Goal: Task Accomplishment & Management: Complete application form

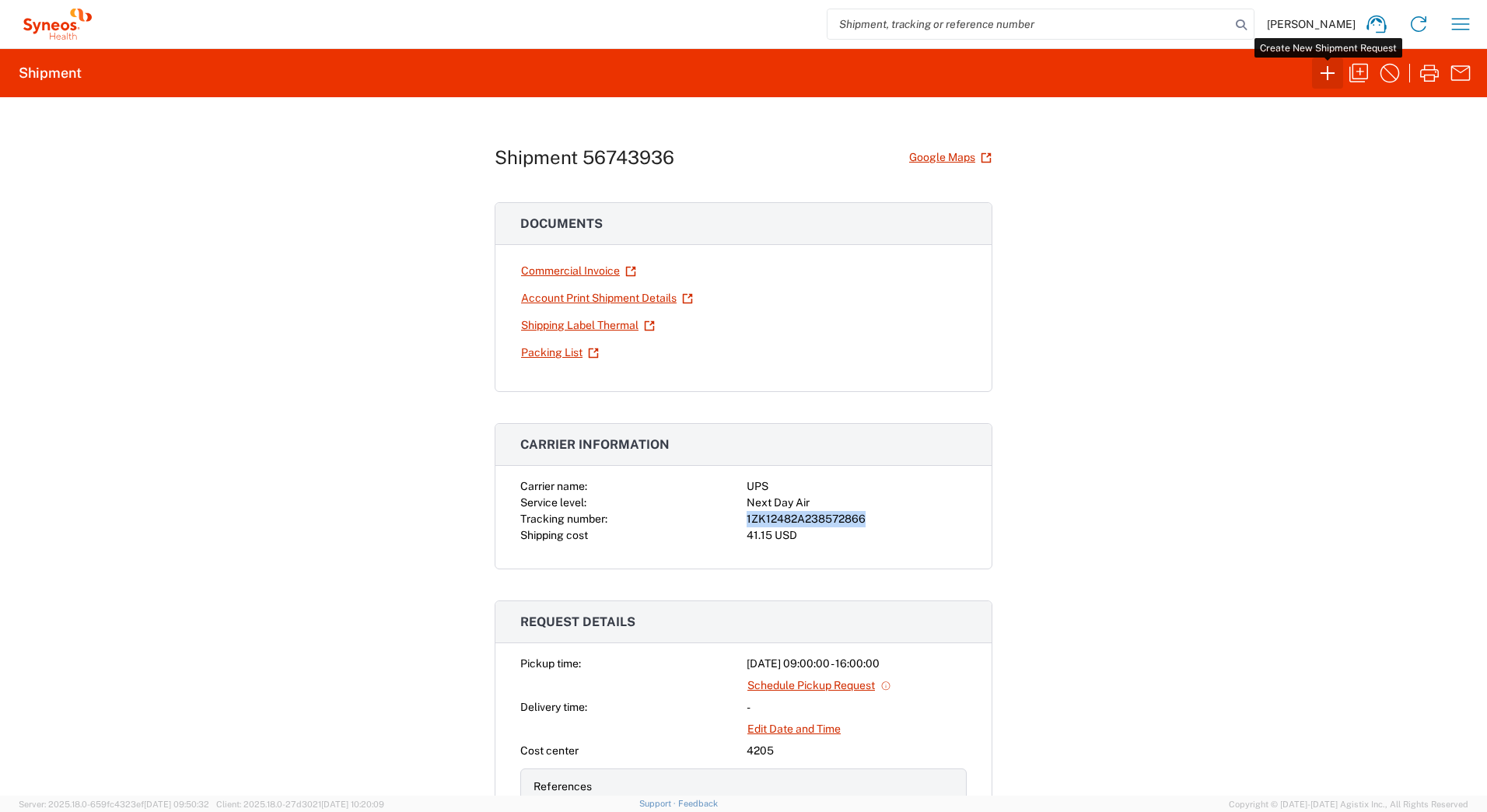
click at [1325, 73] on icon "button" at bounding box center [1328, 73] width 14 height 14
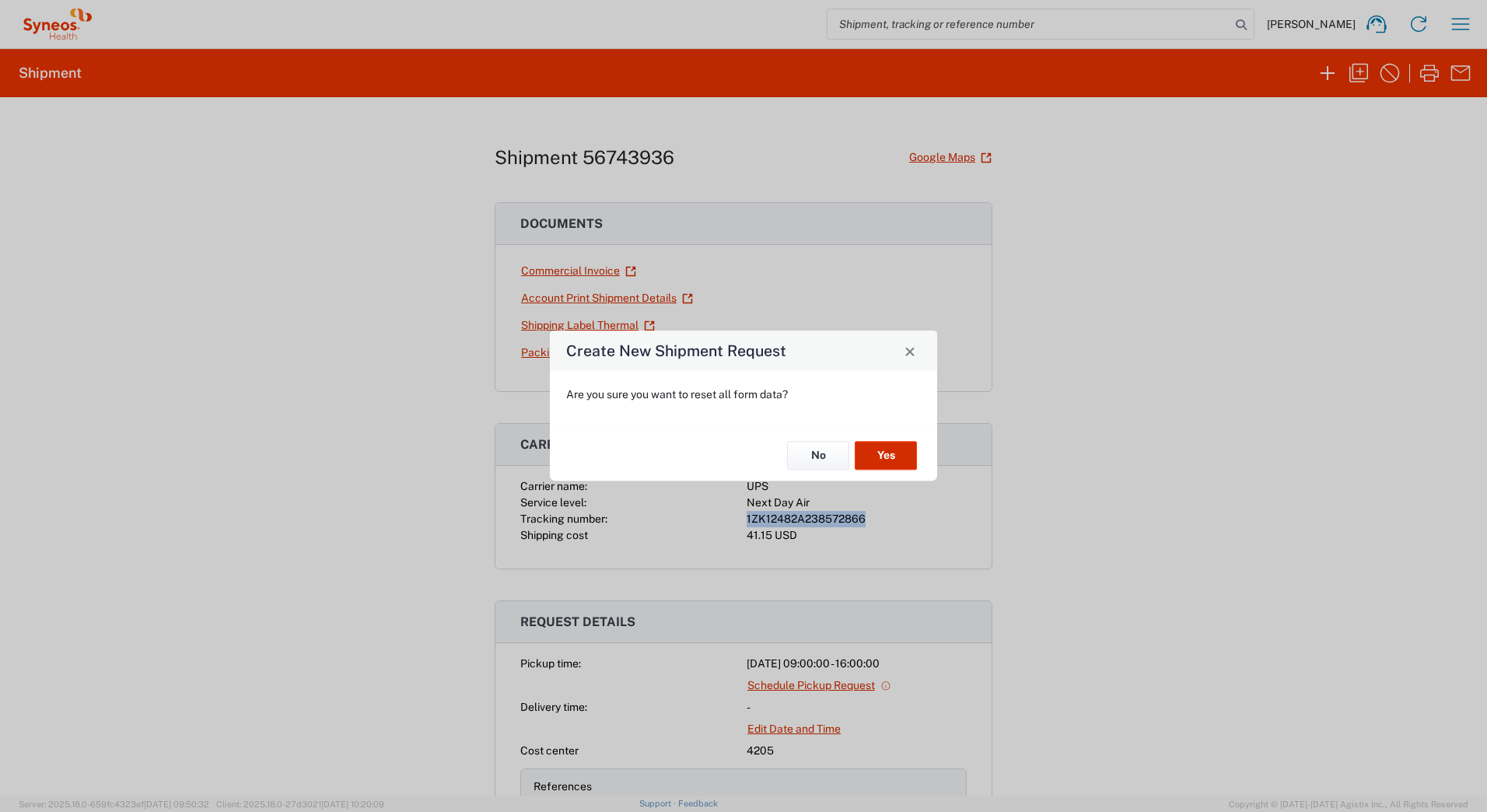
click at [902, 455] on button "Yes" at bounding box center [886, 455] width 63 height 29
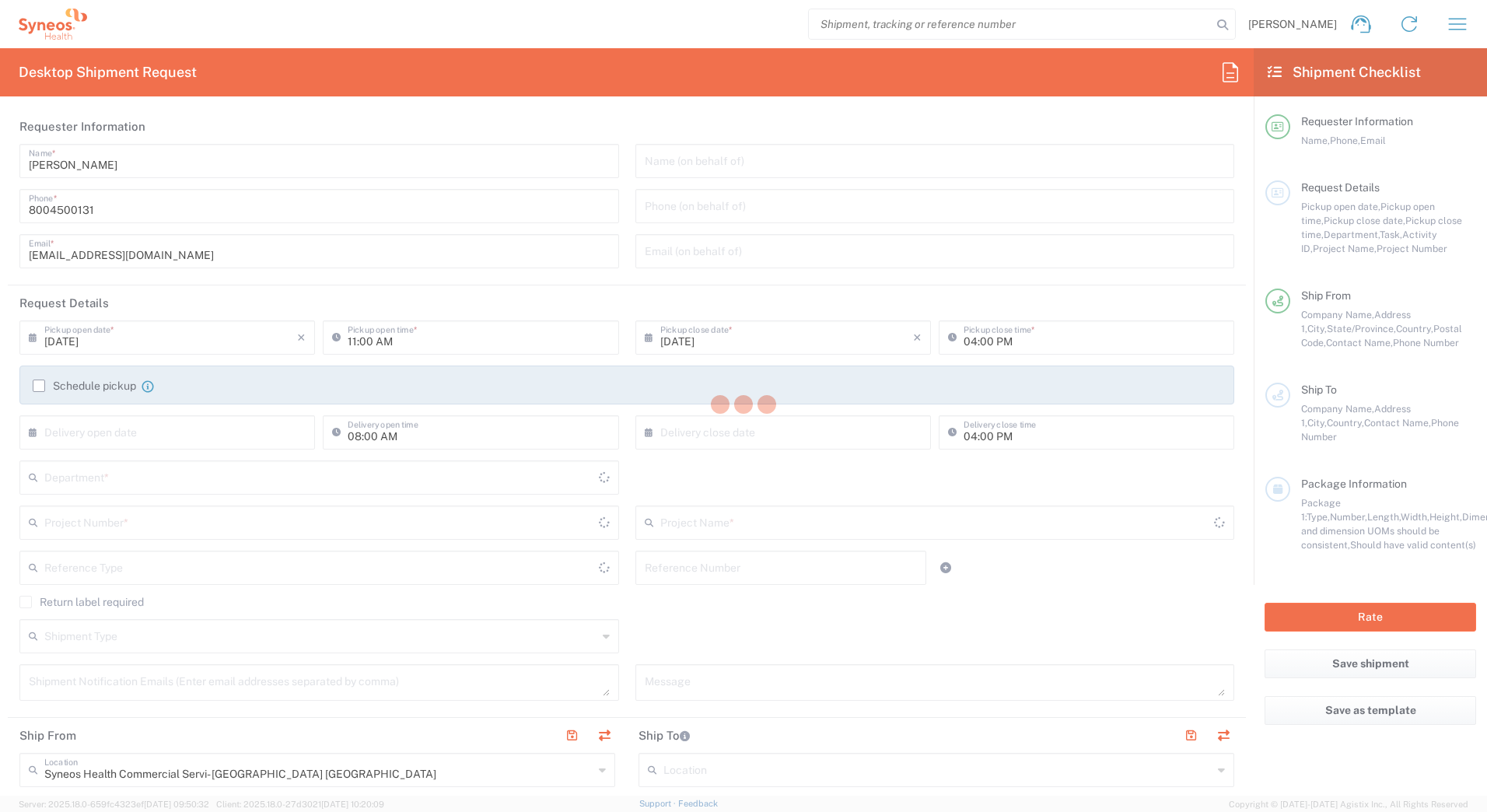
type input "4205"
type input "[US_STATE]"
type input "[GEOGRAPHIC_DATA]"
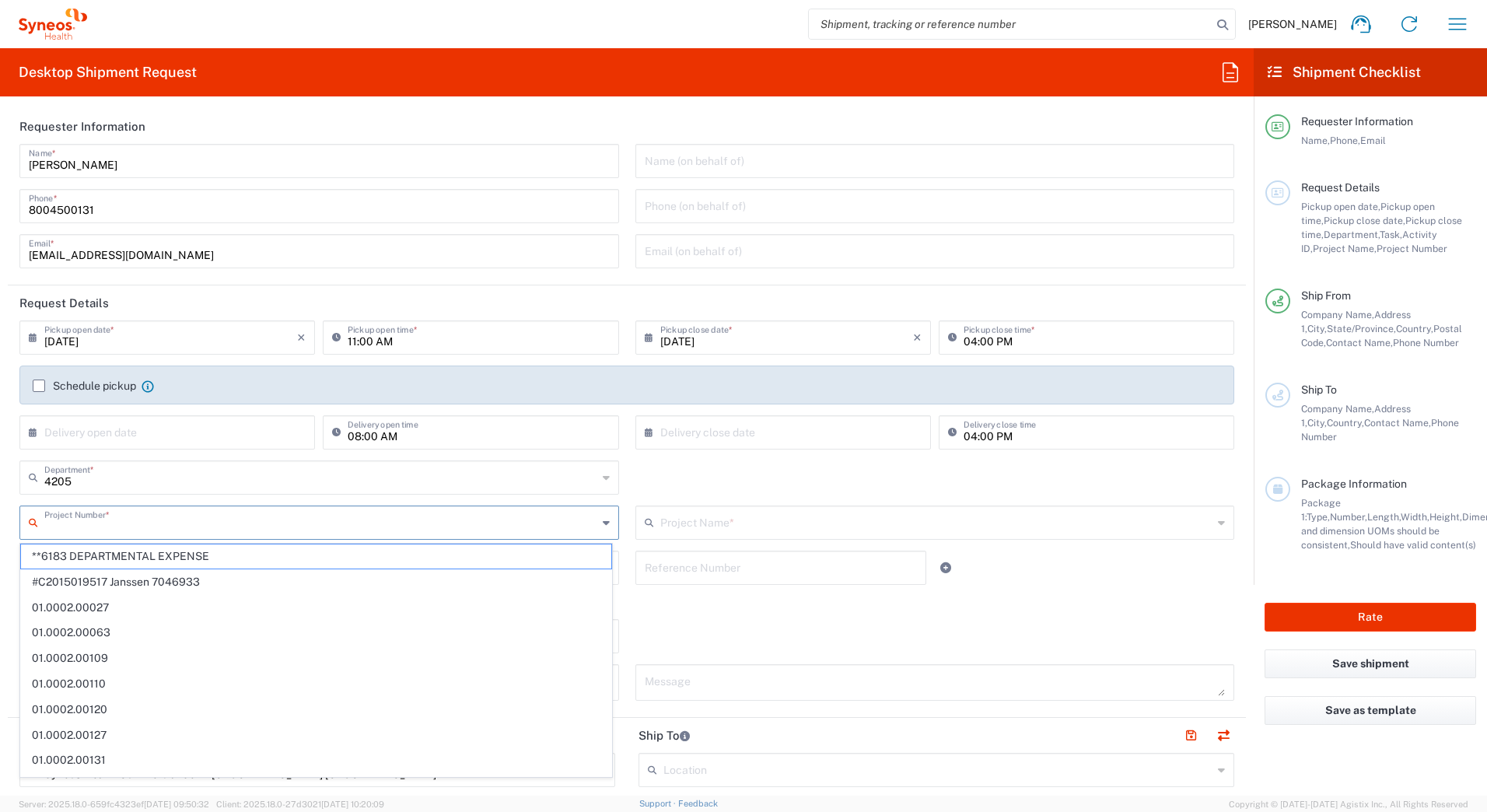
click at [64, 528] on input "text" at bounding box center [321, 521] width 553 height 27
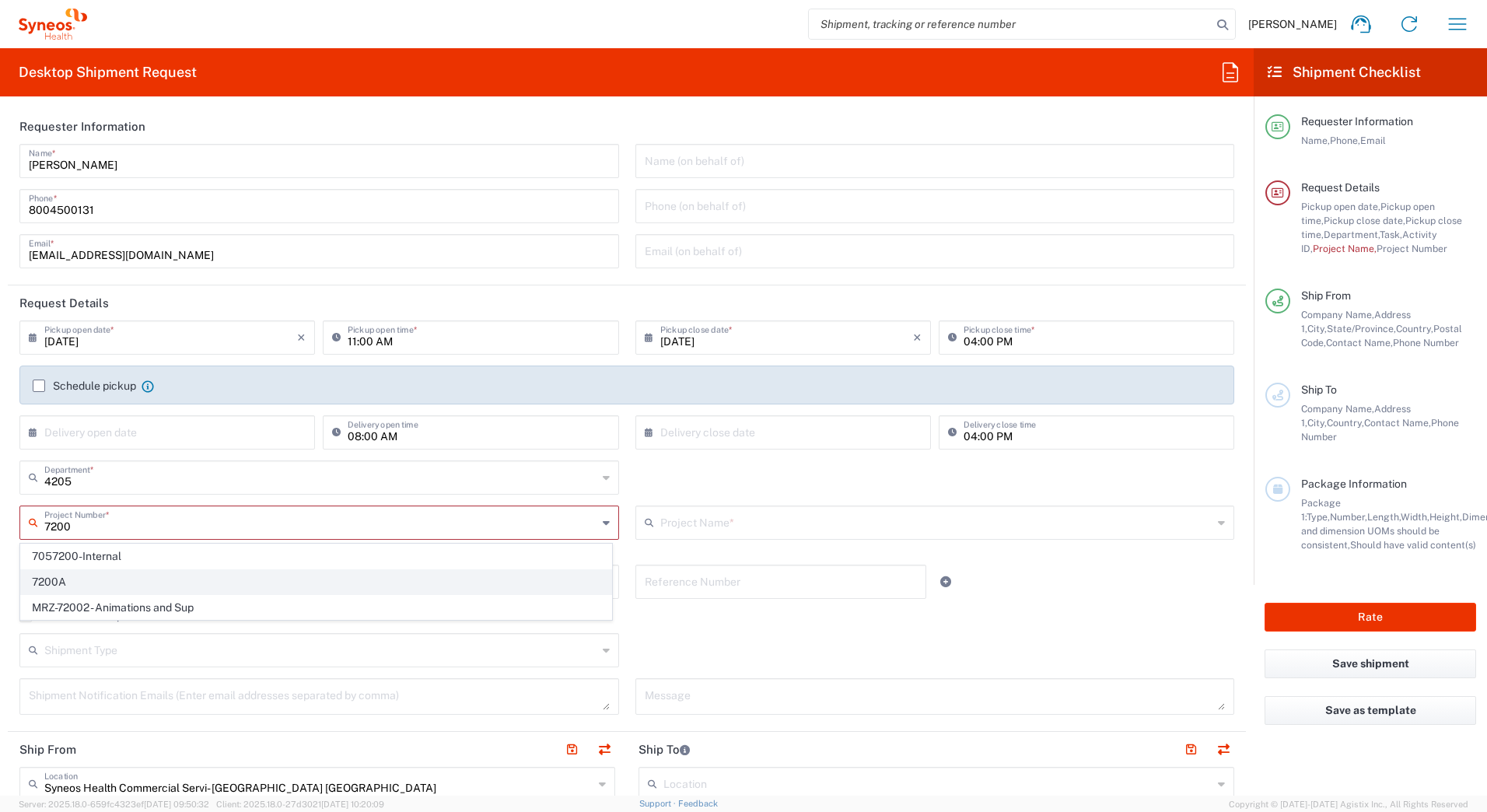
click at [51, 578] on span "7200A" at bounding box center [316, 581] width 590 height 24
type input "7200A"
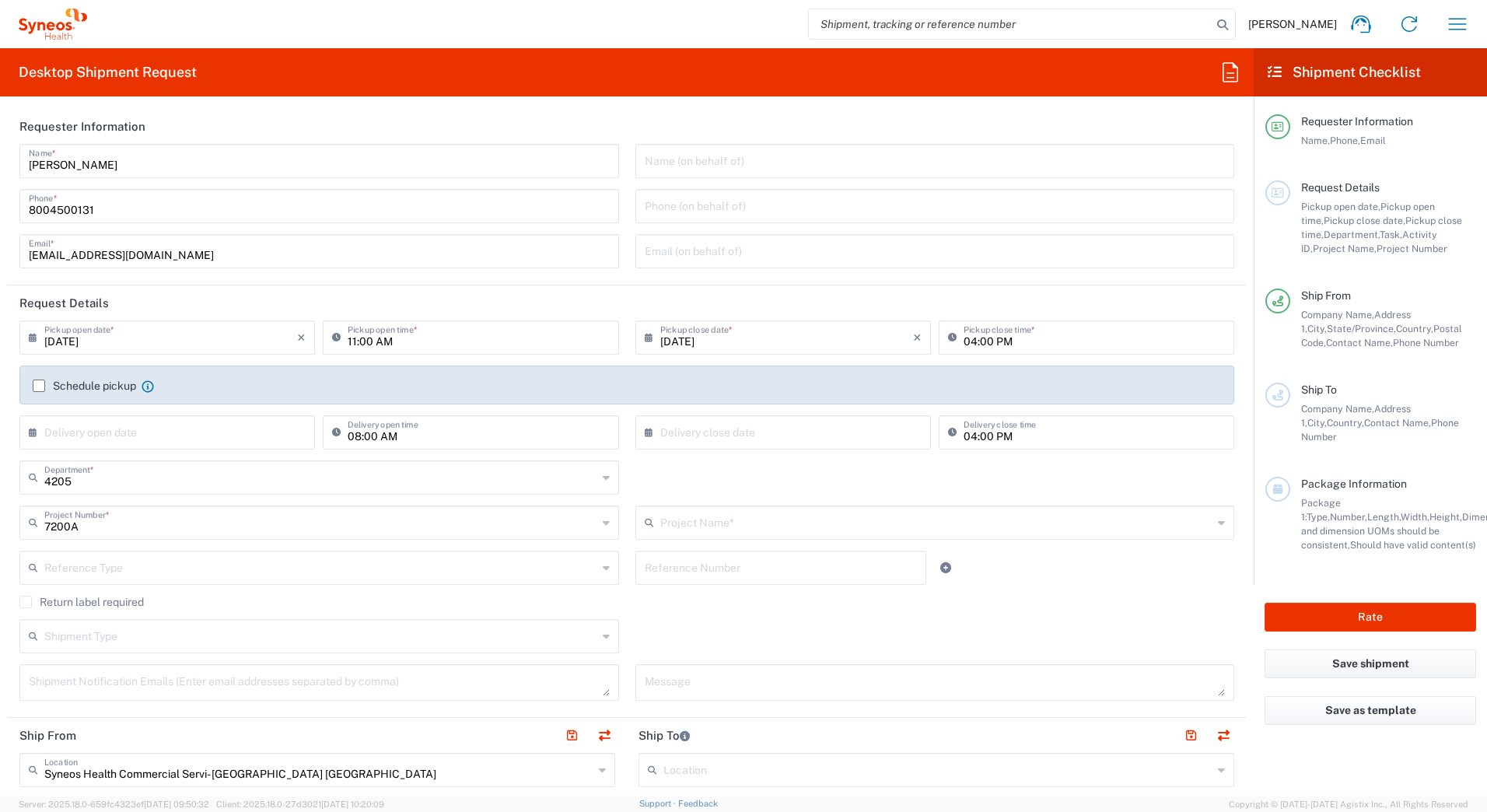
type input "ST-US_GSK_[MEDICAL_DATA]_SalesA"
click at [26, 601] on label "Return label required" at bounding box center [81, 602] width 124 height 13
click at [26, 602] on input "Return label required" at bounding box center [26, 602] width 0 height 0
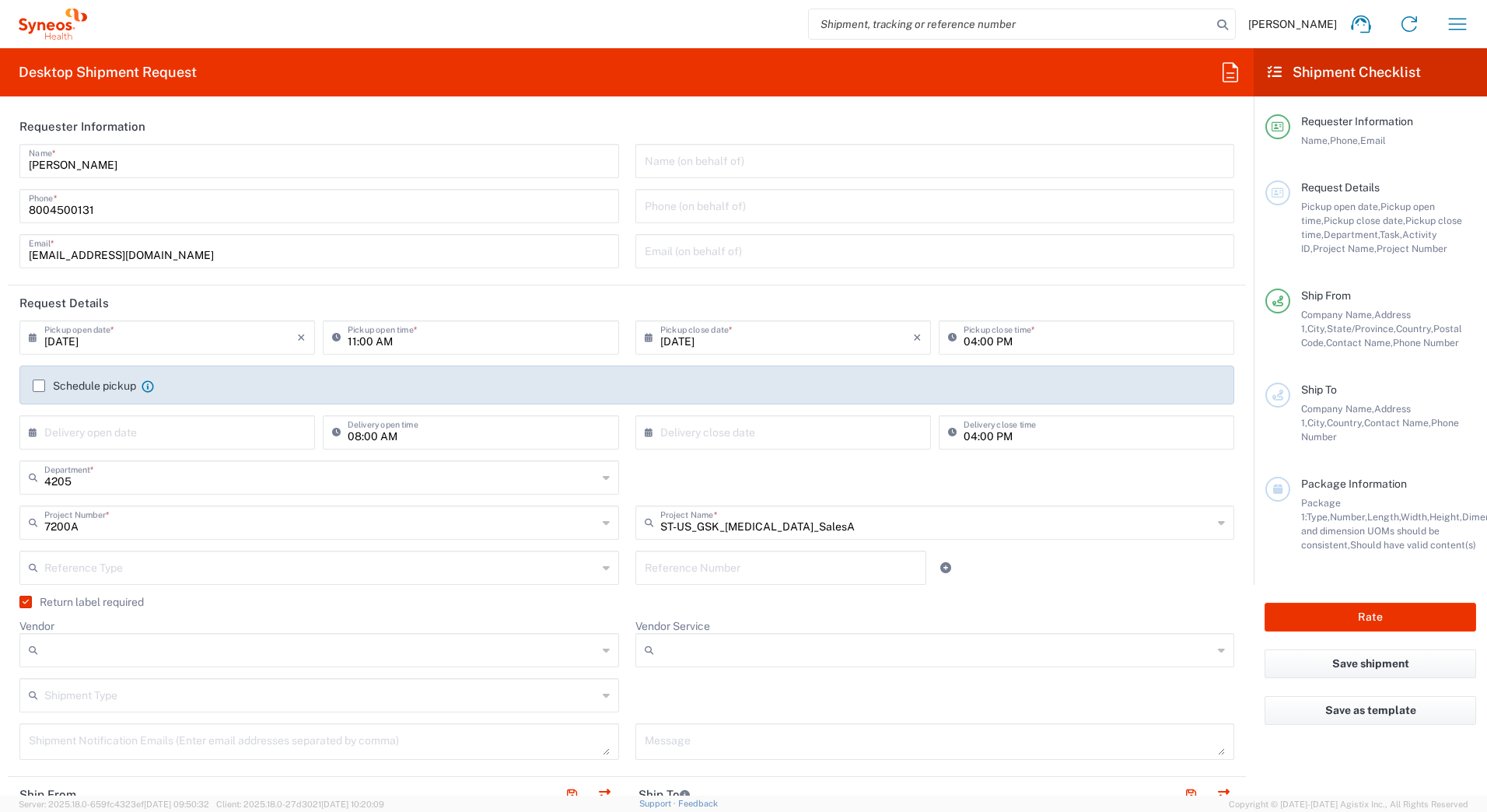
click at [67, 655] on input "Vendor" at bounding box center [321, 650] width 553 height 25
click at [61, 735] on span "UPS" at bounding box center [316, 735] width 590 height 24
type input "UPS"
click at [91, 648] on input "UPS" at bounding box center [321, 650] width 553 height 25
click at [243, 603] on agx-checkbox-control "Return label required" at bounding box center [627, 602] width 1215 height 13
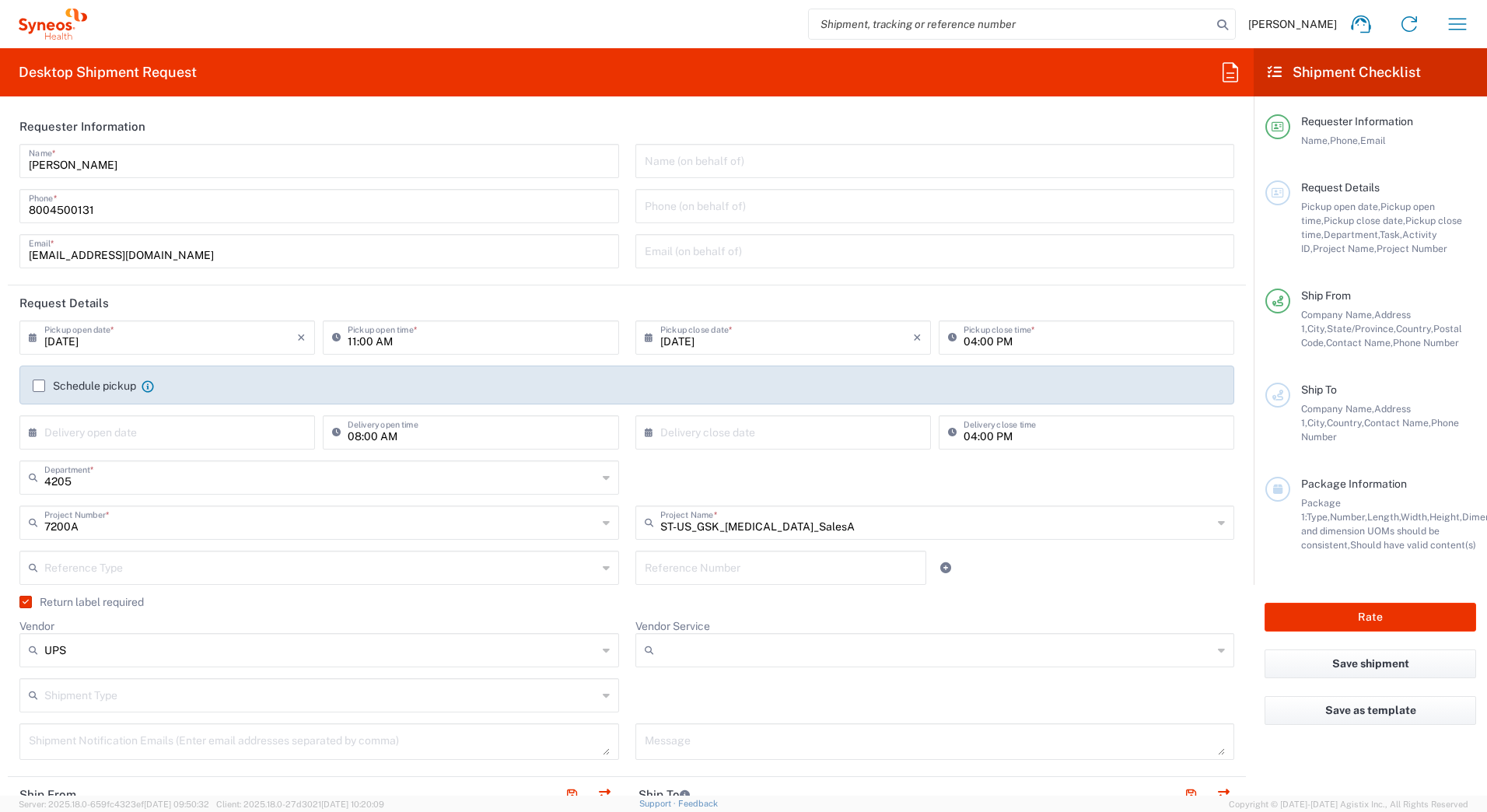
click at [691, 645] on input "Vendor Service" at bounding box center [937, 650] width 553 height 25
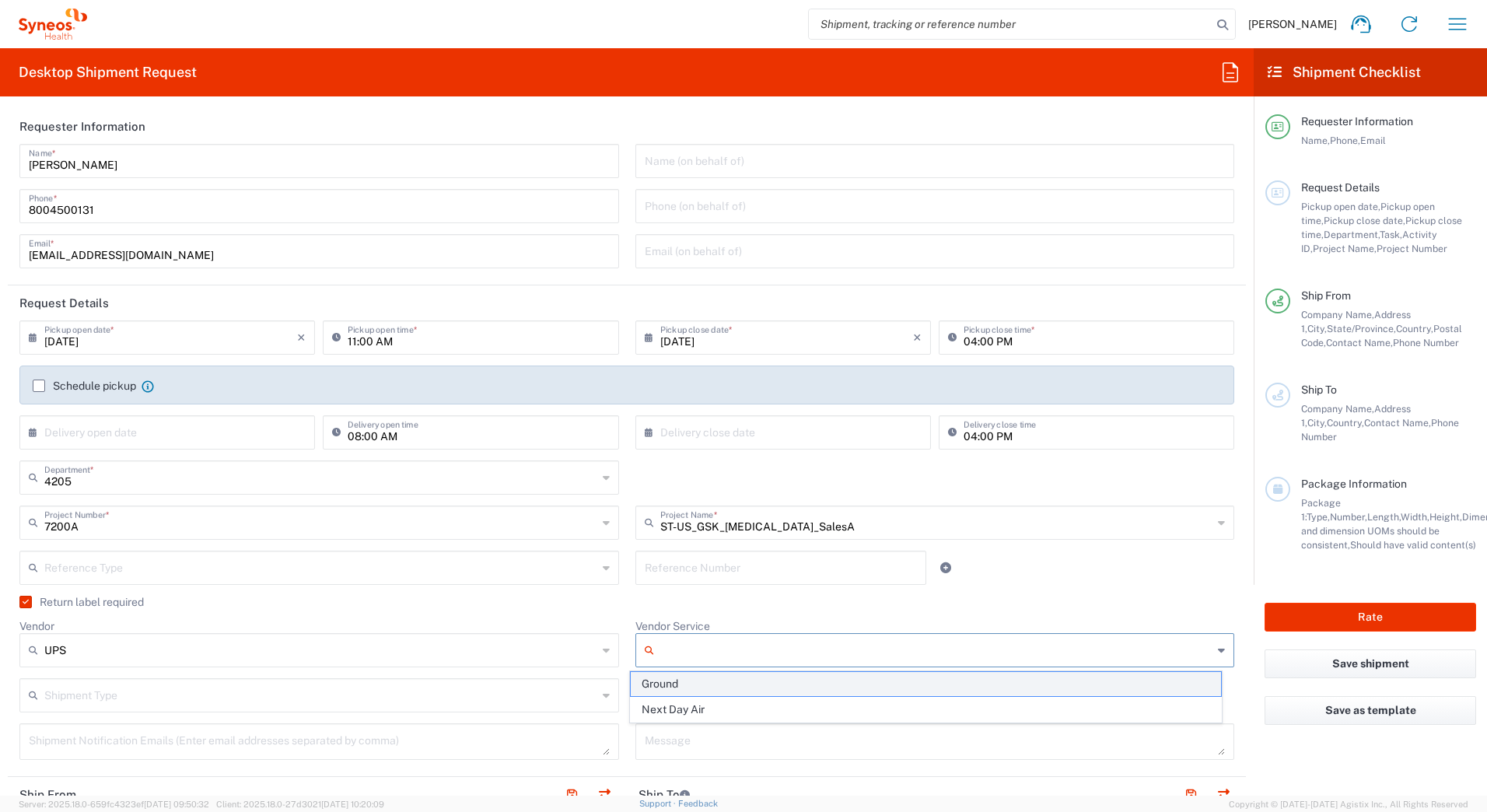
click at [682, 688] on span "Ground" at bounding box center [926, 684] width 590 height 24
type input "Ground"
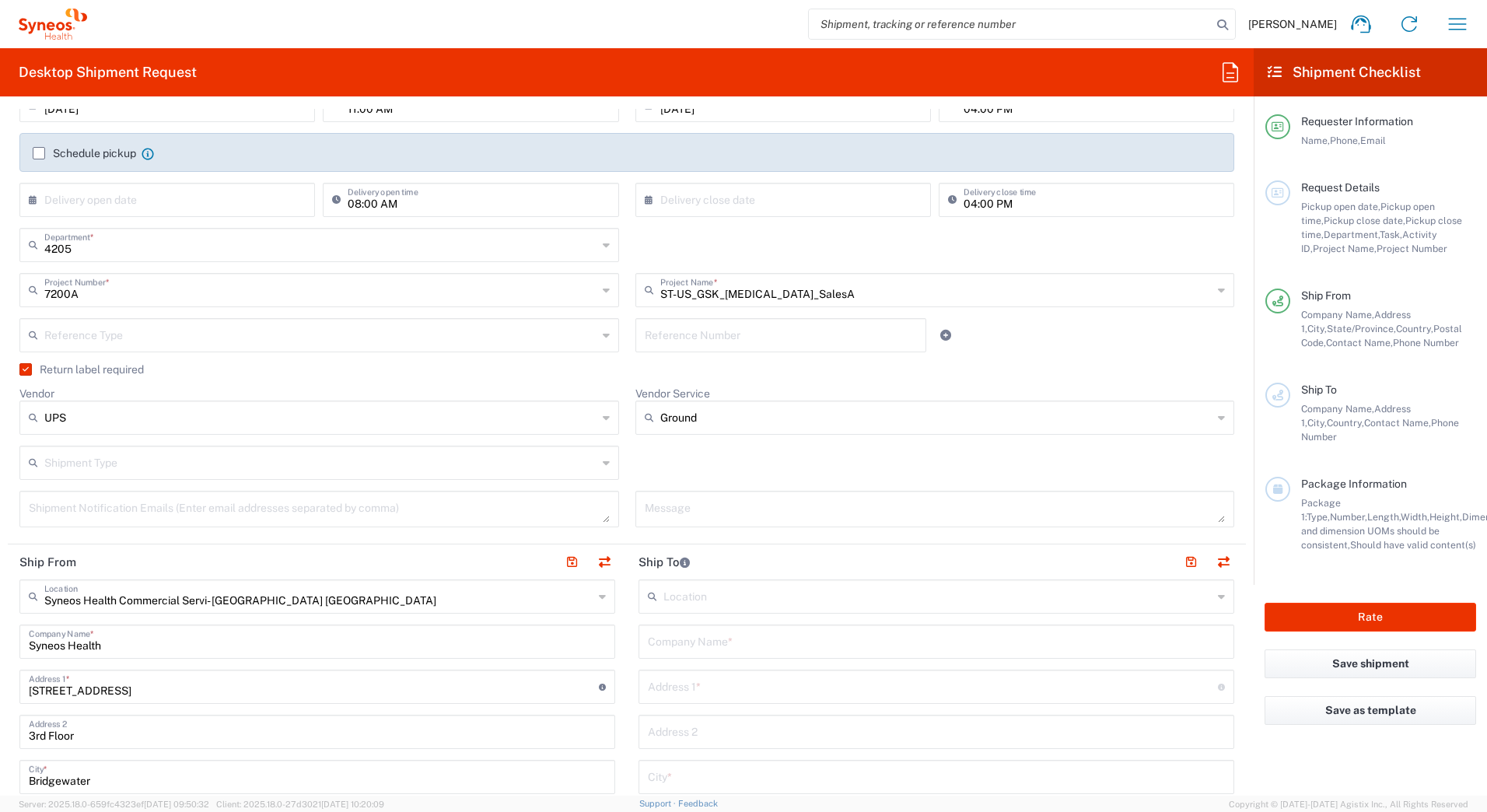
scroll to position [233, 0]
click at [691, 638] on input "text" at bounding box center [936, 639] width 577 height 27
paste input "[PERSON_NAME]"
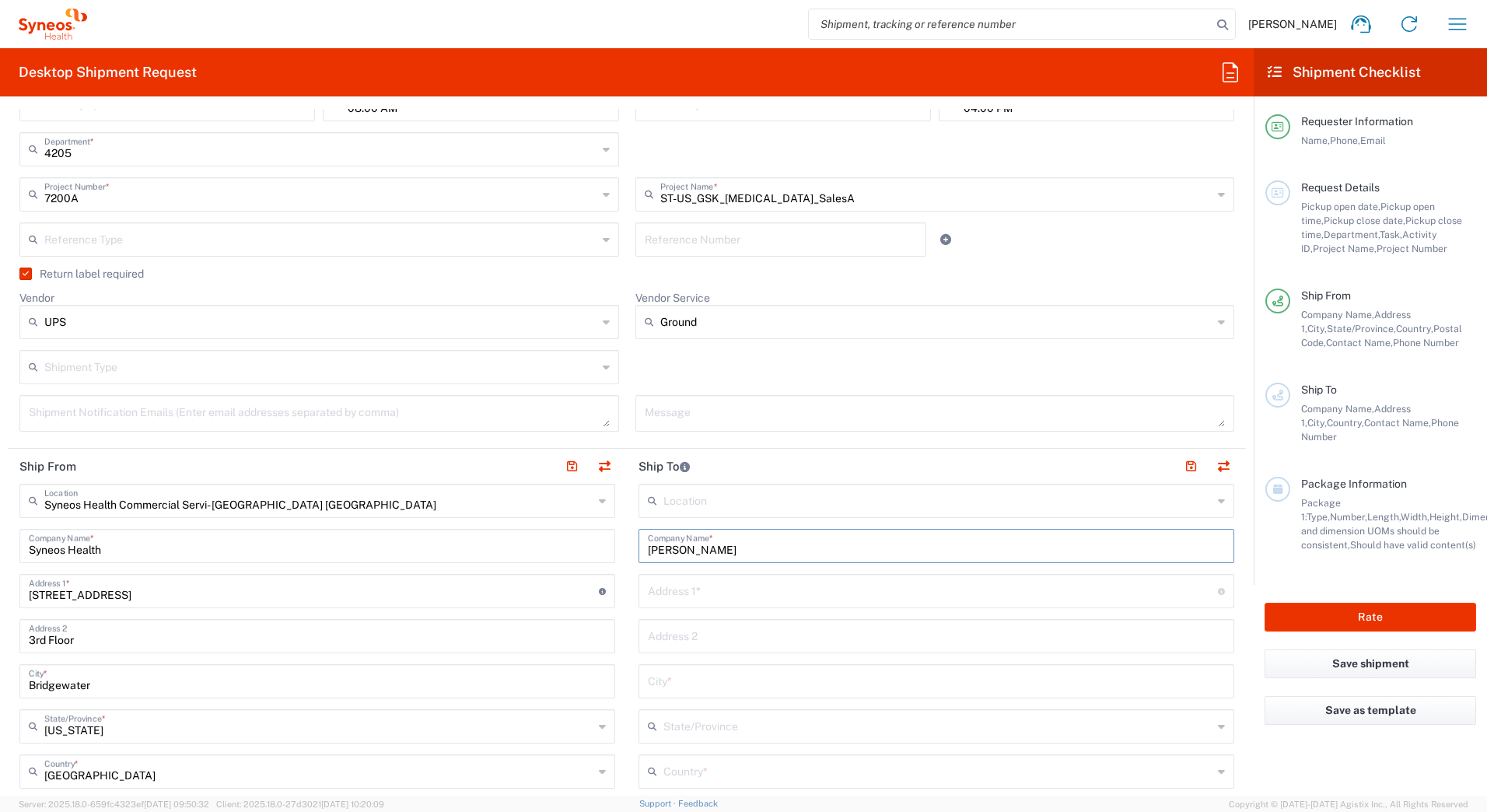
scroll to position [466, 0]
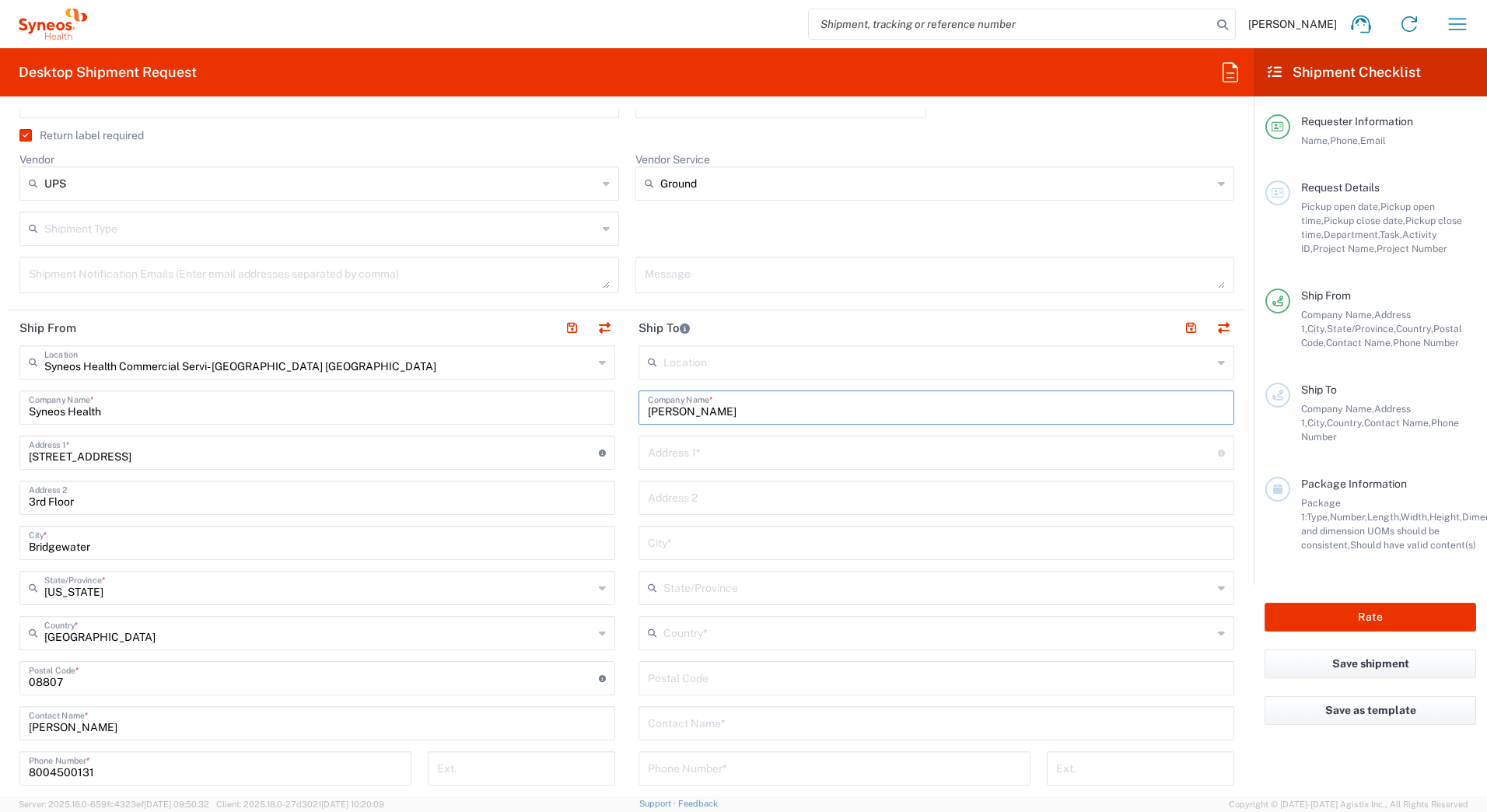
type input "[PERSON_NAME]"
click at [683, 723] on input "text" at bounding box center [936, 721] width 577 height 27
paste input "[PERSON_NAME]"
type input "[PERSON_NAME]"
click at [734, 451] on input "text" at bounding box center [933, 451] width 570 height 27
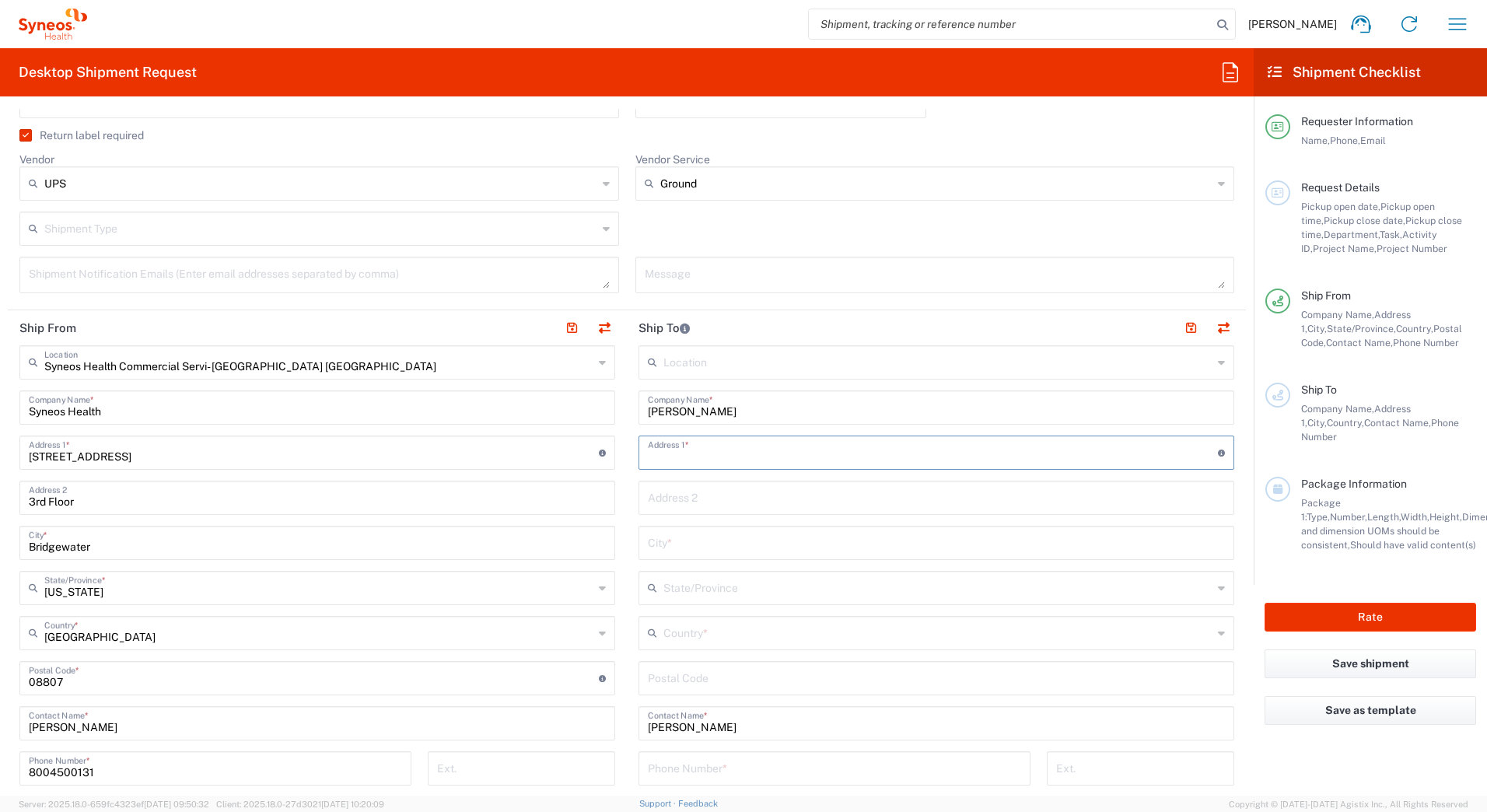
paste input "[STREET_ADDRESS]"
type input "[STREET_ADDRESS]"
click at [661, 530] on input "text" at bounding box center [936, 541] width 577 height 27
paste input "Centennial"
type input "Centennial"
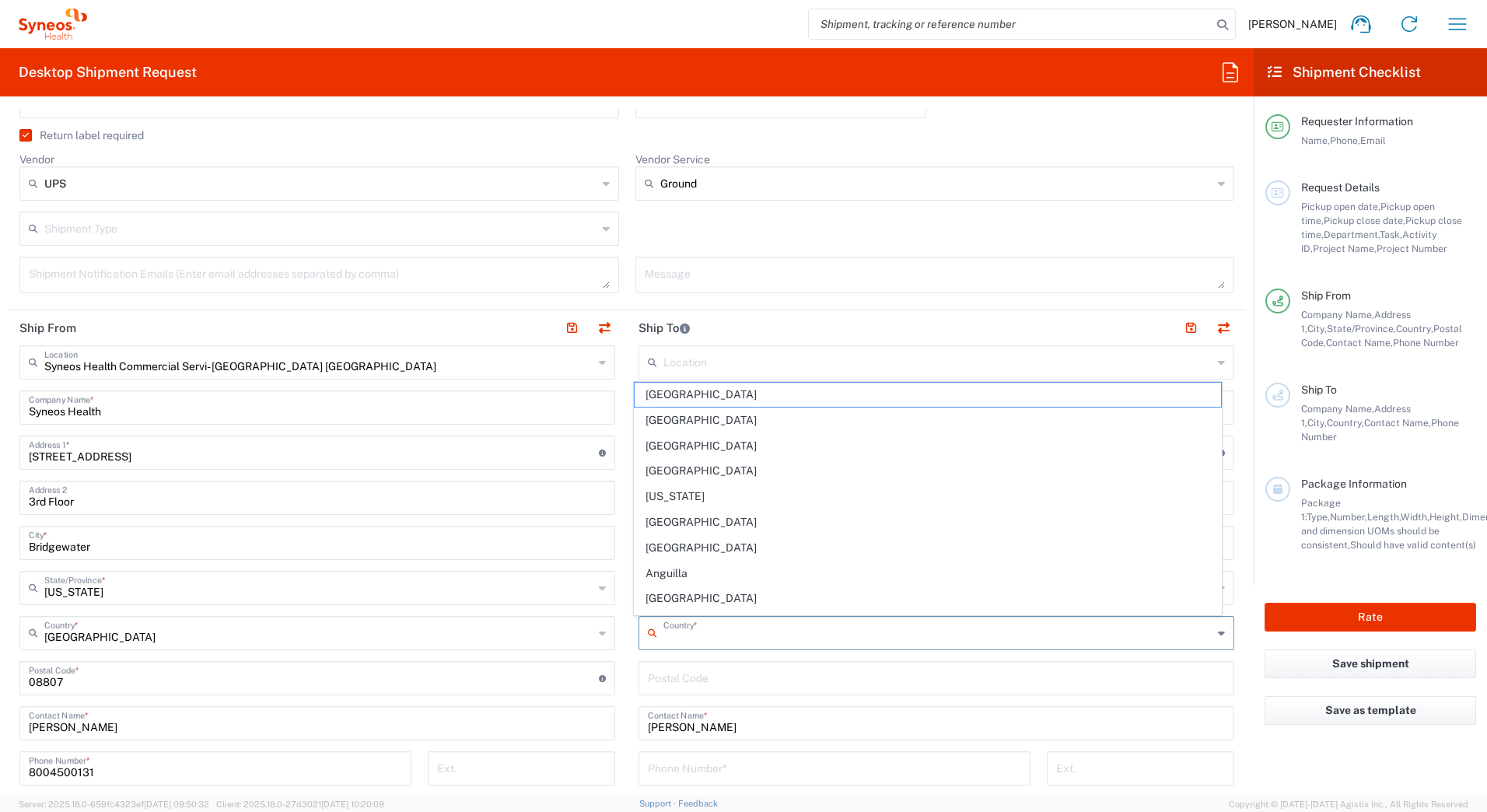
click at [668, 638] on input "text" at bounding box center [938, 631] width 549 height 27
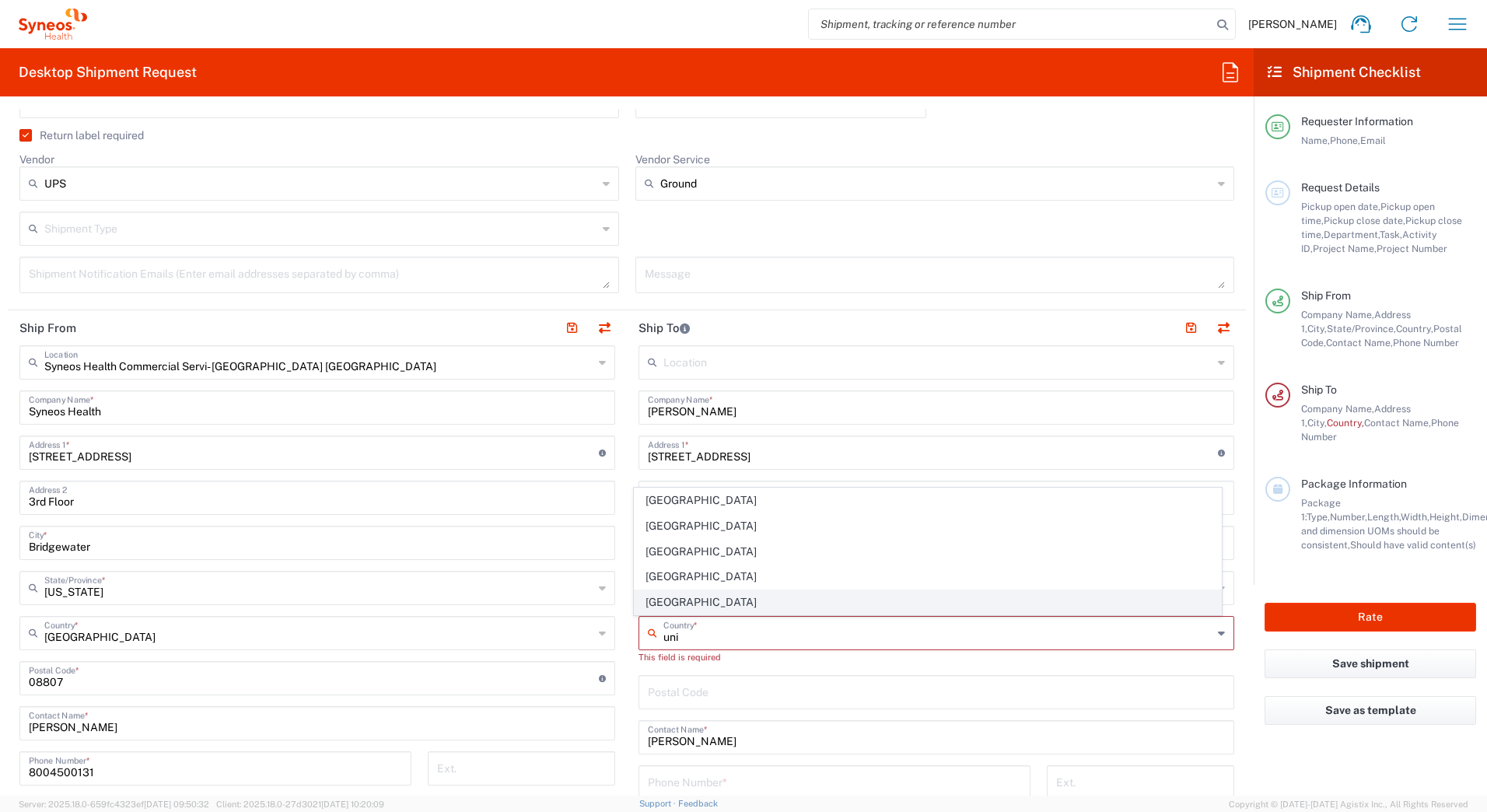
click at [708, 598] on span "[GEOGRAPHIC_DATA]" at bounding box center [928, 602] width 587 height 24
type input "[GEOGRAPHIC_DATA]"
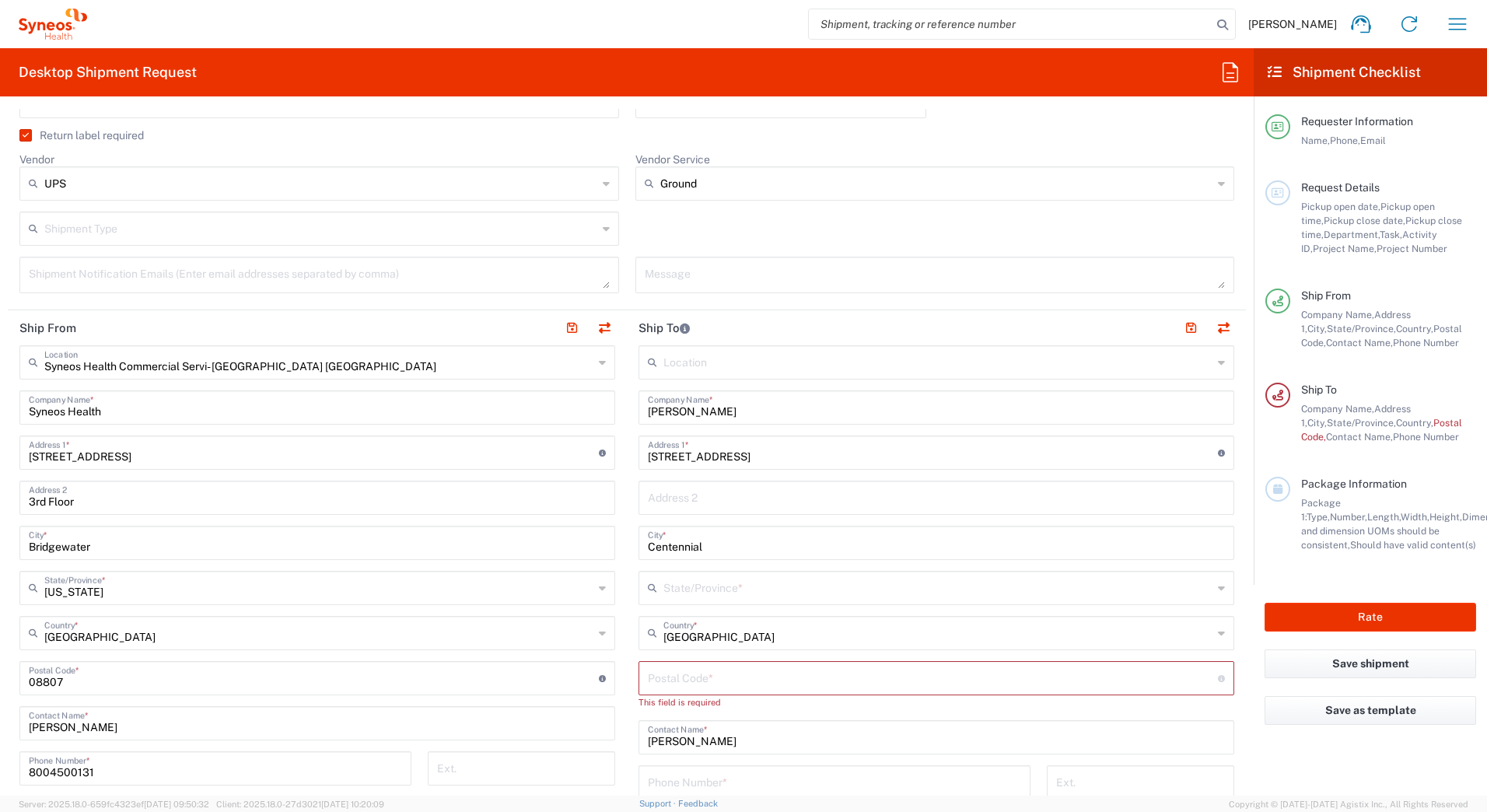
click at [683, 496] on input "text" at bounding box center [936, 496] width 577 height 27
type input "c"
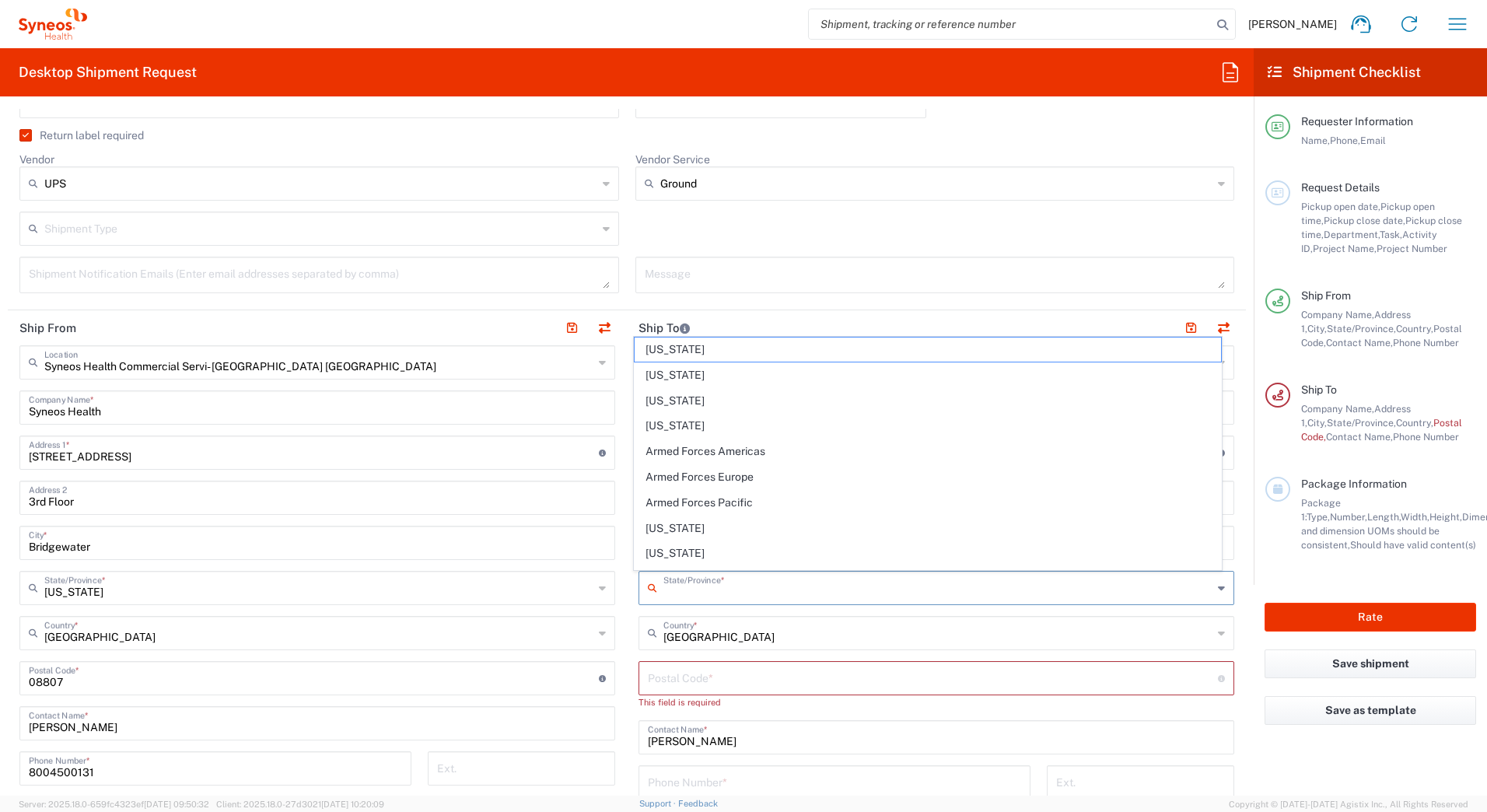
click at [678, 593] on input "text" at bounding box center [938, 586] width 549 height 27
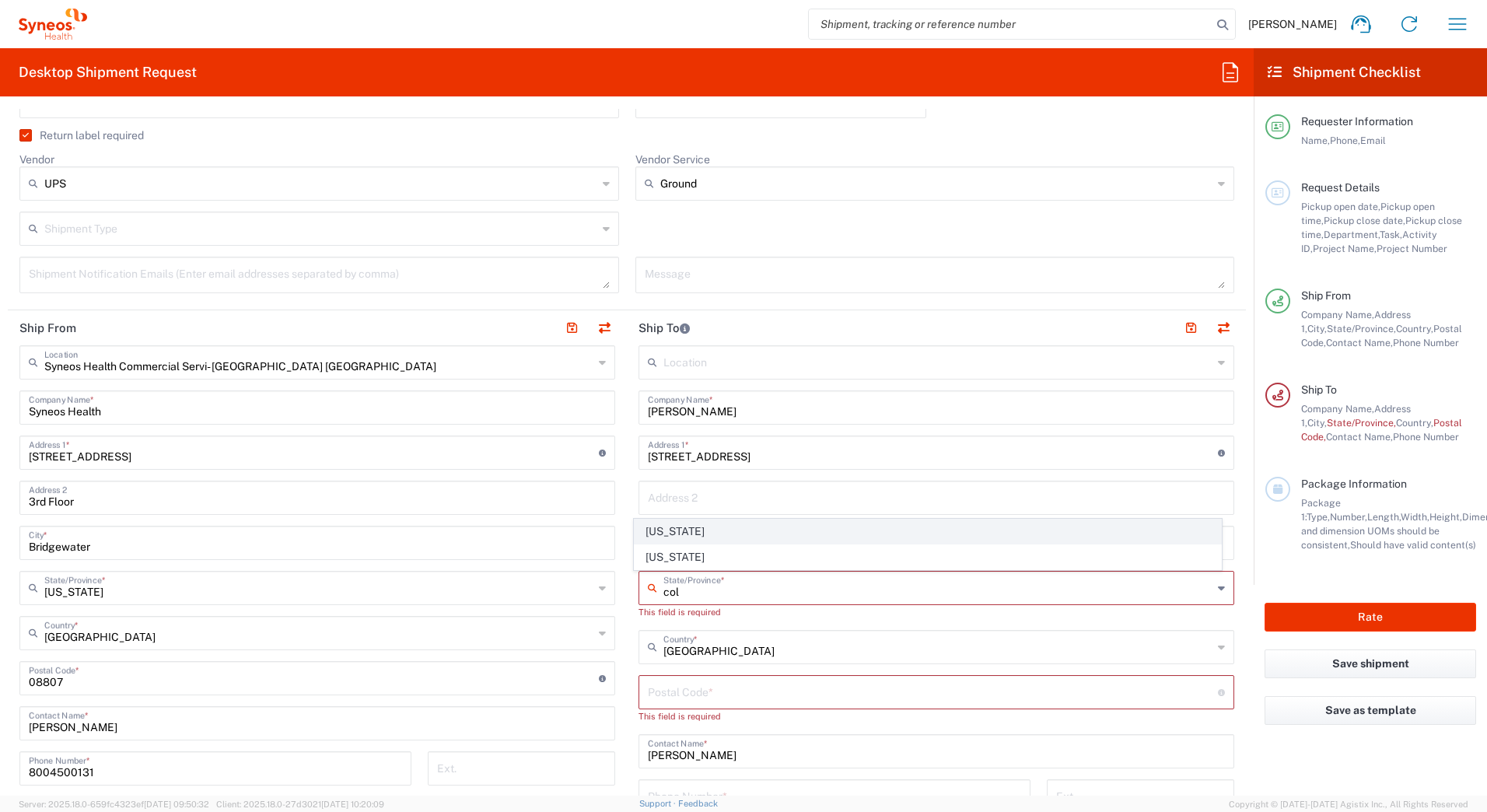
click at [685, 538] on span "[US_STATE]" at bounding box center [928, 531] width 587 height 24
type input "[US_STATE]"
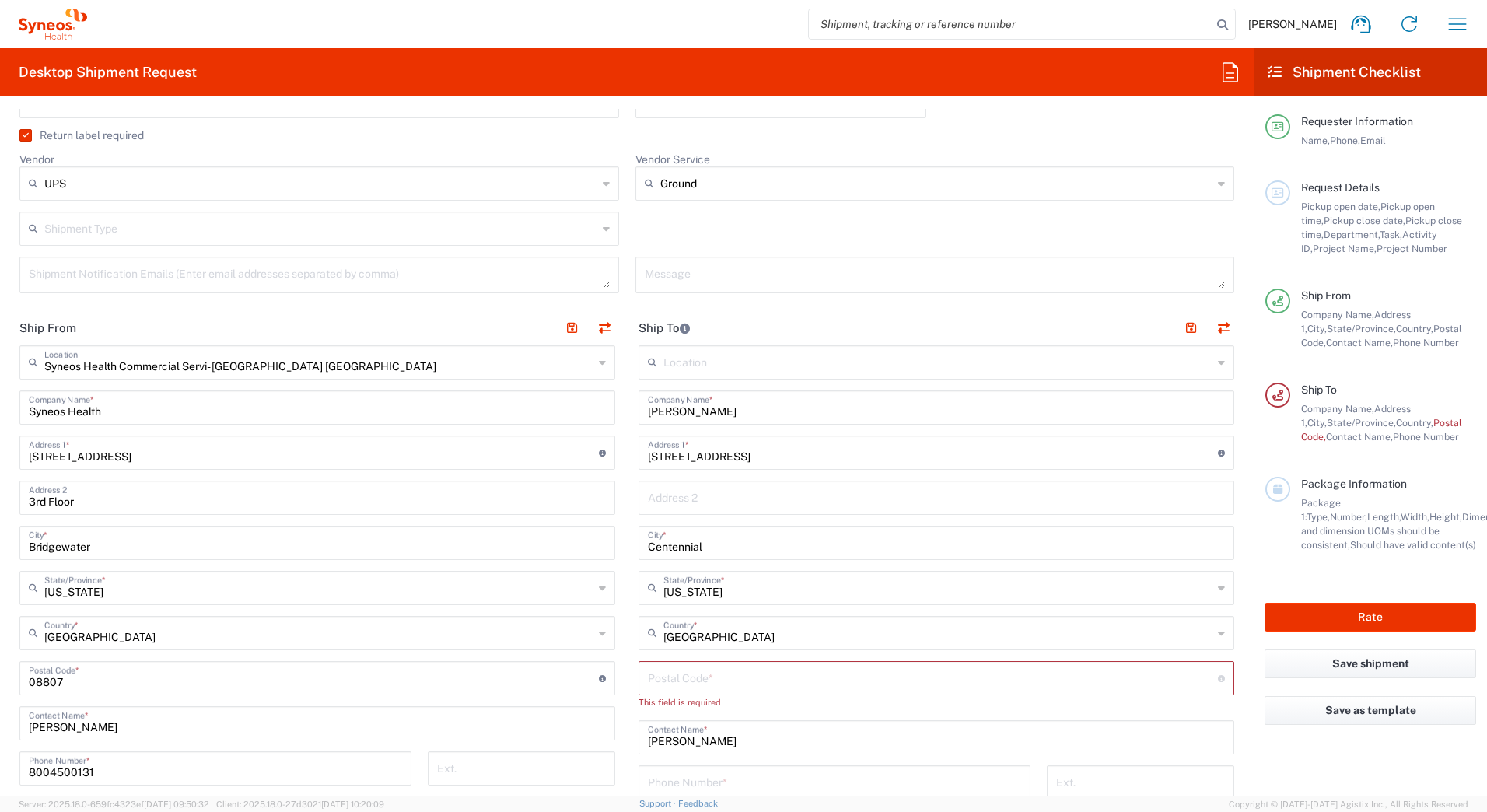
click at [662, 675] on input "undefined" at bounding box center [933, 677] width 570 height 27
paste input "80015"
type input "80015"
click at [682, 783] on input "tel" at bounding box center [834, 781] width 373 height 27
paste input "[PHONE_NUMBER]"
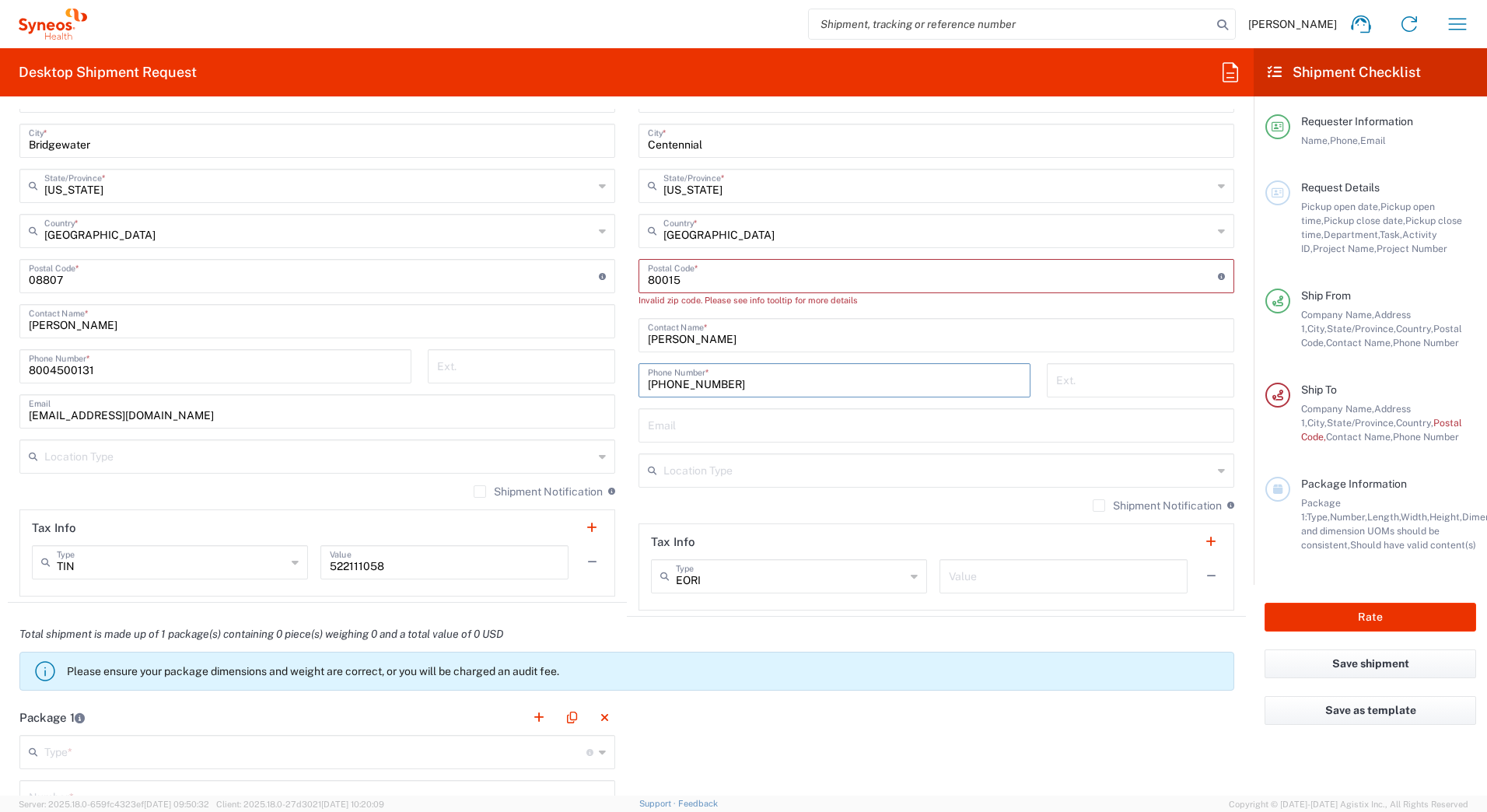
scroll to position [1088, 0]
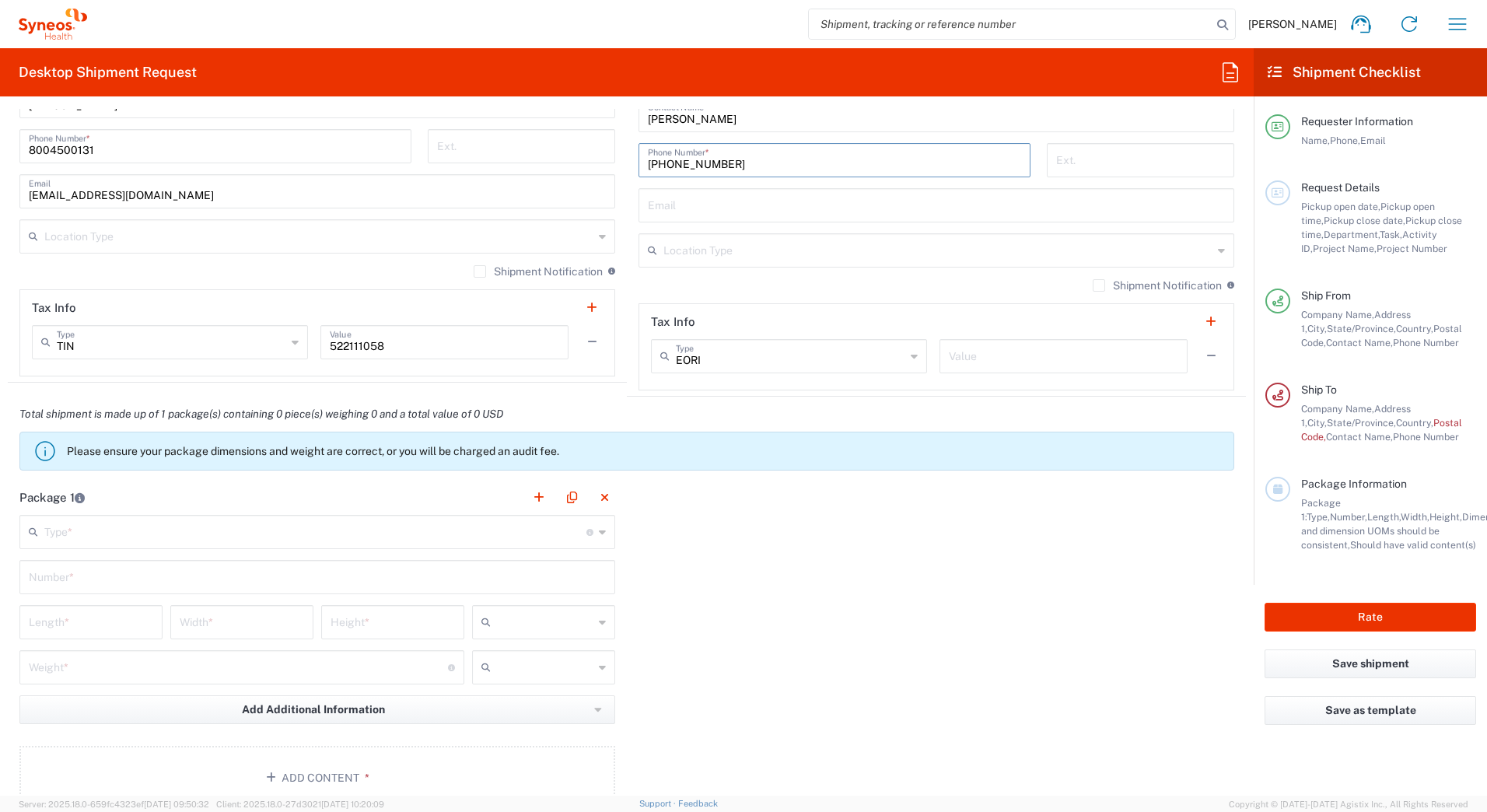
type input "[PHONE_NUMBER]"
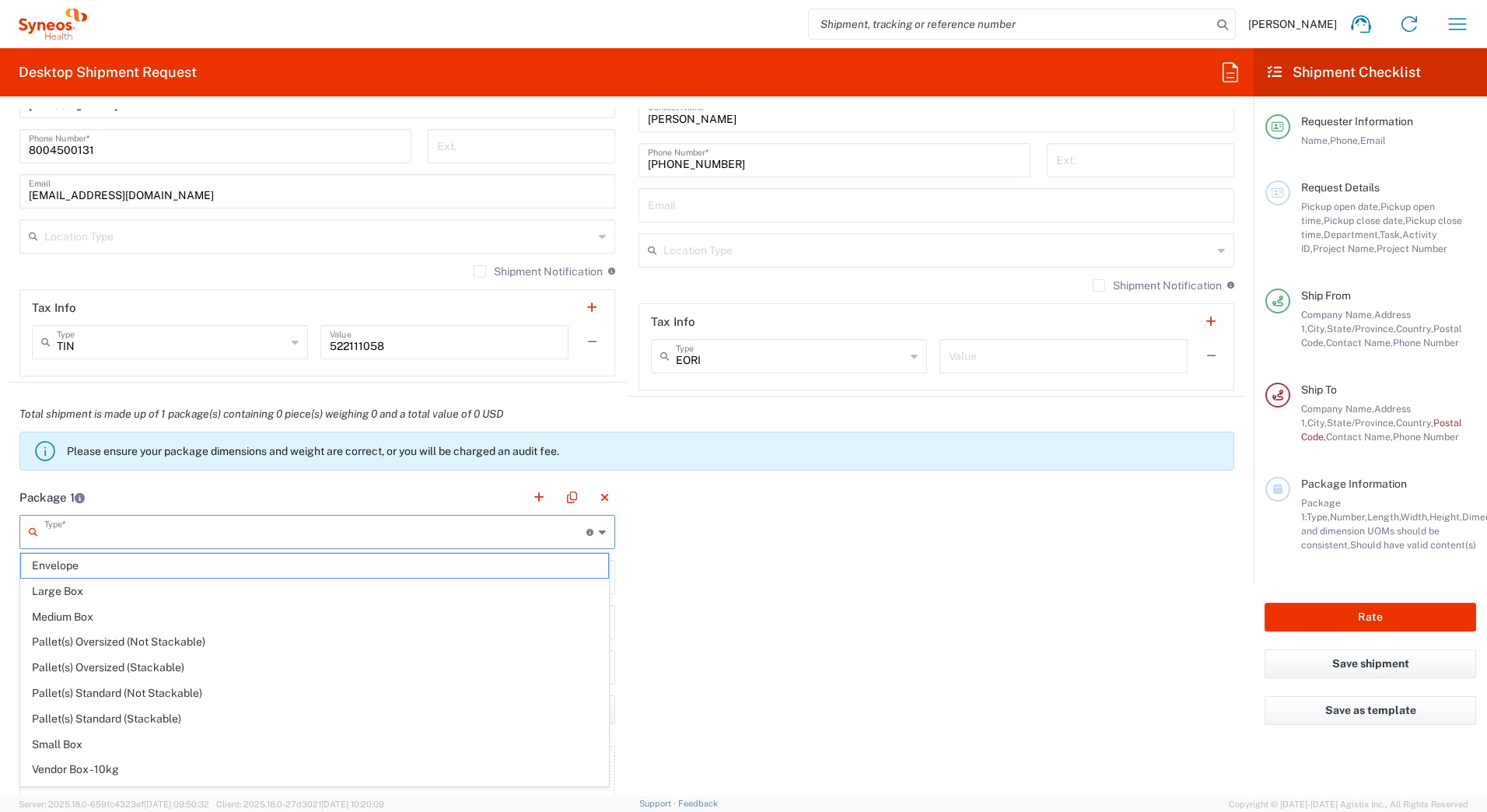
click at [77, 537] on input "text" at bounding box center [315, 530] width 542 height 27
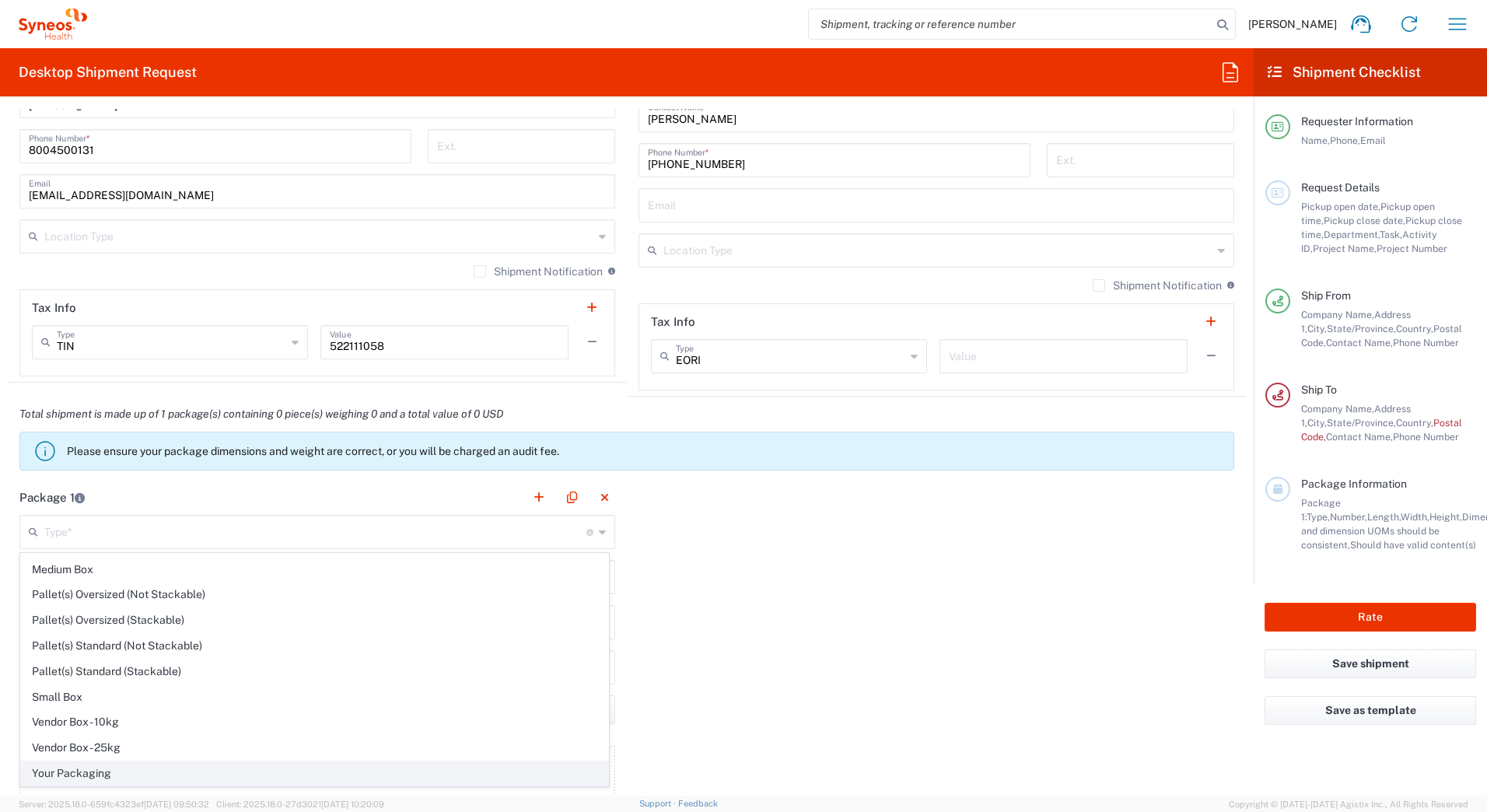
click at [102, 771] on span "Your Packaging" at bounding box center [315, 773] width 587 height 24
type input "Your Packaging"
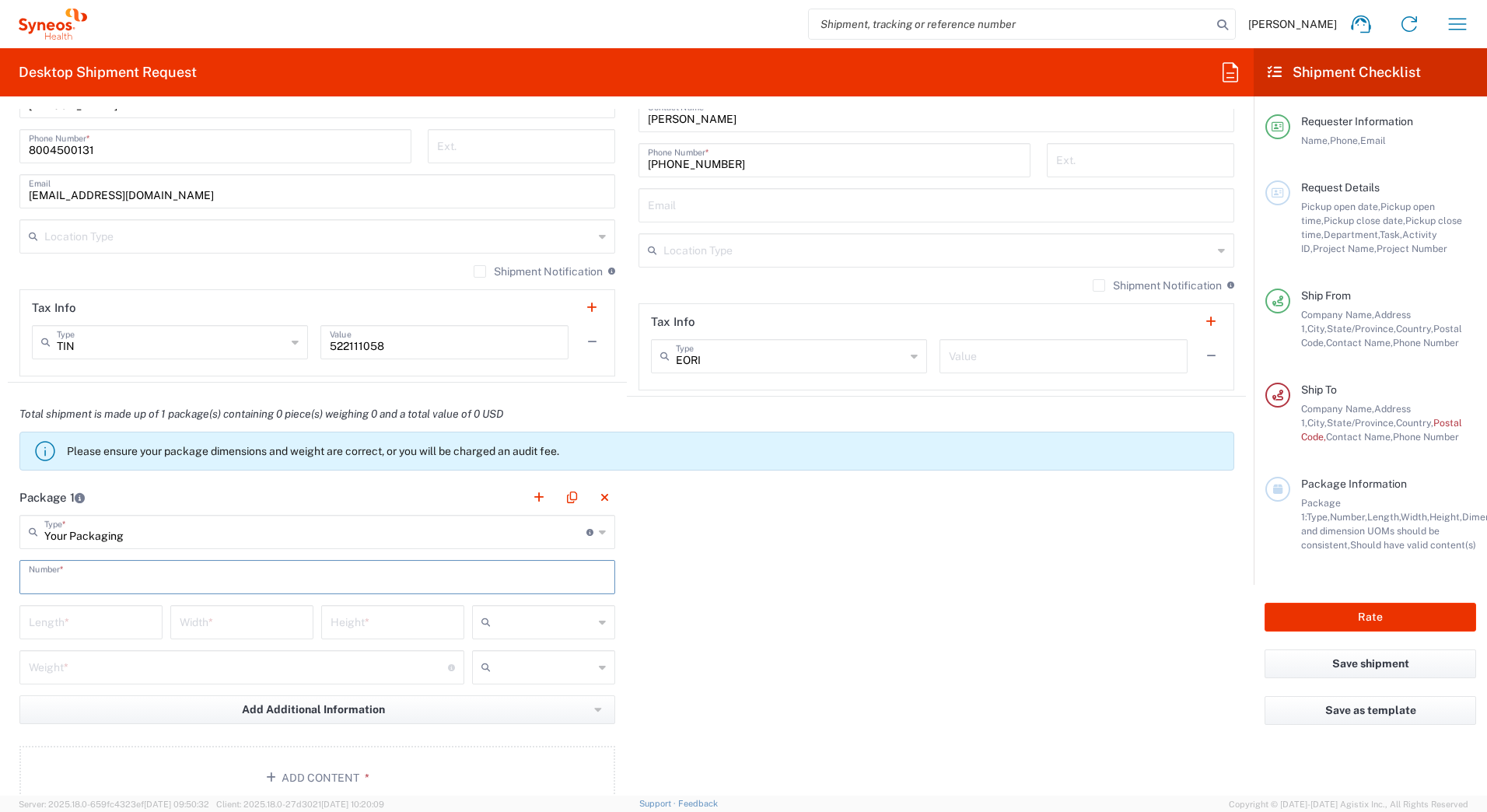
click at [54, 579] on input "text" at bounding box center [317, 576] width 577 height 27
type input "1"
click at [599, 625] on icon at bounding box center [602, 622] width 7 height 25
click at [531, 713] on span "in" at bounding box center [538, 706] width 139 height 24
type input "in"
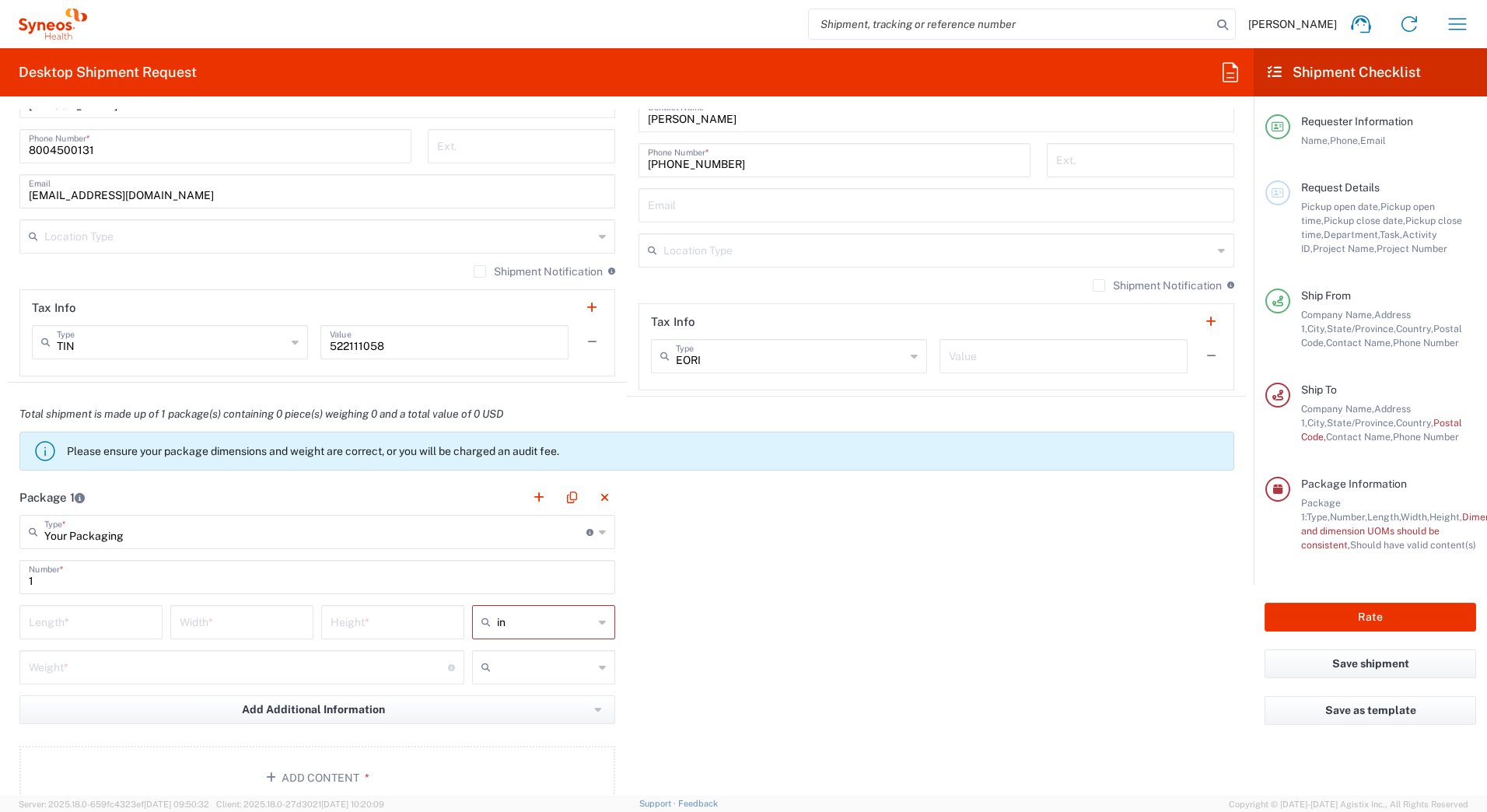
click at [603, 670] on div at bounding box center [543, 667] width 143 height 34
click at [545, 729] on span "lbs" at bounding box center [538, 726] width 139 height 24
type input "lbs"
click at [56, 624] on input "number" at bounding box center [91, 620] width 124 height 27
type input "20"
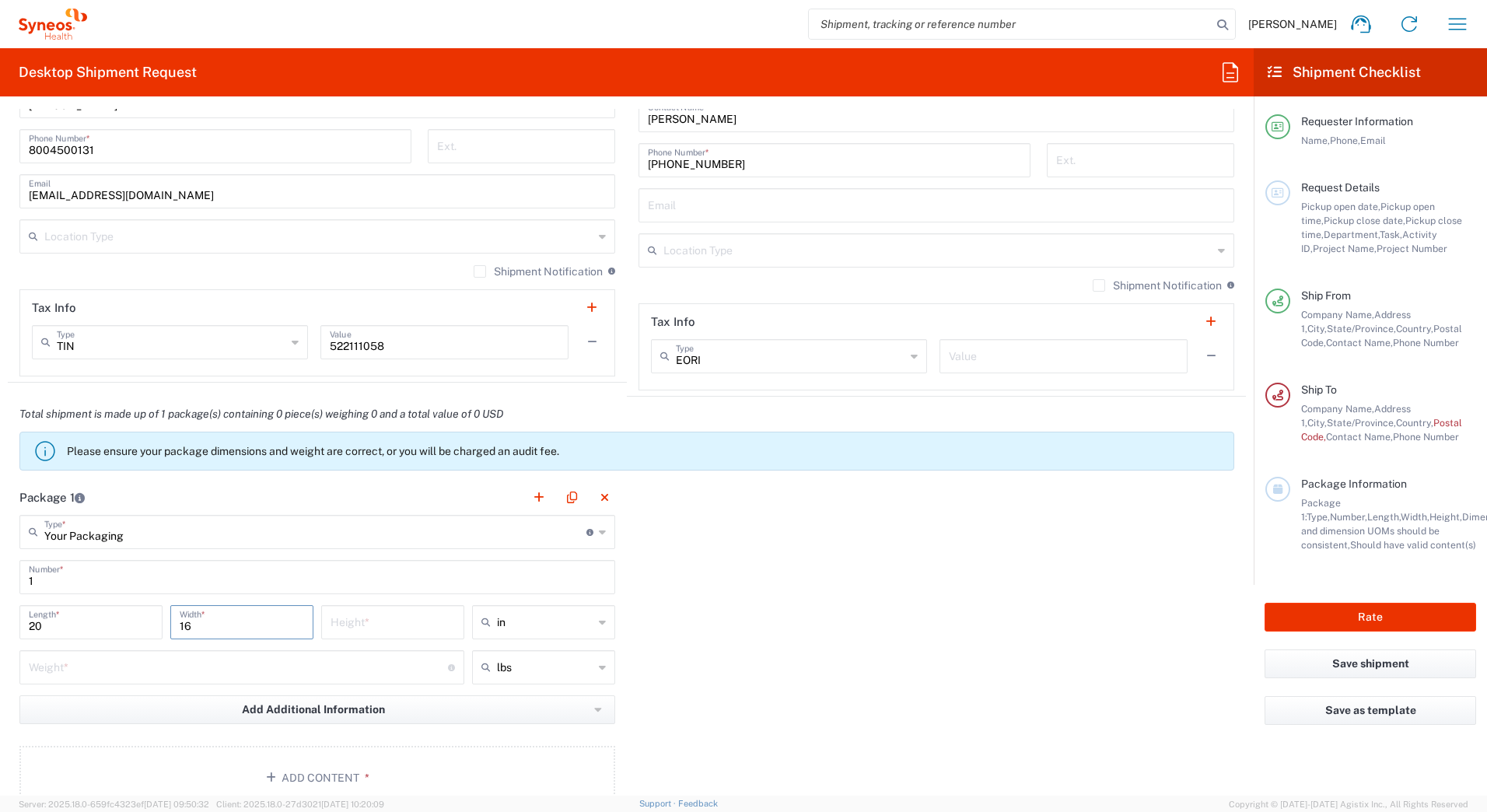
type input "16"
type input "5"
click at [52, 665] on input "number" at bounding box center [239, 666] width 419 height 27
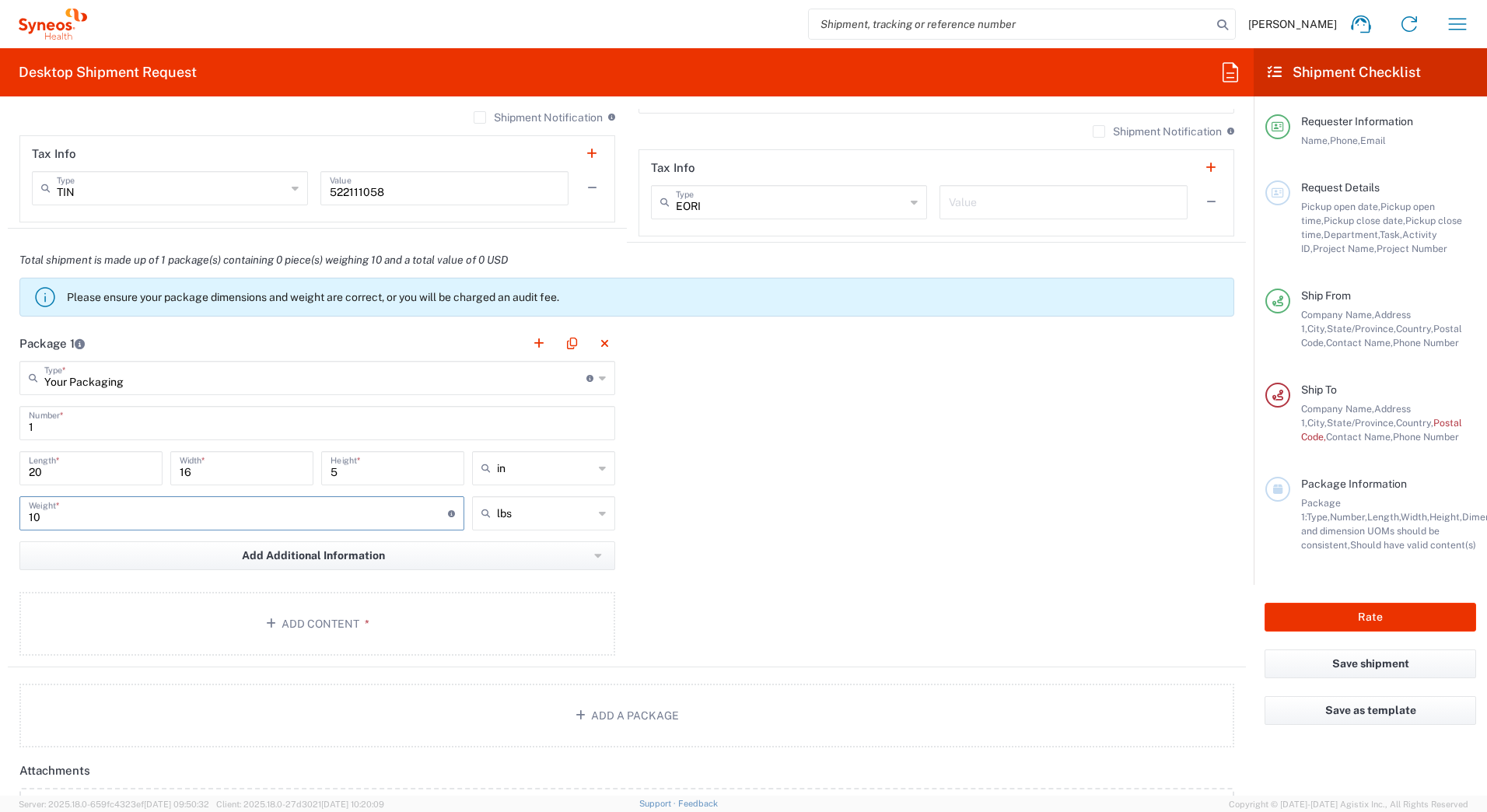
scroll to position [1244, 0]
type input "10"
click at [103, 620] on button "Add Content *" at bounding box center [317, 621] width 596 height 63
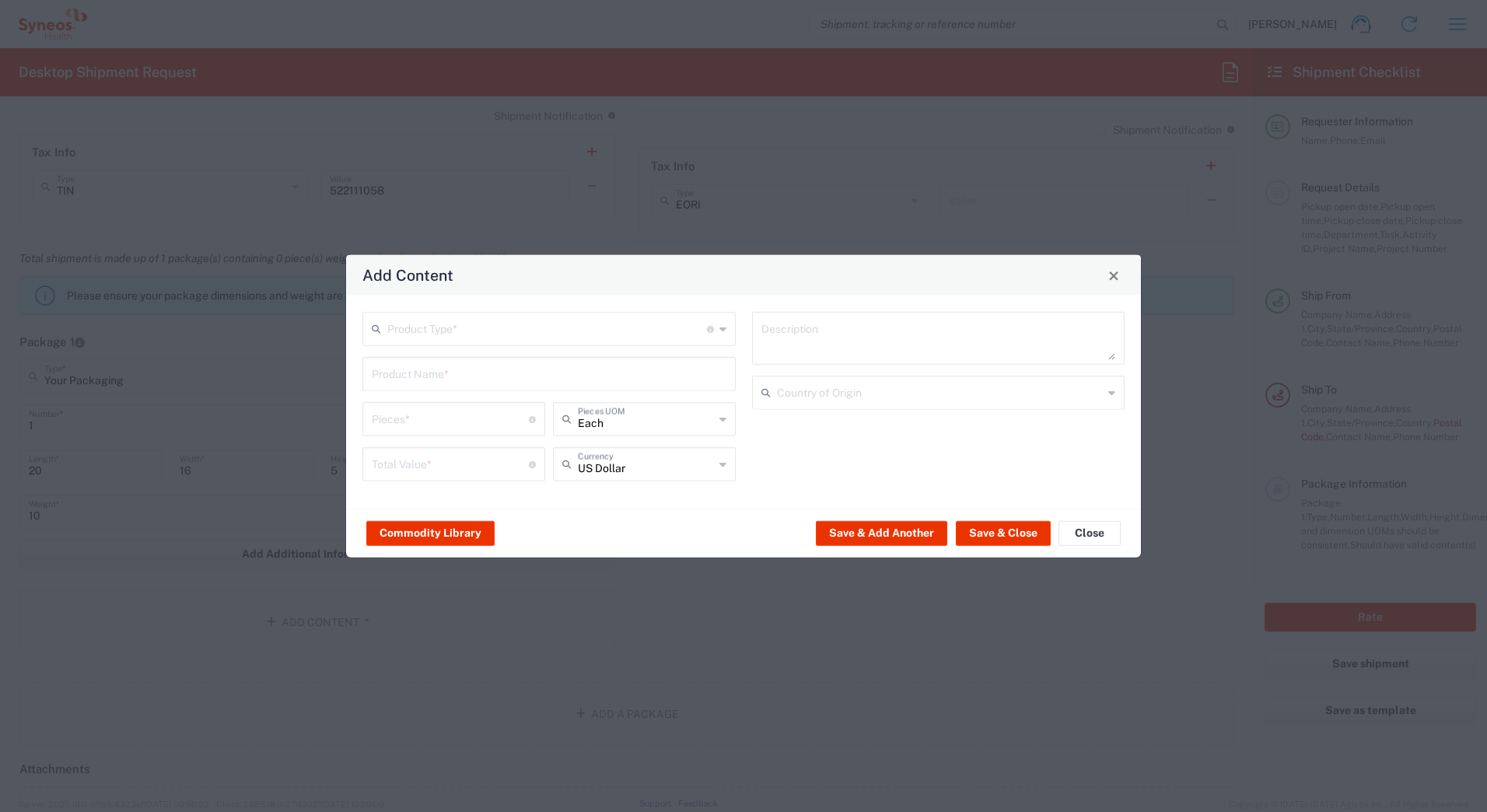
click at [388, 323] on input "text" at bounding box center [547, 328] width 319 height 27
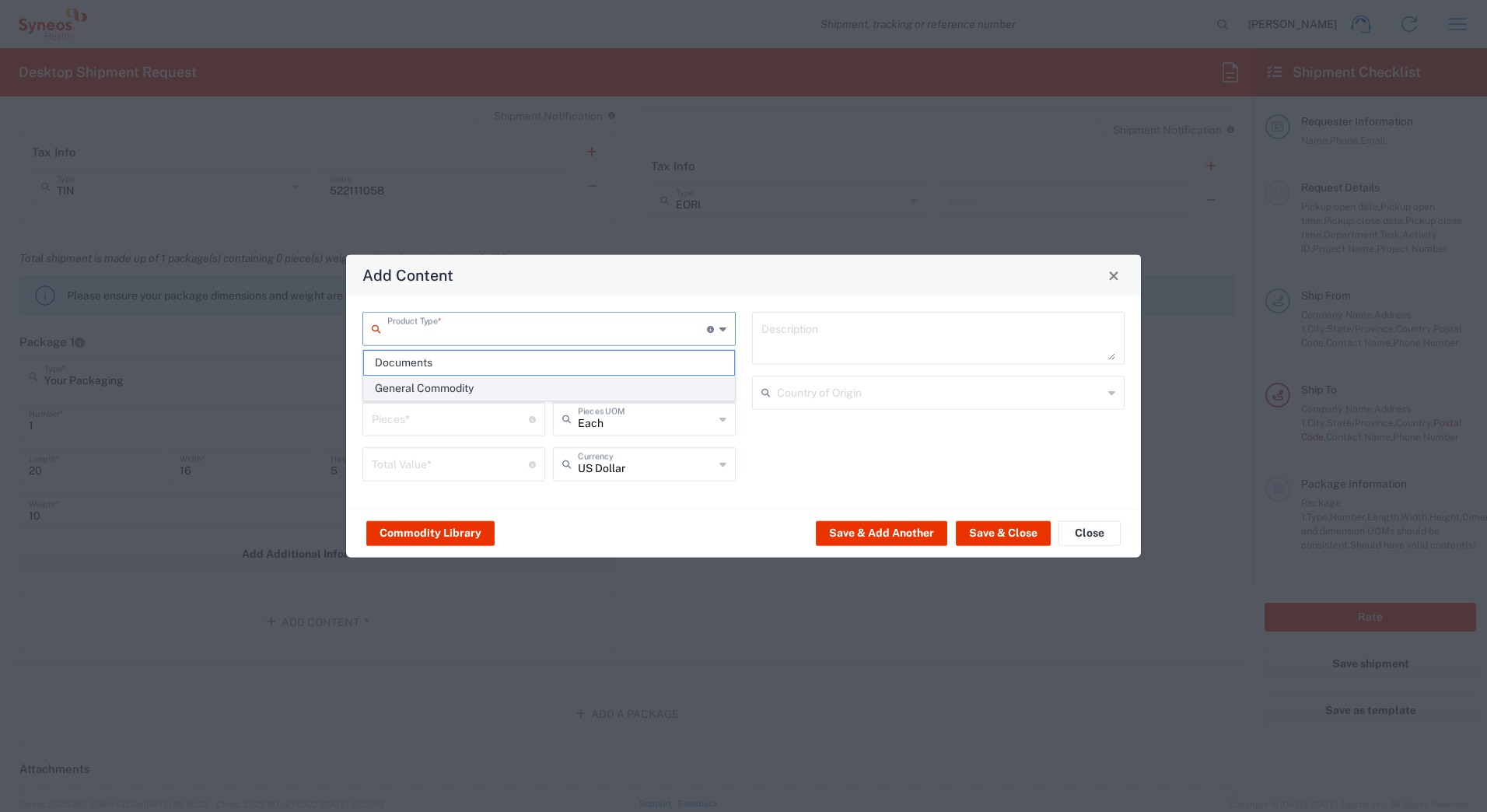
click at [406, 386] on span "General Commodity" at bounding box center [549, 388] width 370 height 24
type input "General Commodity"
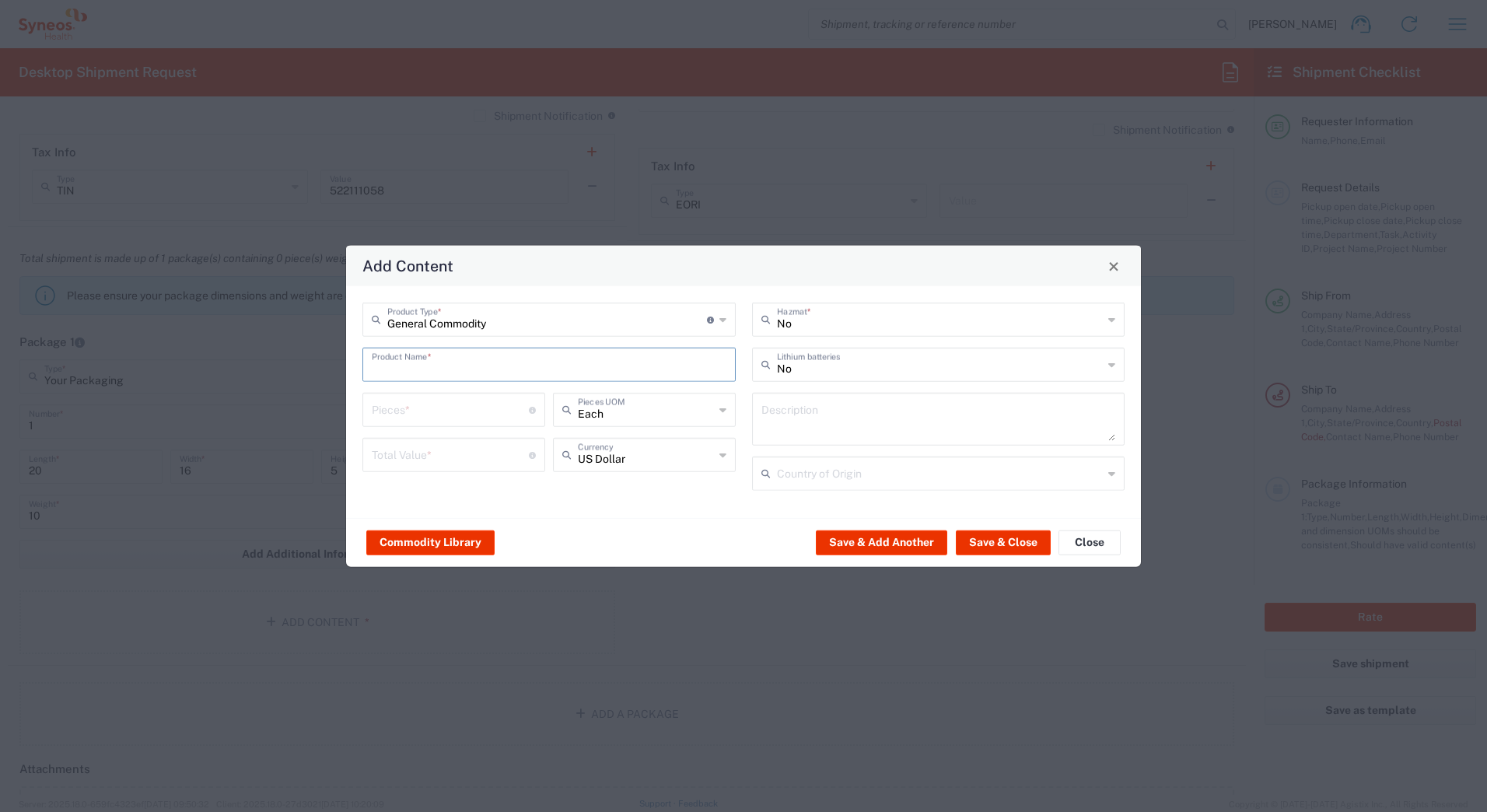
click at [472, 369] on input "text" at bounding box center [549, 363] width 355 height 27
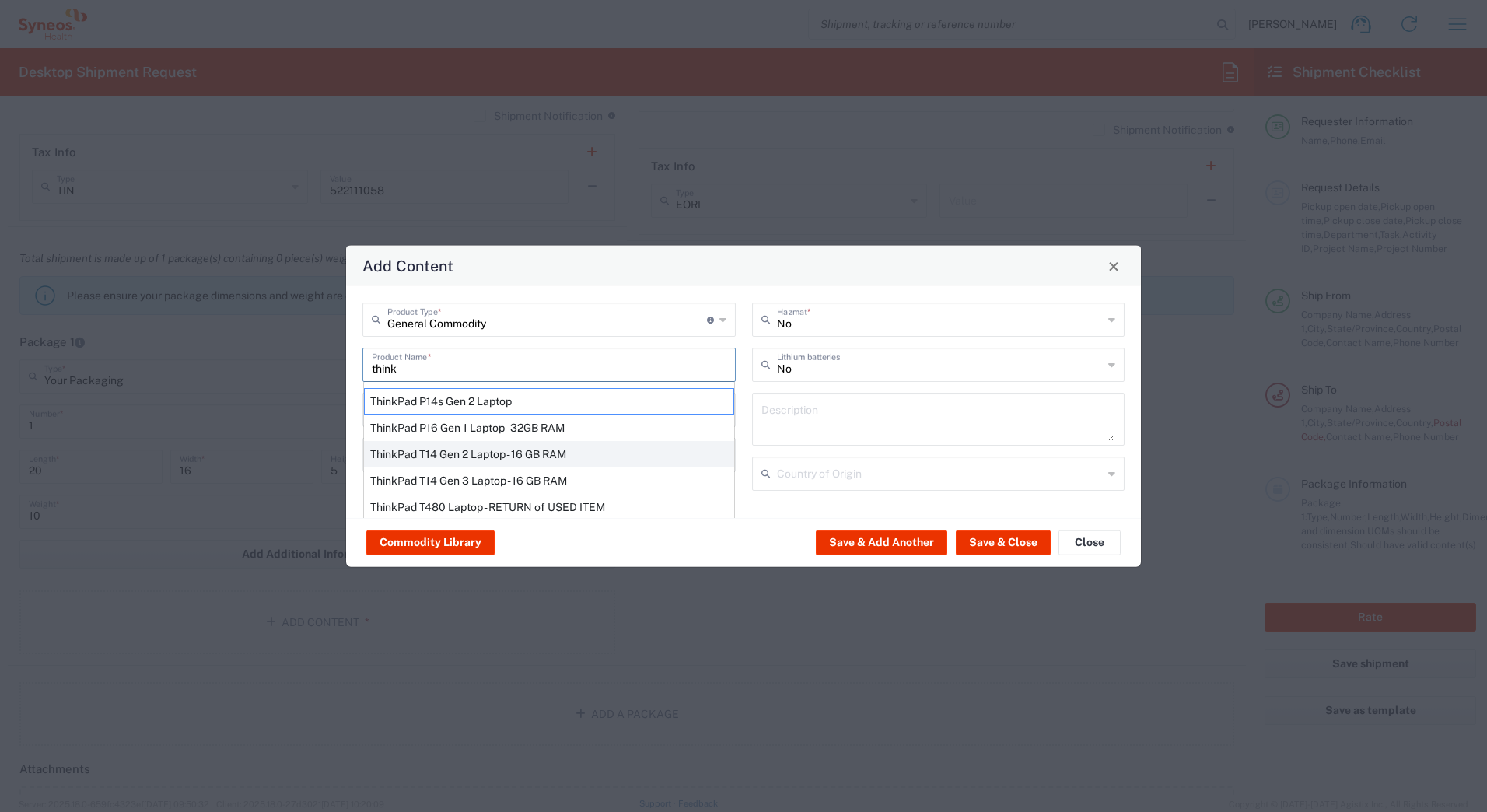
click at [431, 455] on div "ThinkPad T14 Gen 2 Laptop - 16 GB RAM" at bounding box center [549, 455] width 370 height 27
type input "ThinkPad T14 Gen 2 Laptop - 16 GB RAM"
type input "1"
type textarea "Intel Core i7-1156G7 vProÂ® Processor - 14"- 16 GB RAM - 512 GB SSD"
type input "[GEOGRAPHIC_DATA]"
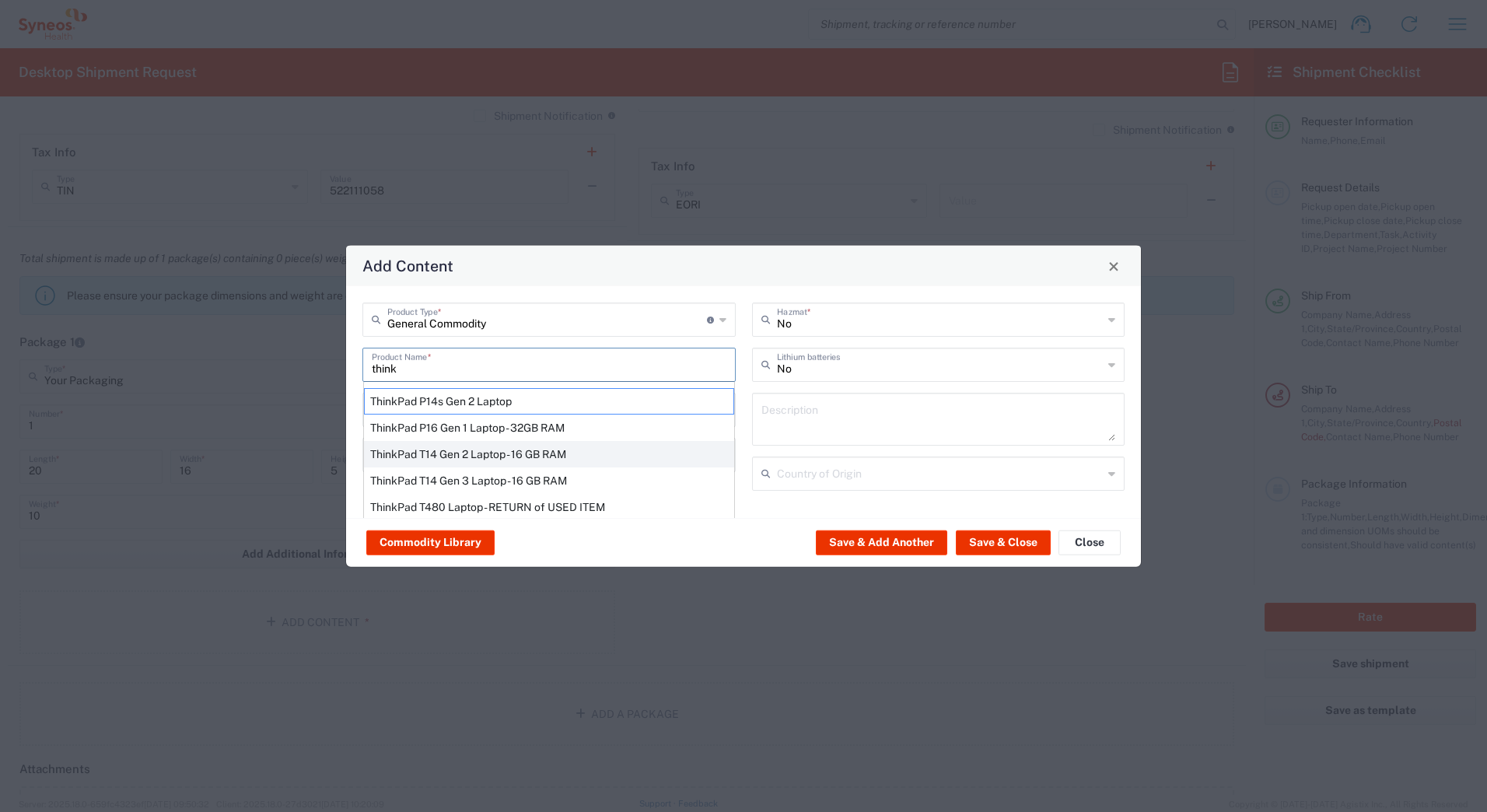
type input "Yes"
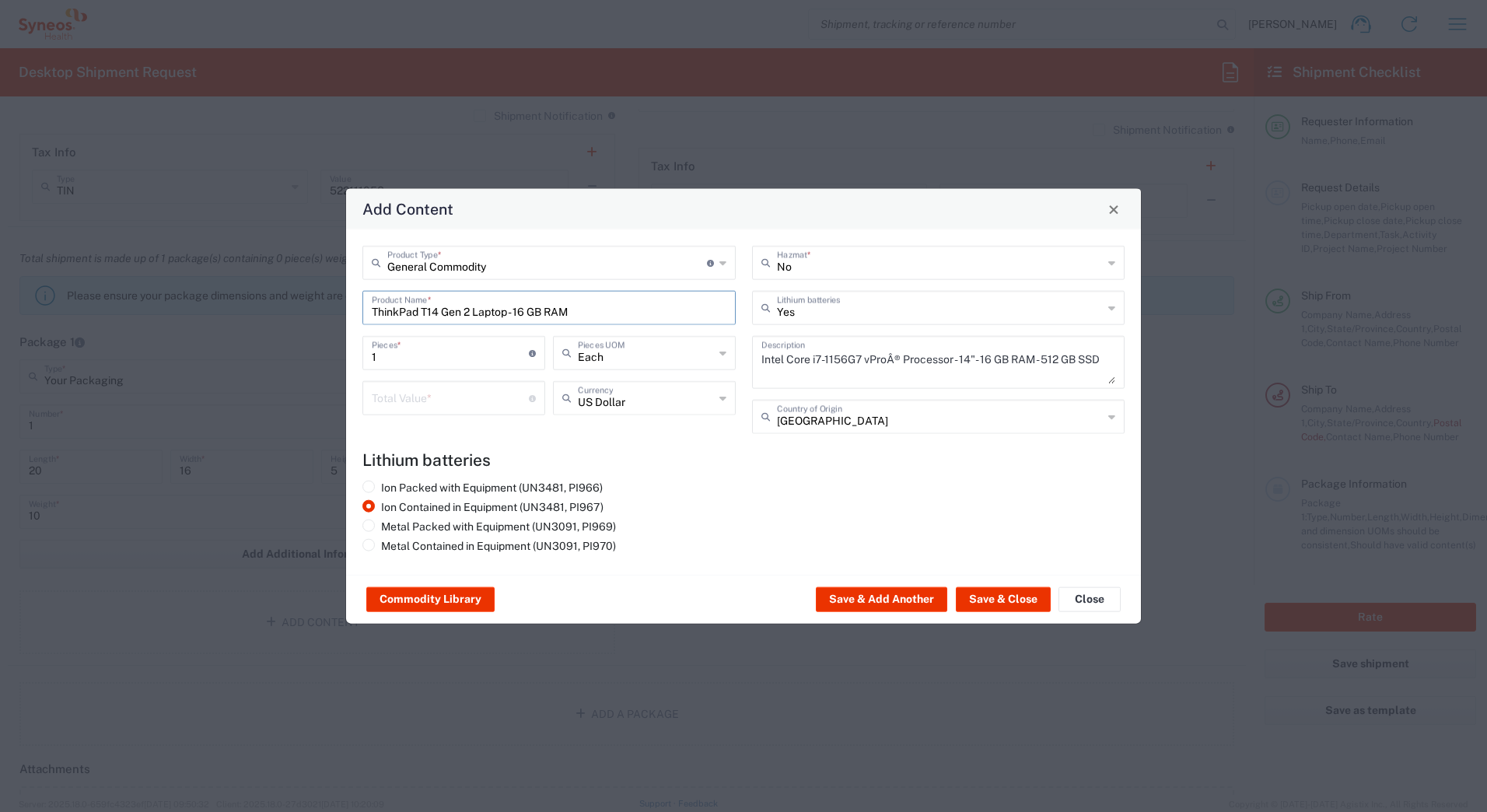
click at [401, 396] on input "number" at bounding box center [450, 397] width 157 height 27
type input "1000"
click at [988, 594] on button "Save & Close" at bounding box center [1003, 599] width 95 height 25
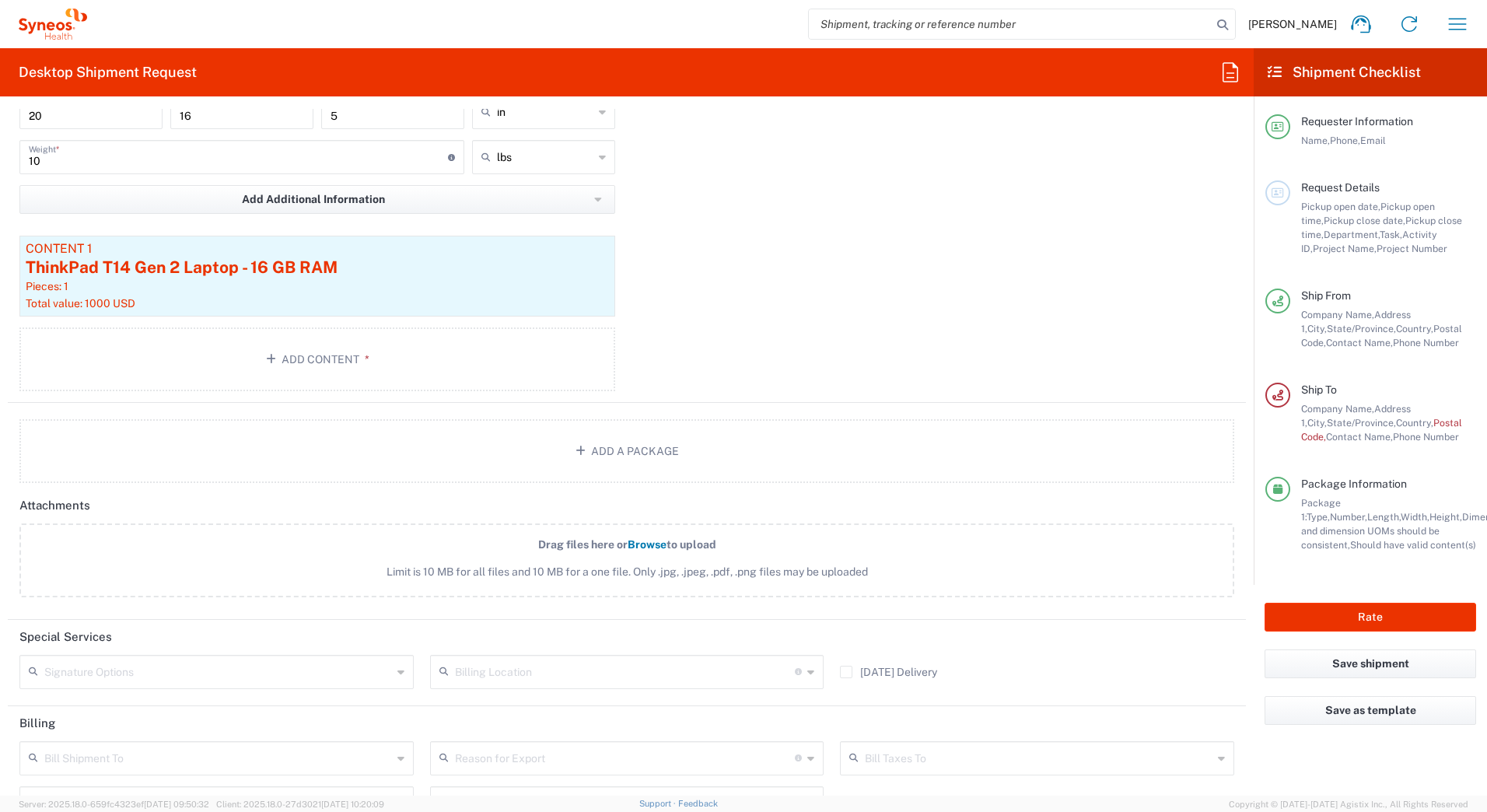
scroll to position [1633, 0]
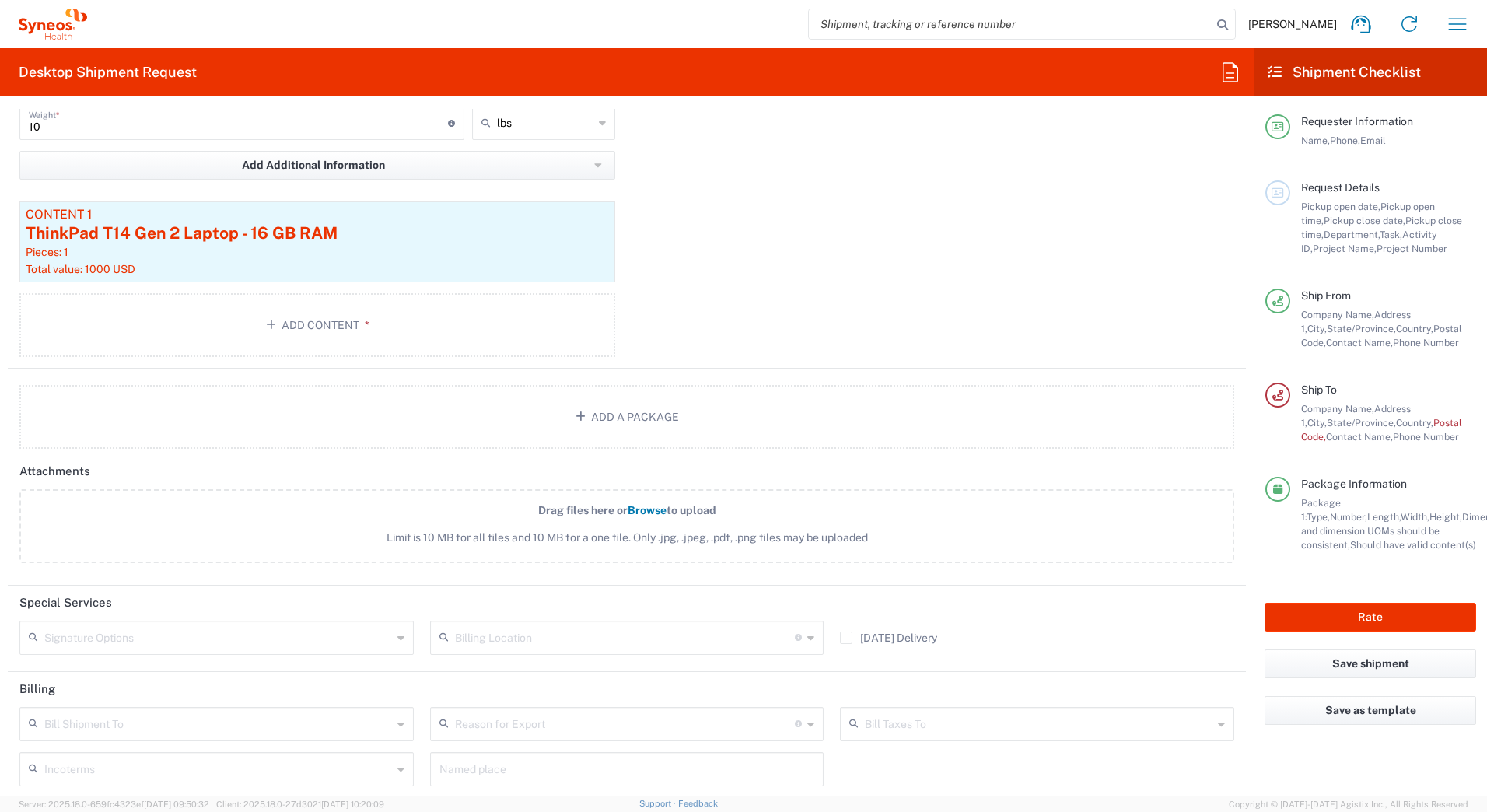
click at [144, 636] on input "text" at bounding box center [218, 636] width 347 height 27
click at [128, 675] on span "Adult Signature Required" at bounding box center [214, 671] width 387 height 24
type input "Adult Signature Required"
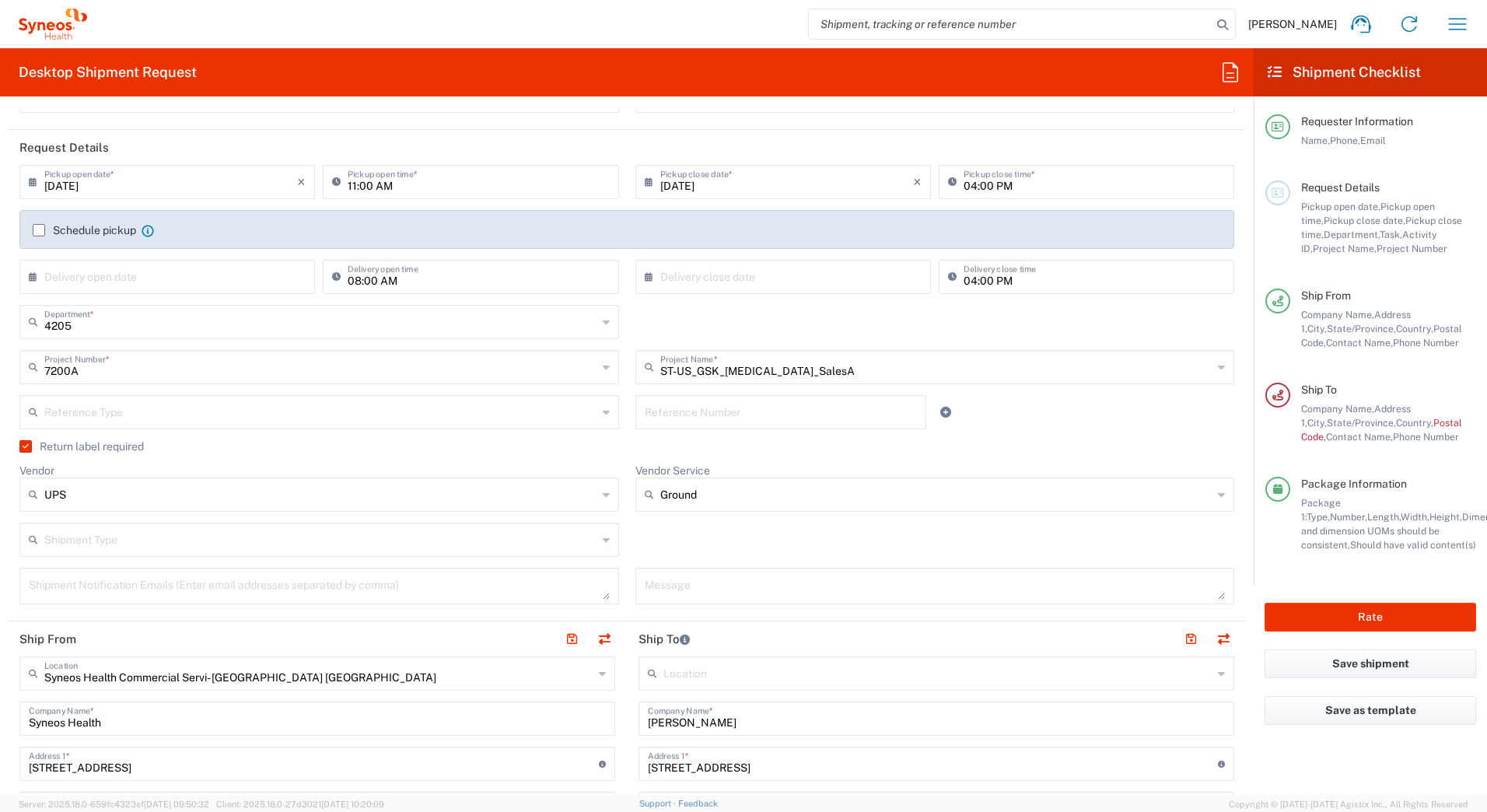
scroll to position [0, 0]
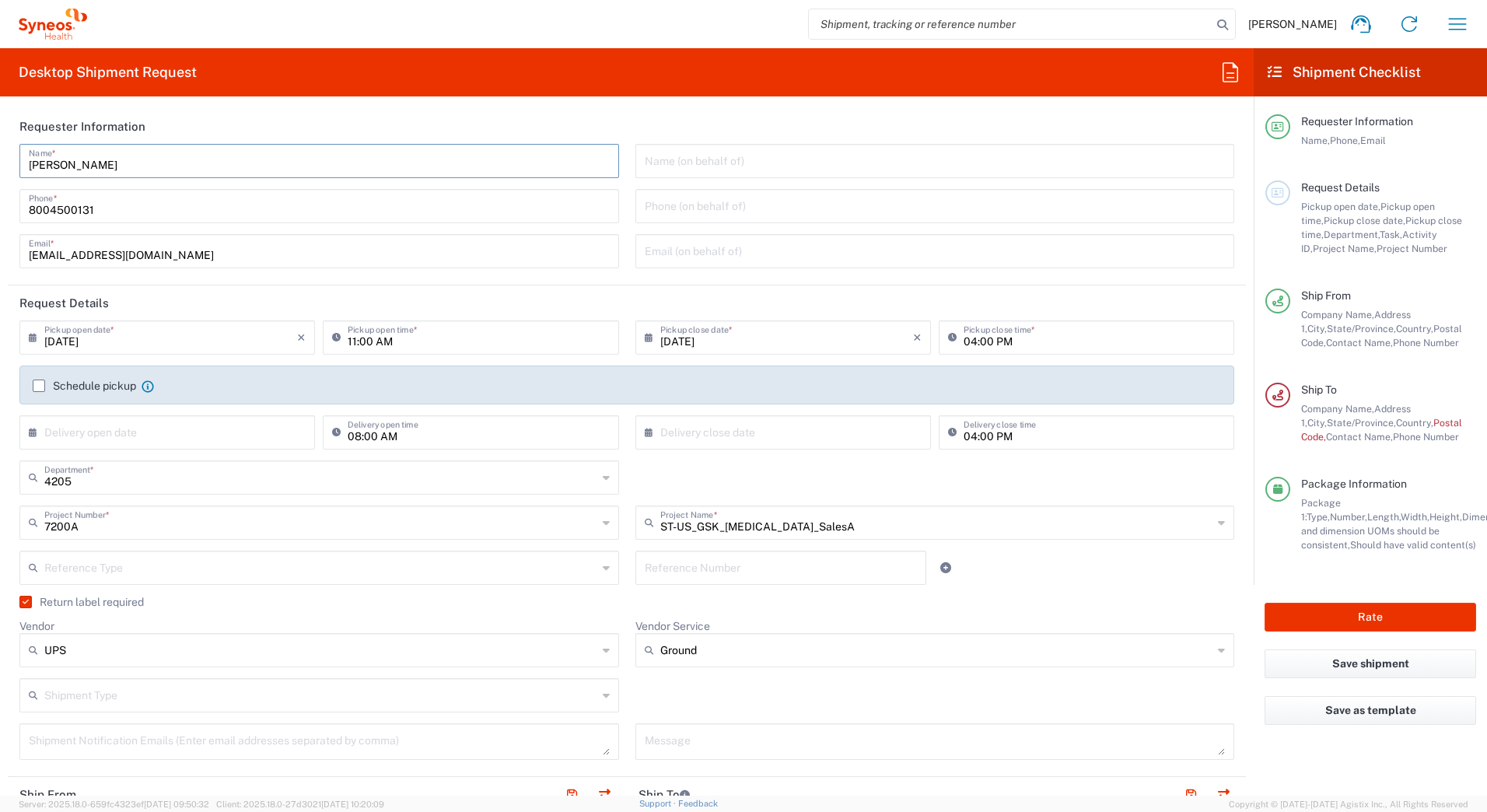
drag, startPoint x: 117, startPoint y: 167, endPoint x: -3, endPoint y: 160, distance: 120.2
click at [0, 160] on html "[PERSON_NAME] Home Shipment estimator Shipment tracking Desktop shipment reques…" at bounding box center [744, 406] width 1487 height 812
paste input "Syneos Deployments"
type input "Syneos Deployments"
click at [416, 115] on header "Requester Information" at bounding box center [627, 126] width 1238 height 35
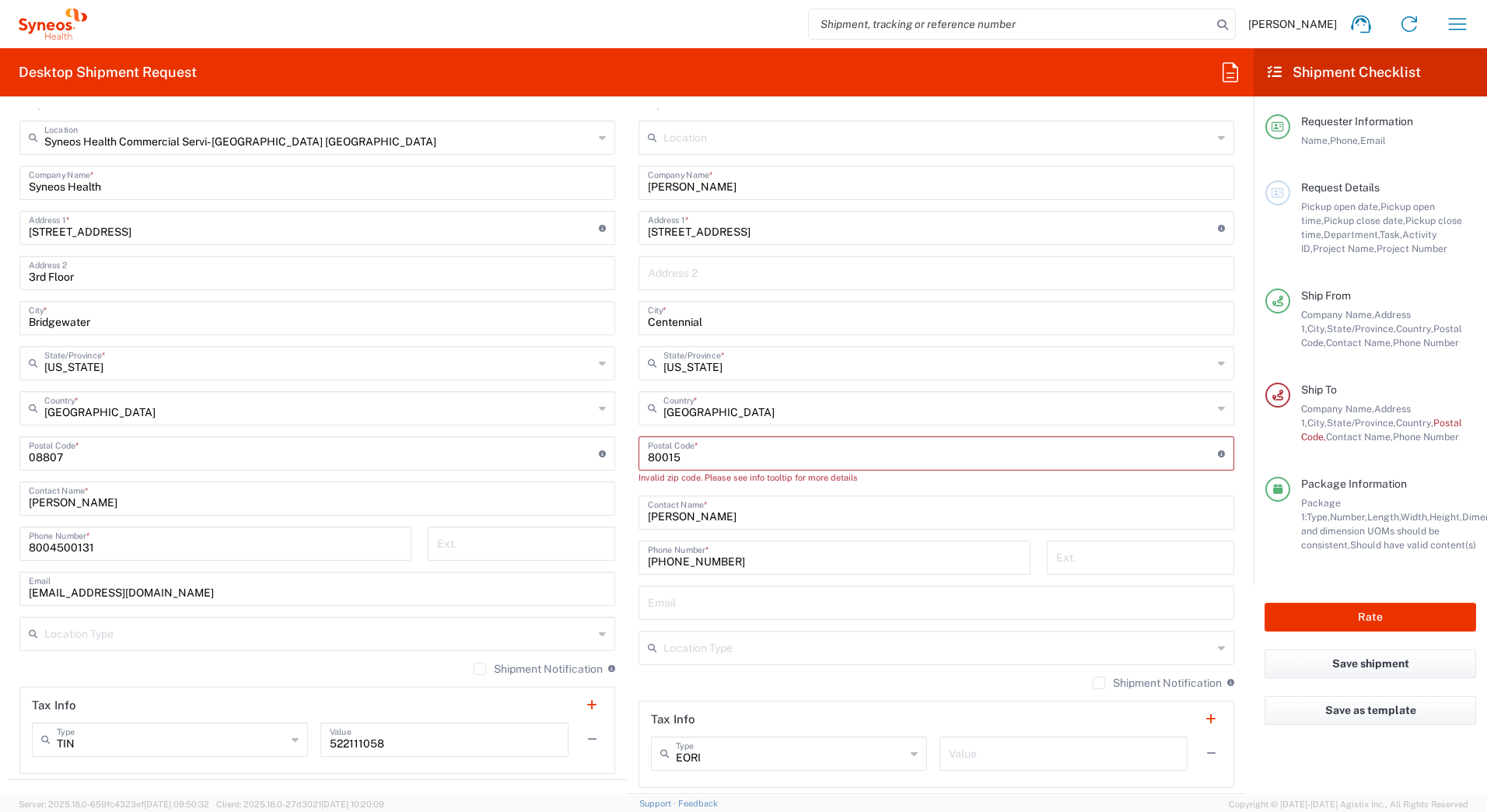
scroll to position [699, 0]
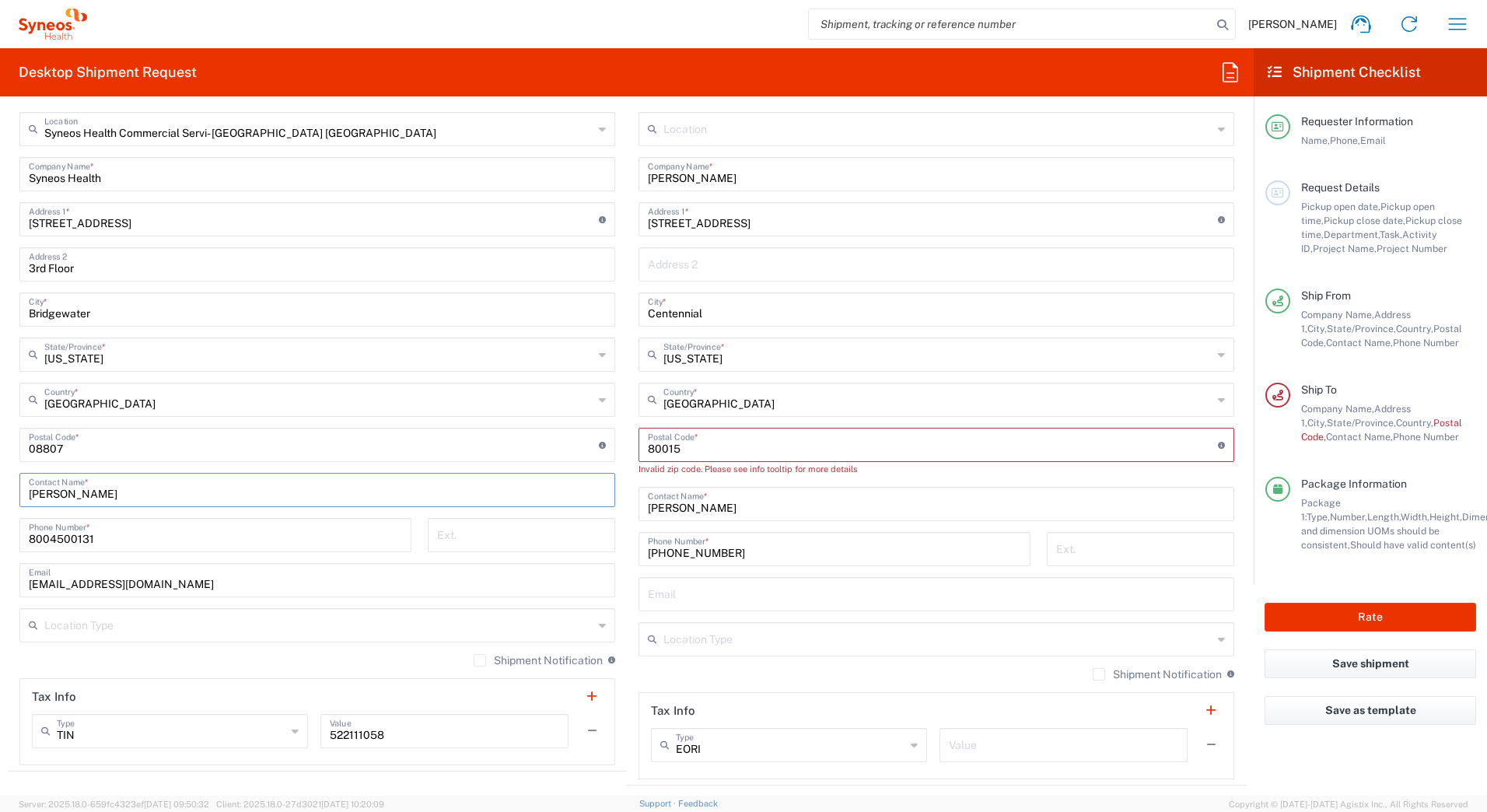
drag, startPoint x: 115, startPoint y: 488, endPoint x: 0, endPoint y: 487, distance: 115.0
click at [0, 487] on html "[PERSON_NAME] Home Shipment estimator Shipment tracking Desktop shipment reques…" at bounding box center [744, 406] width 1487 height 812
paste input "Syneos Deployments"
type input "Syneos Deployments"
click at [721, 448] on input "undefined" at bounding box center [933, 444] width 570 height 27
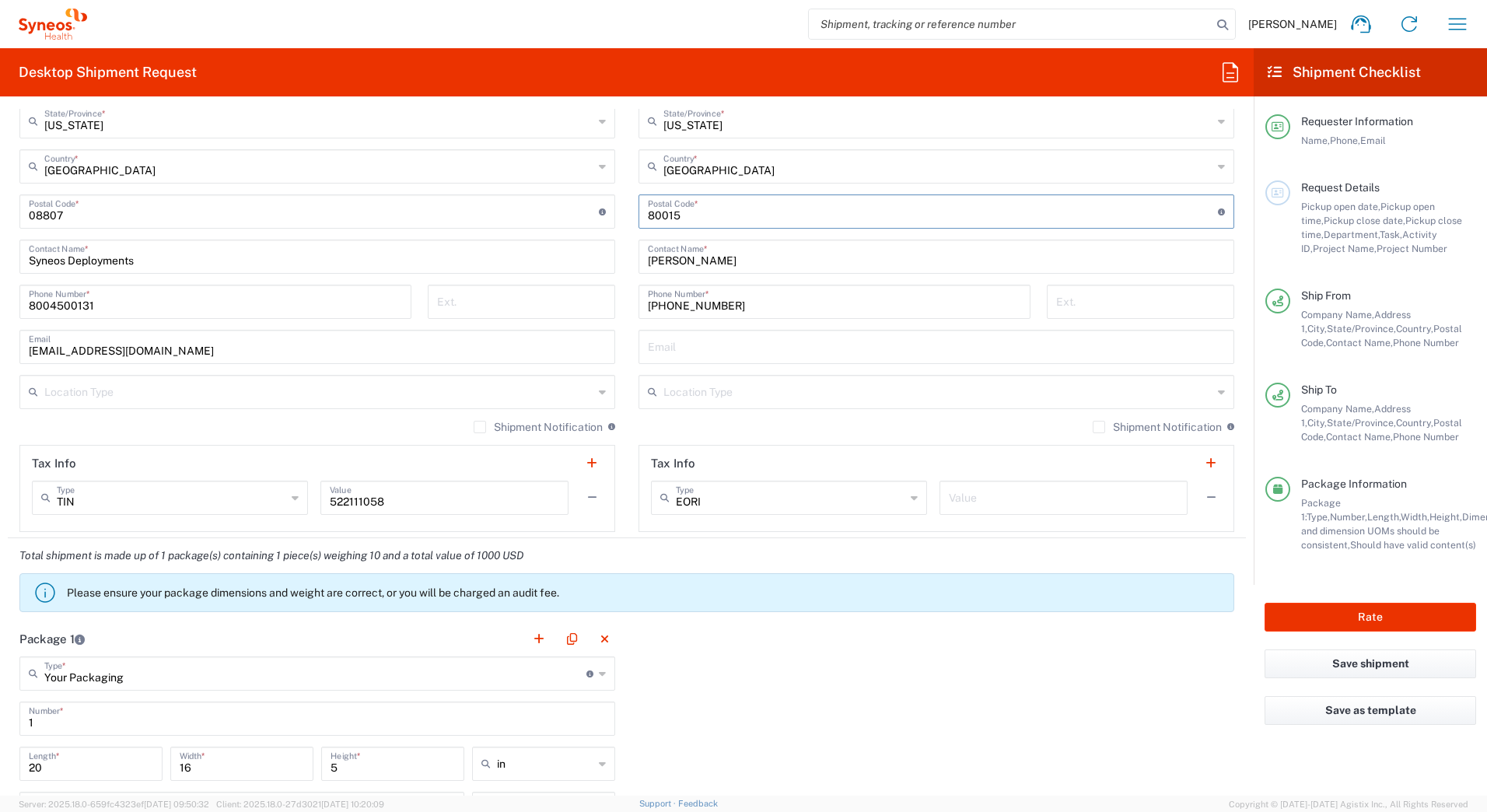
scroll to position [1166, 0]
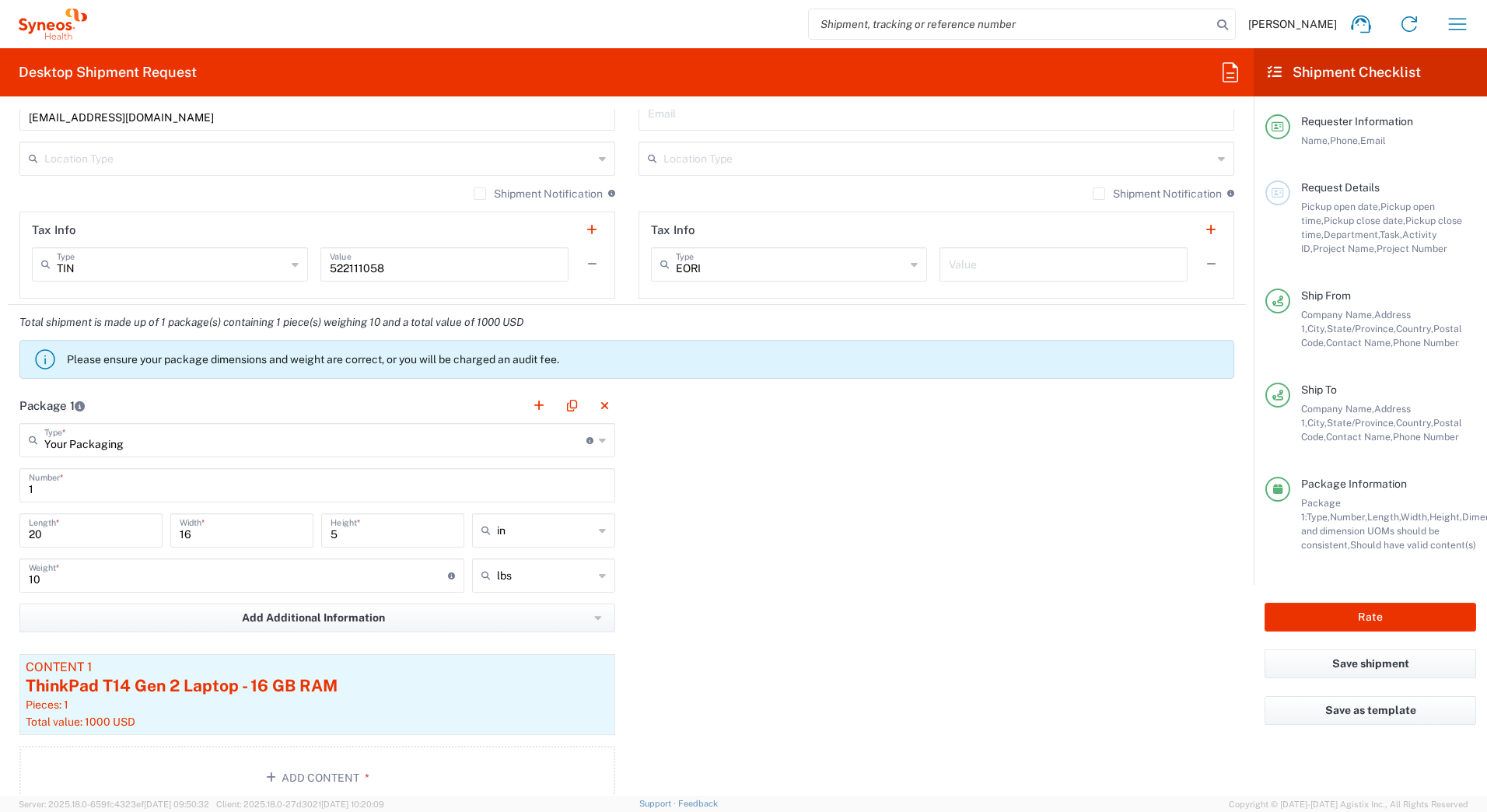
type input "80015"
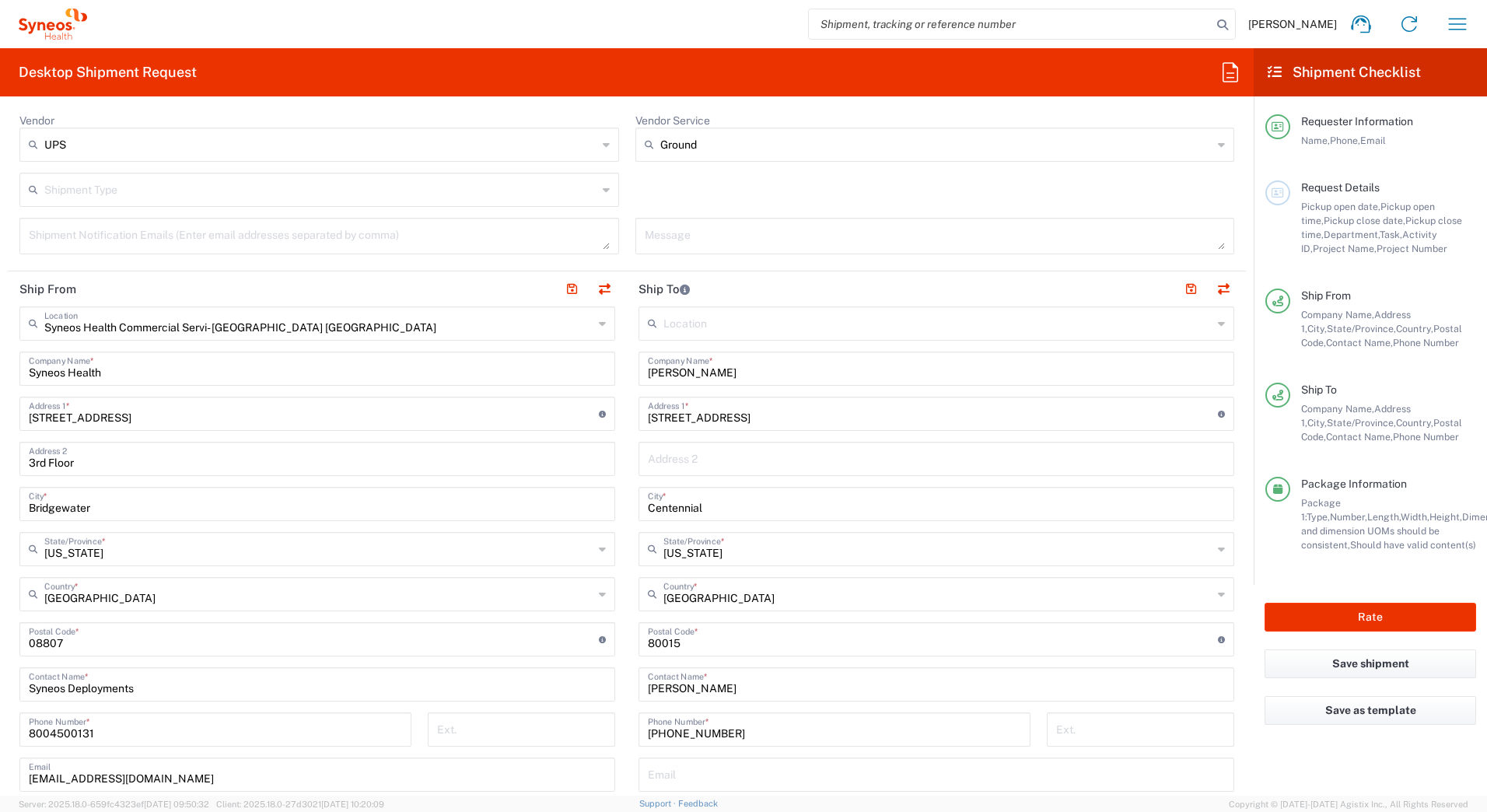
scroll to position [250, 0]
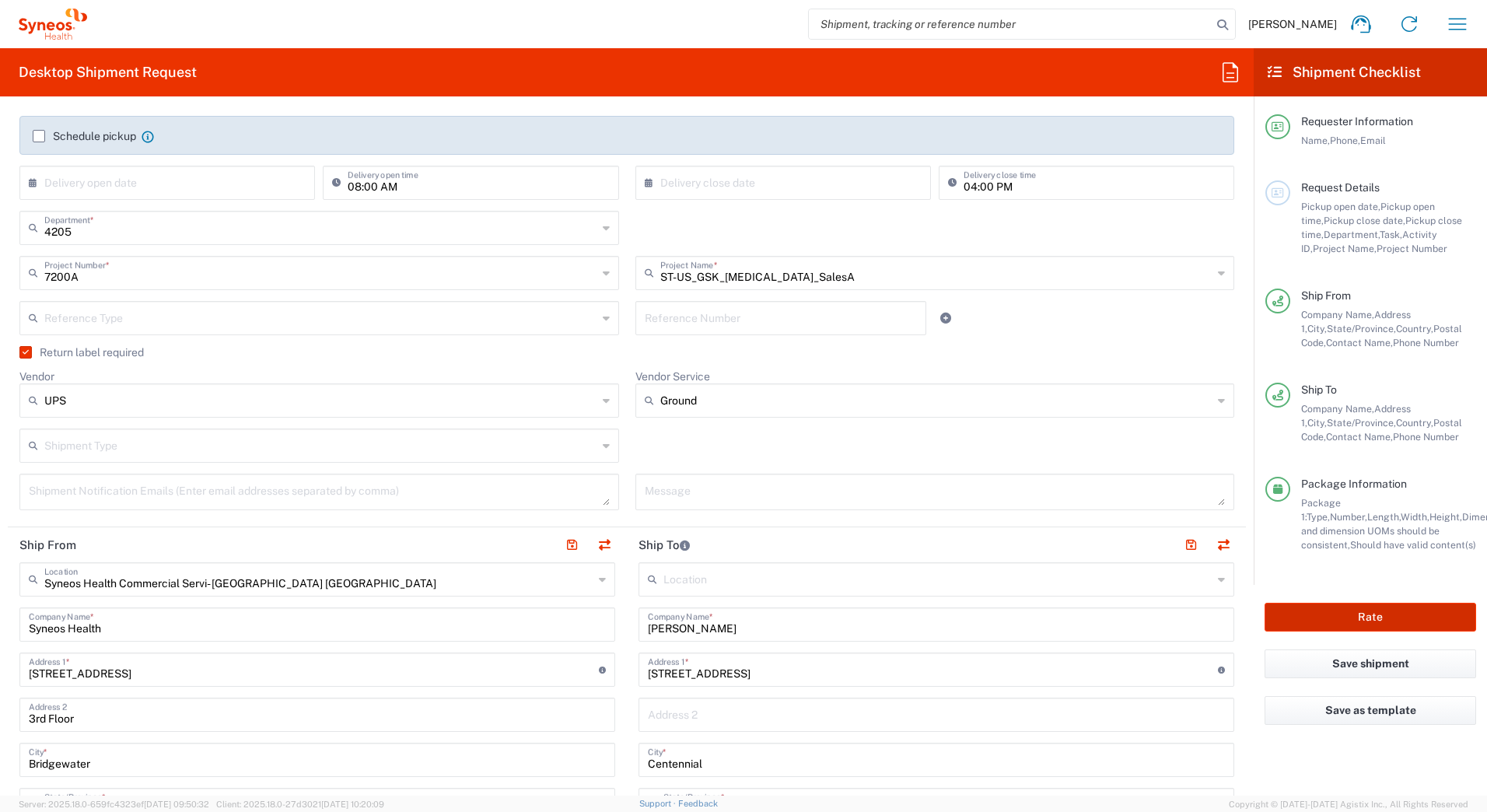
click at [1307, 613] on button "Rate" at bounding box center [1370, 616] width 211 height 29
type input "7200A"
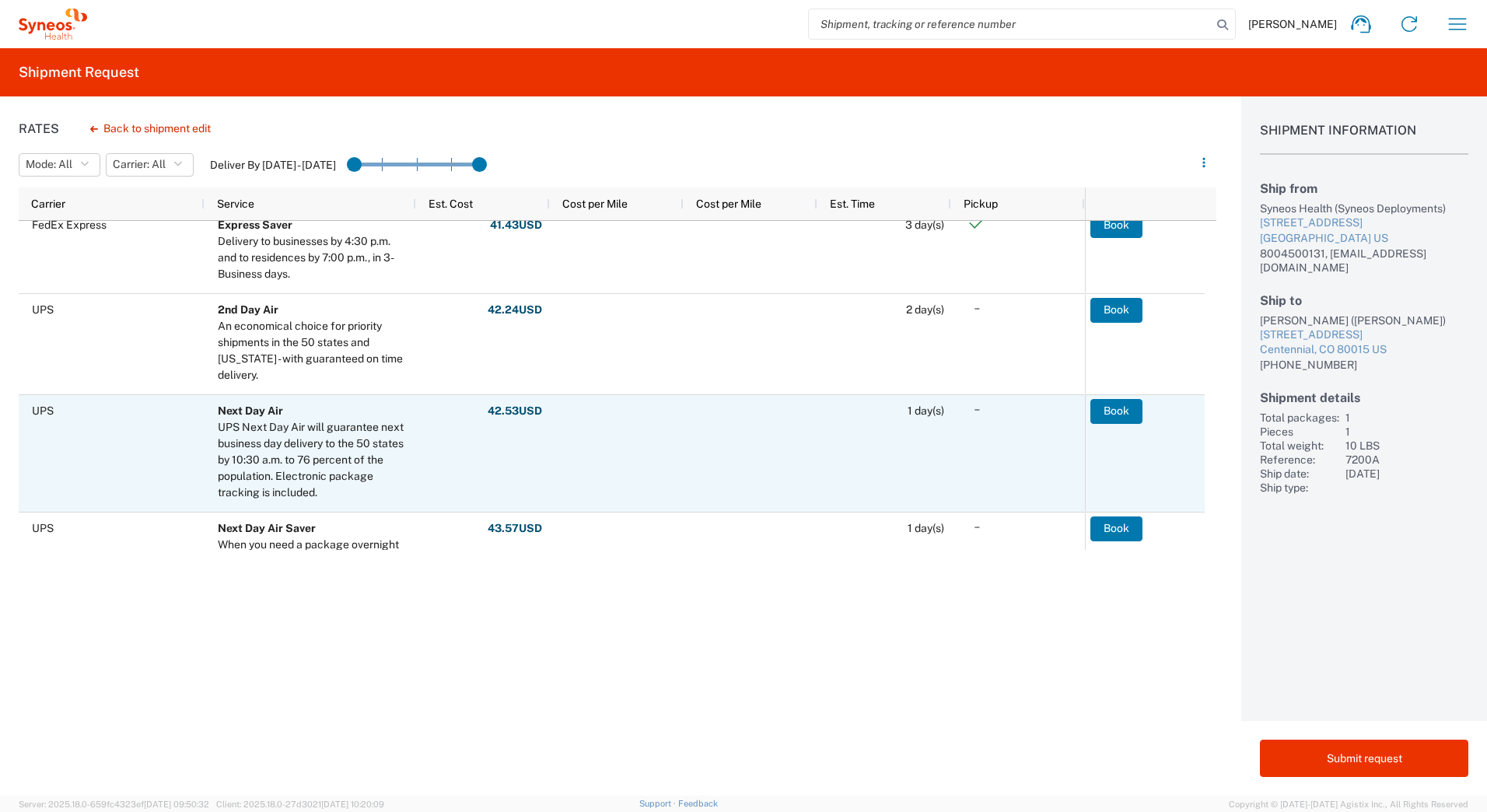
scroll to position [233, 0]
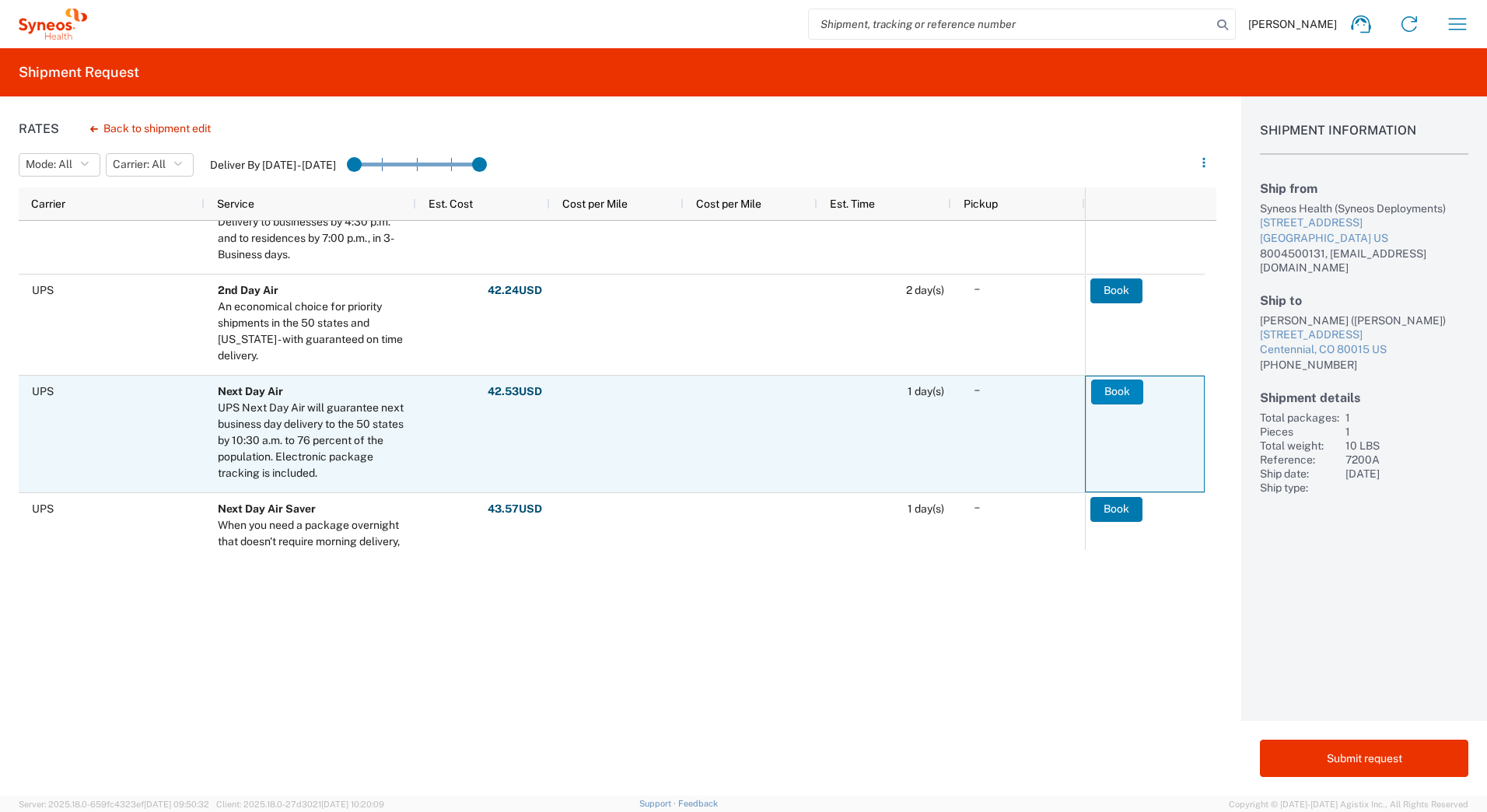
click at [1108, 396] on button "Book" at bounding box center [1117, 392] width 52 height 25
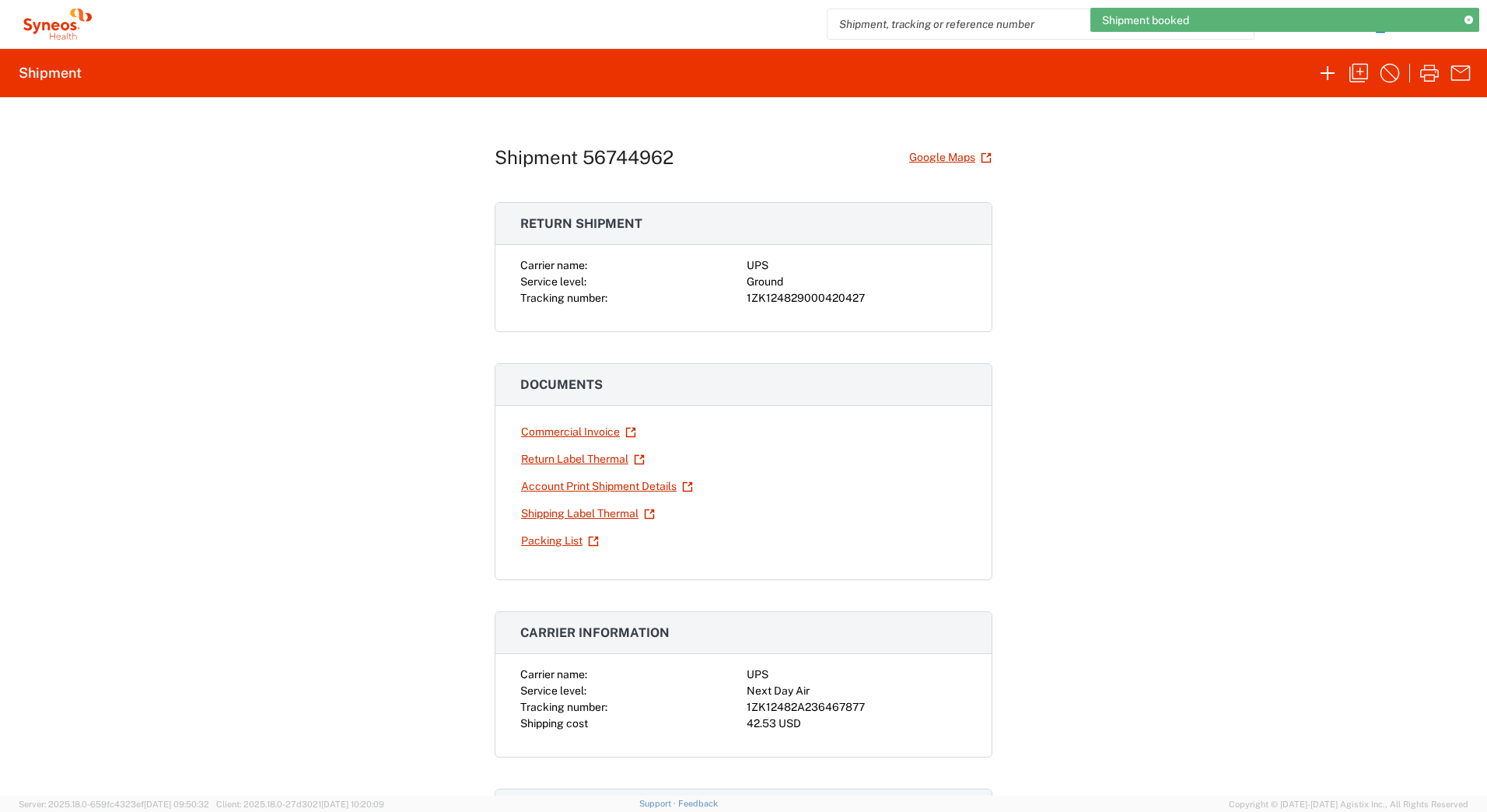
click at [794, 296] on div "1ZK124829000420427" at bounding box center [856, 298] width 220 height 16
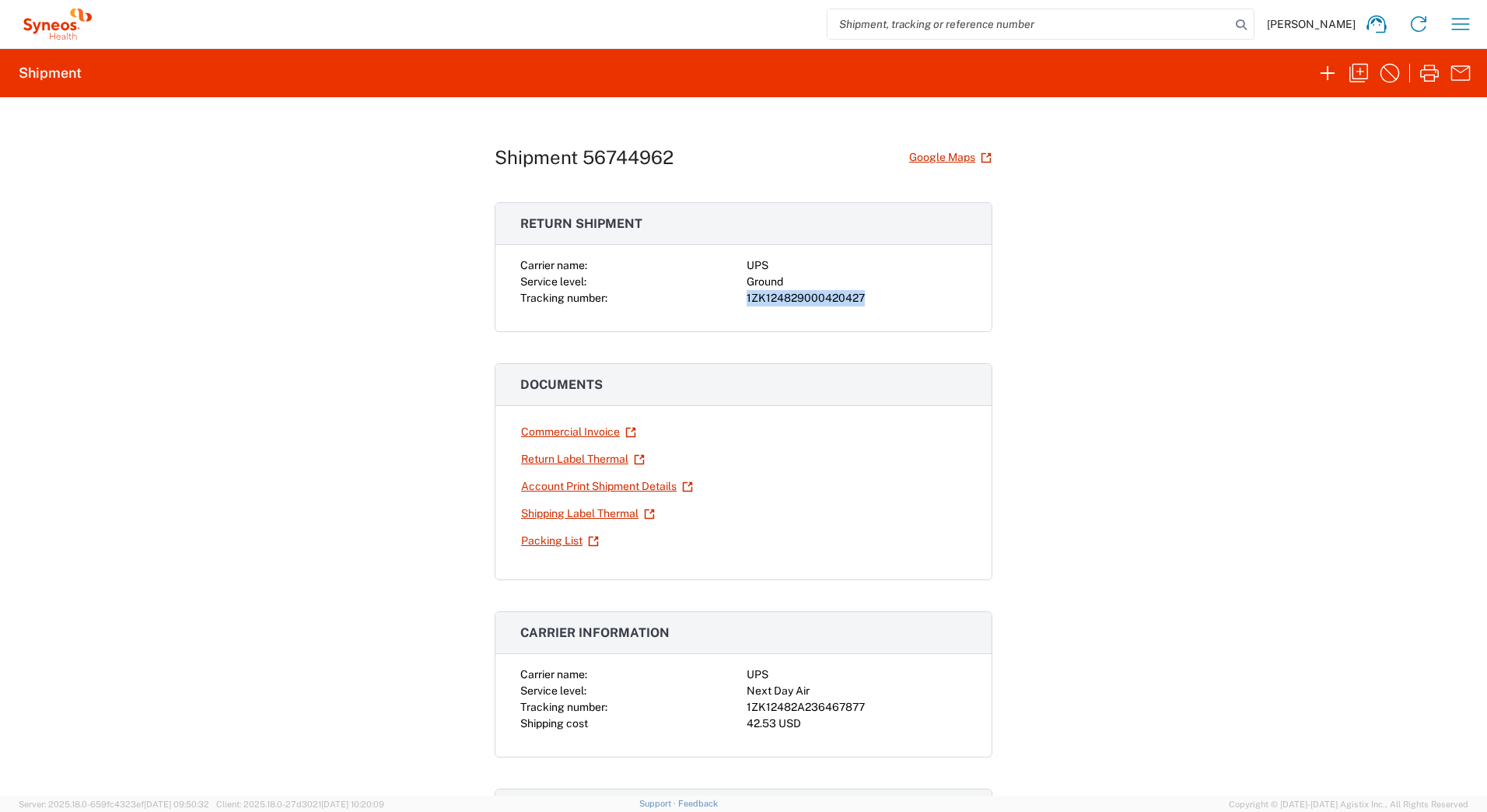
click at [794, 296] on div "1ZK124829000420427" at bounding box center [856, 298] width 220 height 16
copy div "1ZK124829000420427"
click at [835, 710] on div "1ZK12482A236467877" at bounding box center [856, 706] width 220 height 16
click at [836, 710] on div "1ZK12482A236467877" at bounding box center [856, 706] width 220 height 16
copy div "1ZK12482A236467877"
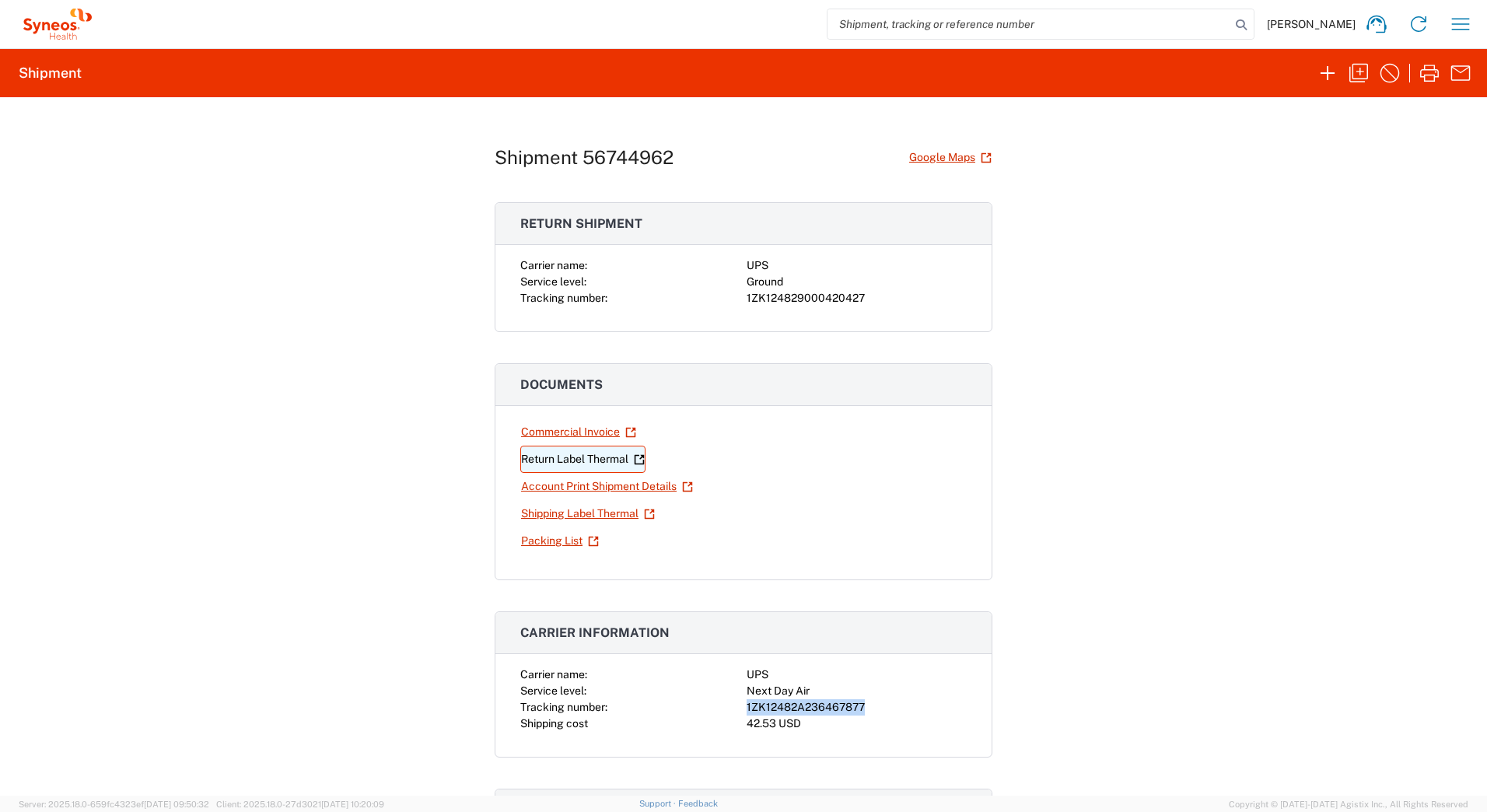
click at [532, 459] on link "Return Label Thermal" at bounding box center [583, 458] width 125 height 27
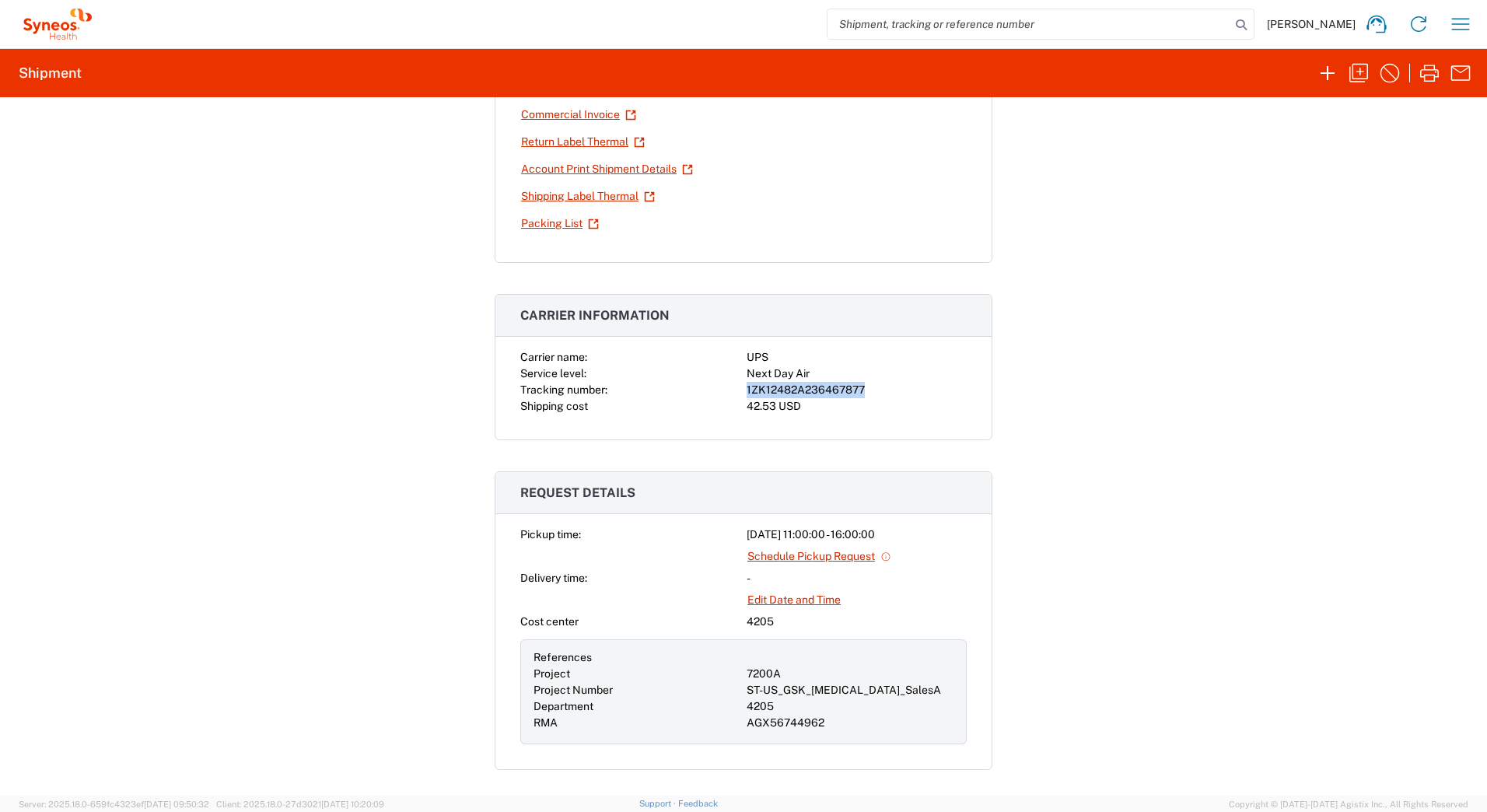
scroll to position [233, 0]
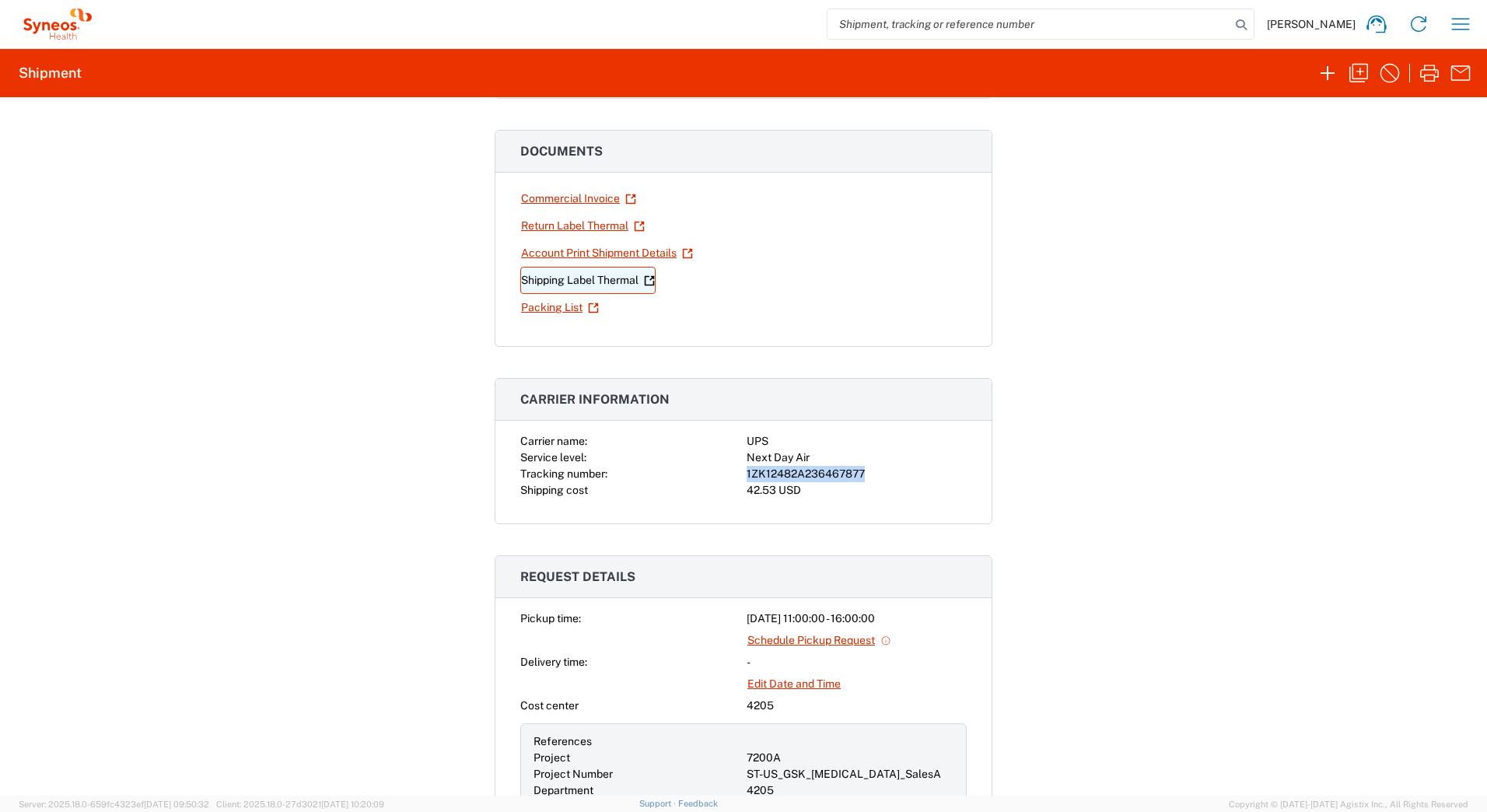
click at [558, 275] on link "Shipping Label Thermal" at bounding box center [588, 280] width 135 height 27
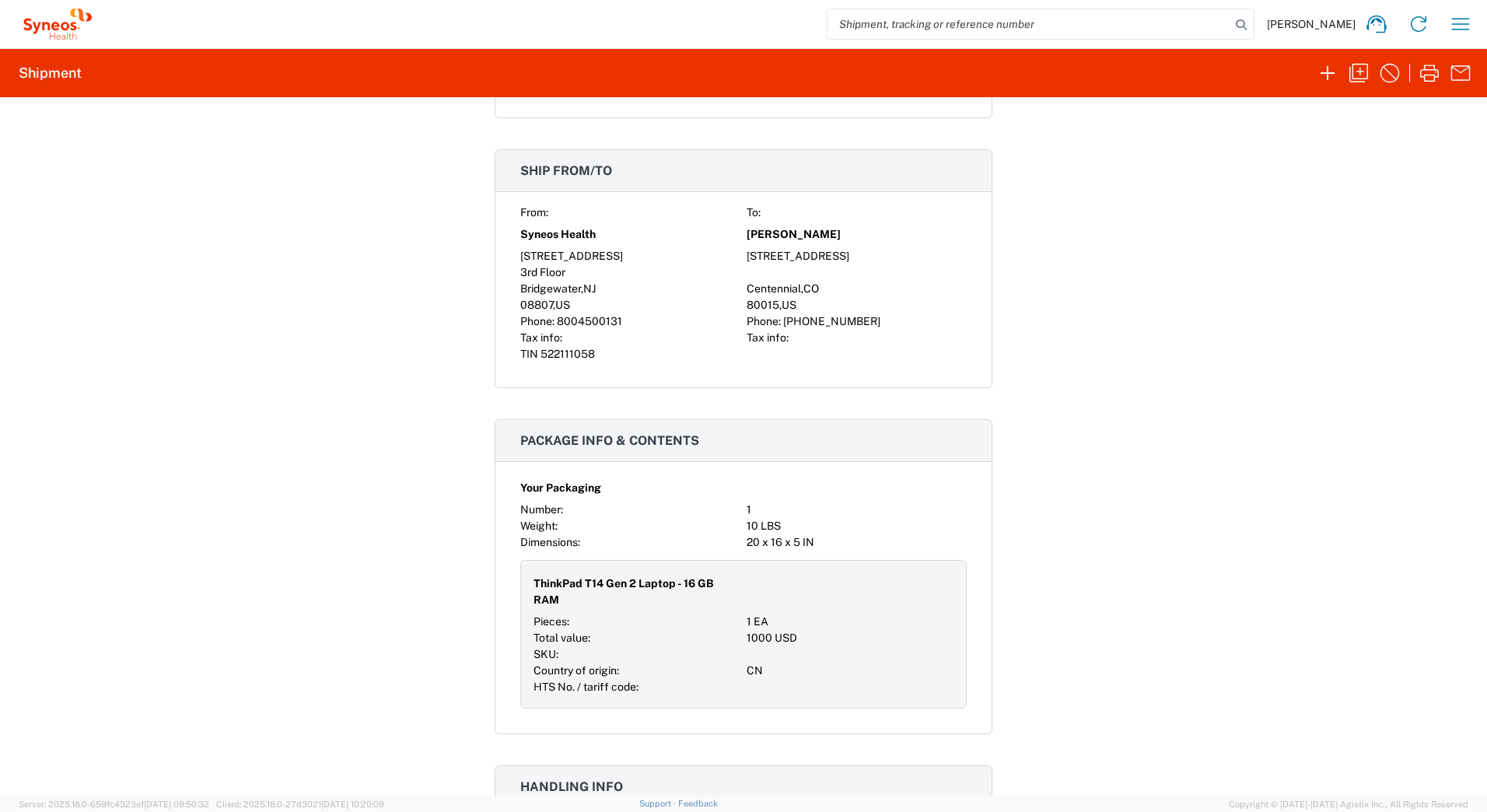
scroll to position [1166, 0]
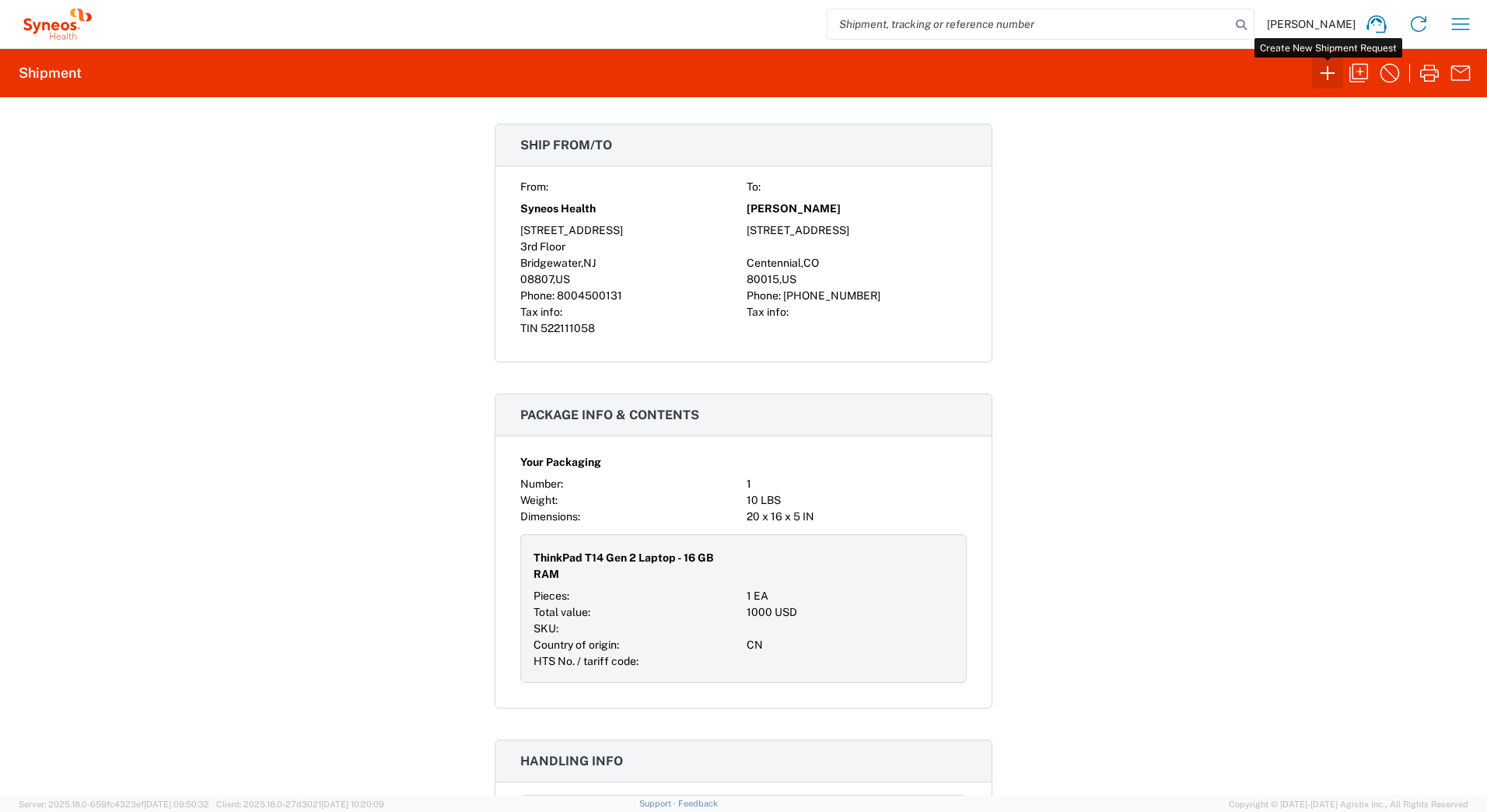
click at [1325, 66] on icon "button" at bounding box center [1328, 74] width 25 height 25
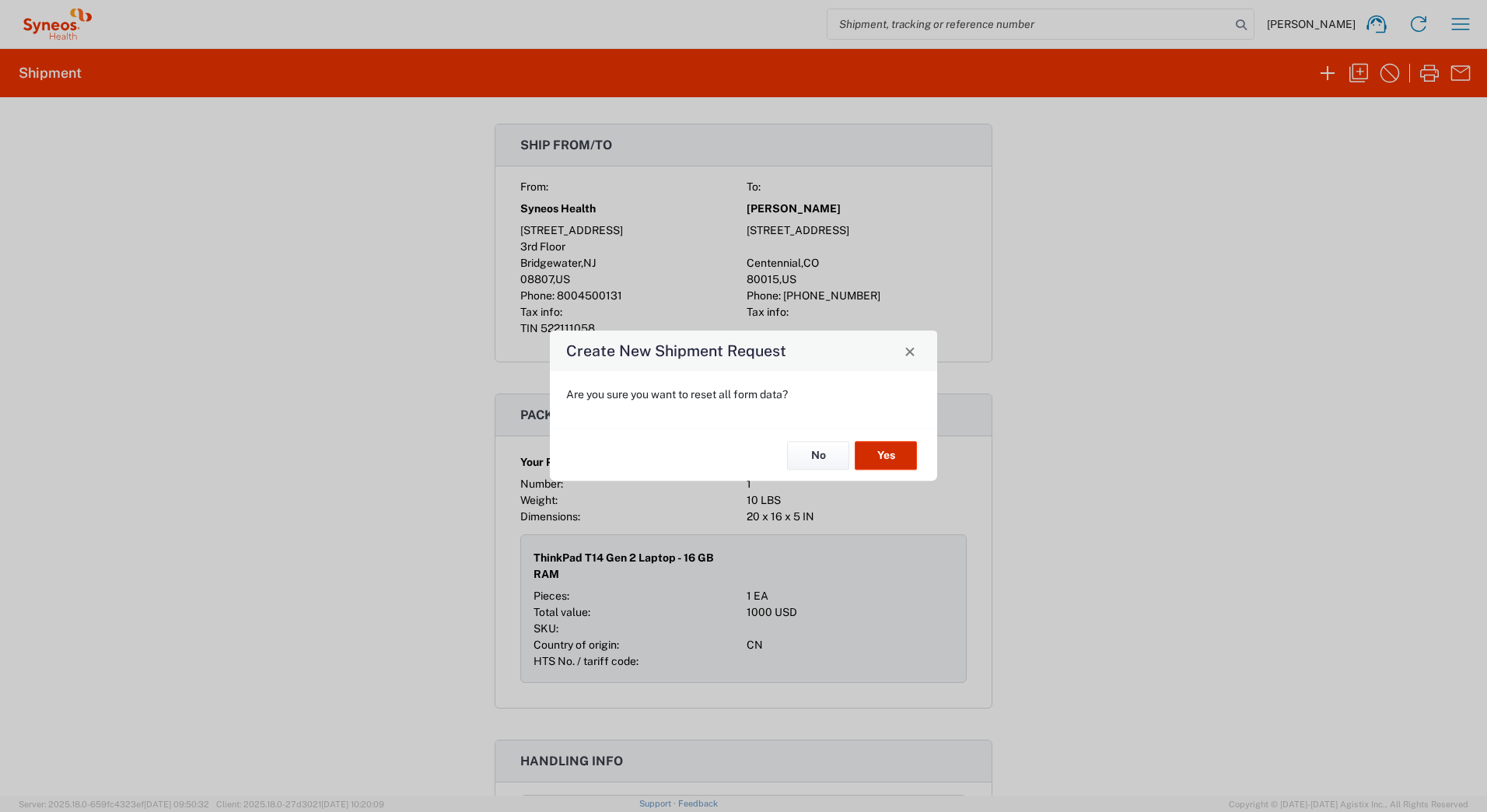
click at [896, 449] on button "Yes" at bounding box center [886, 455] width 63 height 29
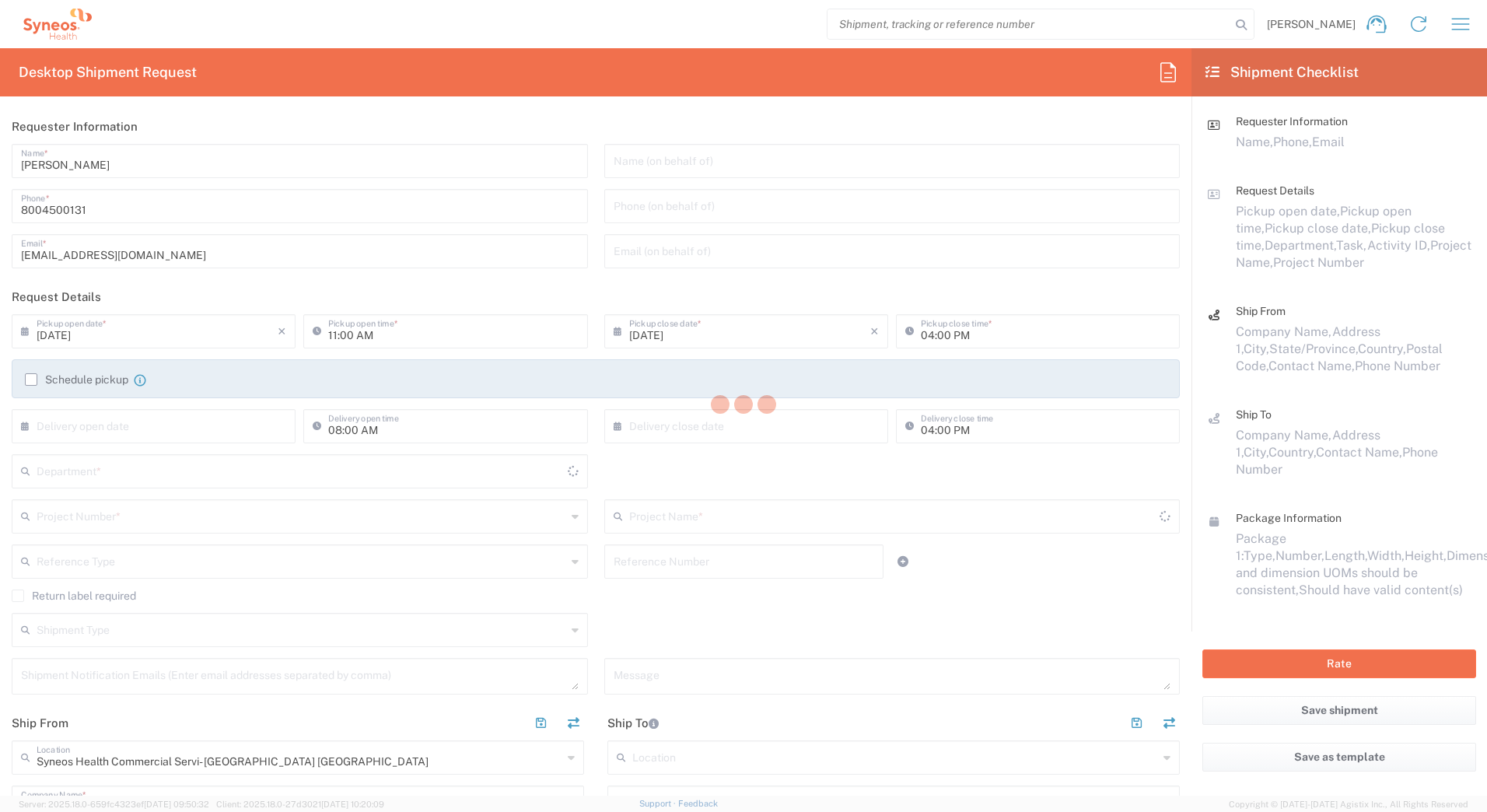
type input "4205"
type input "[US_STATE]"
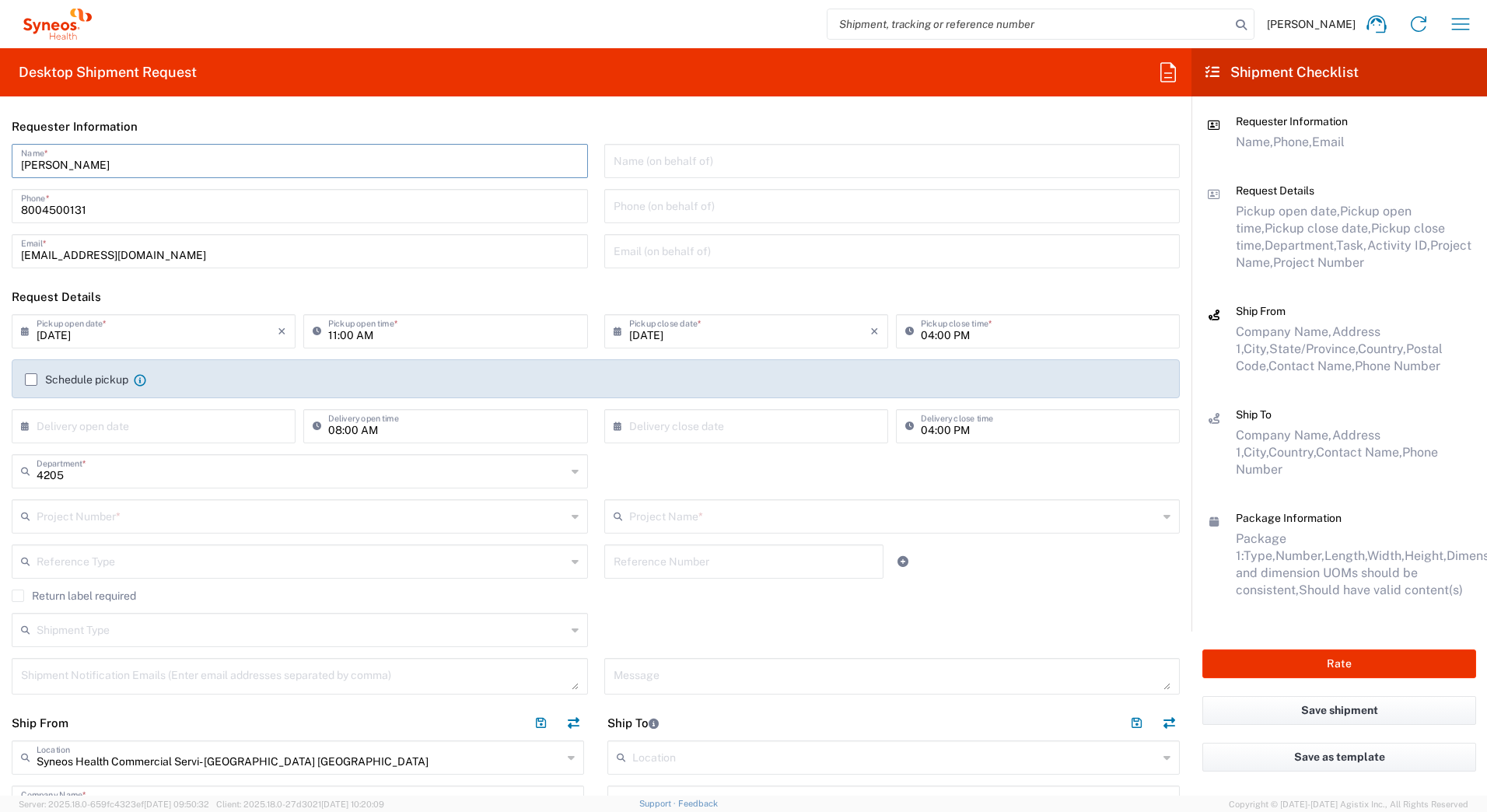
drag, startPoint x: 103, startPoint y: 163, endPoint x: -3, endPoint y: 158, distance: 106.1
click at [0, 158] on html "[PERSON_NAME] Home Shipment estimator Shipment tracking Desktop shipment reques…" at bounding box center [744, 406] width 1487 height 812
paste input "Syneos Deployments"
type input "Syneos Deployments"
click at [68, 515] on input "text" at bounding box center [301, 515] width 530 height 27
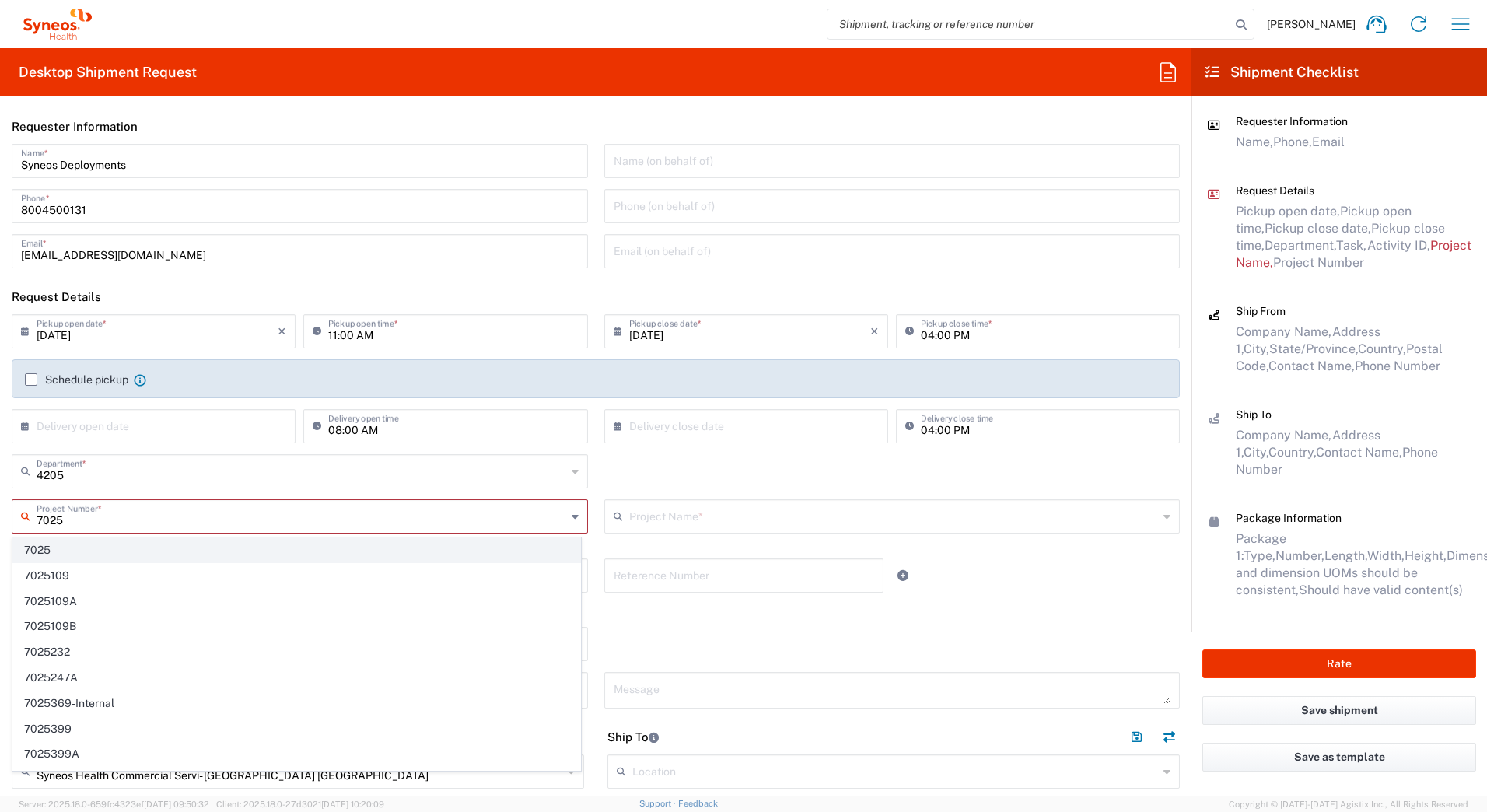
type input "7025"
click at [41, 548] on span "7025" at bounding box center [297, 550] width 567 height 24
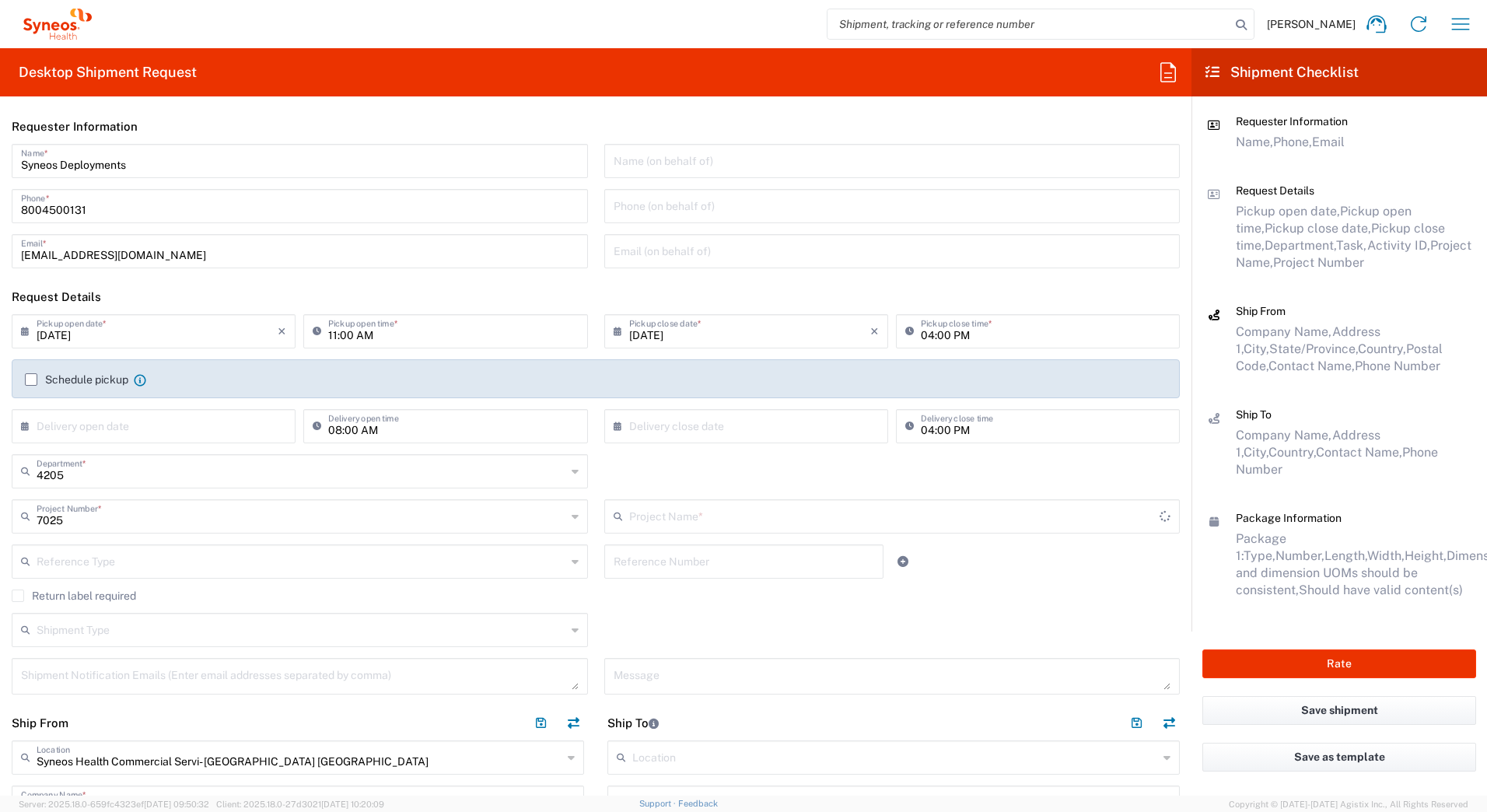
type input "ST-US - GSK VM (0325)"
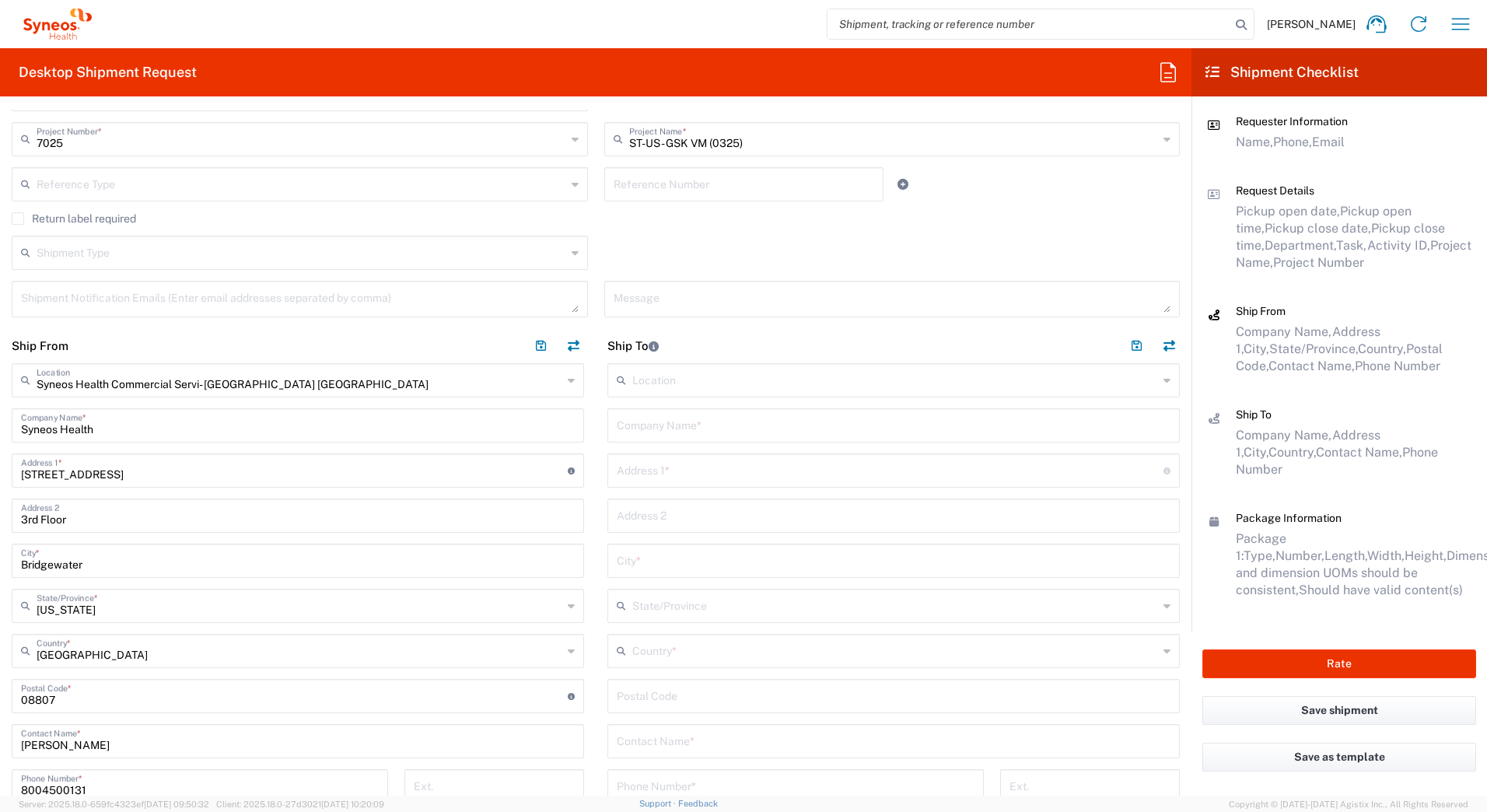
scroll to position [466, 0]
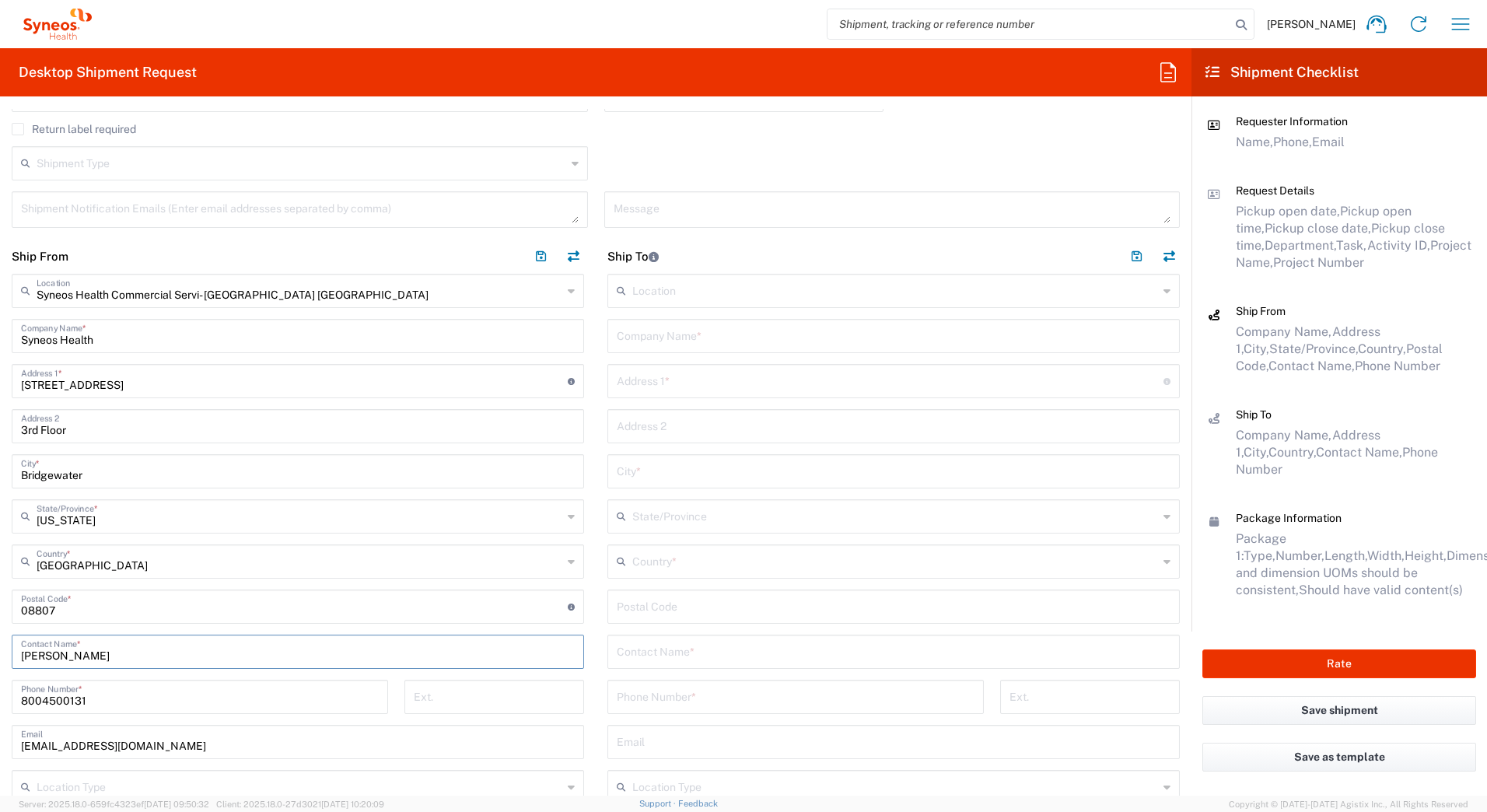
drag, startPoint x: 97, startPoint y: 655, endPoint x: 10, endPoint y: 654, distance: 87.0
click at [10, 654] on main "Syneos Health Commercial Servi- [GEOGRAPHIC_DATA] [GEOGRAPHIC_DATA] Location Sy…" at bounding box center [297, 597] width 596 height 646
paste input "Syneos Deployments"
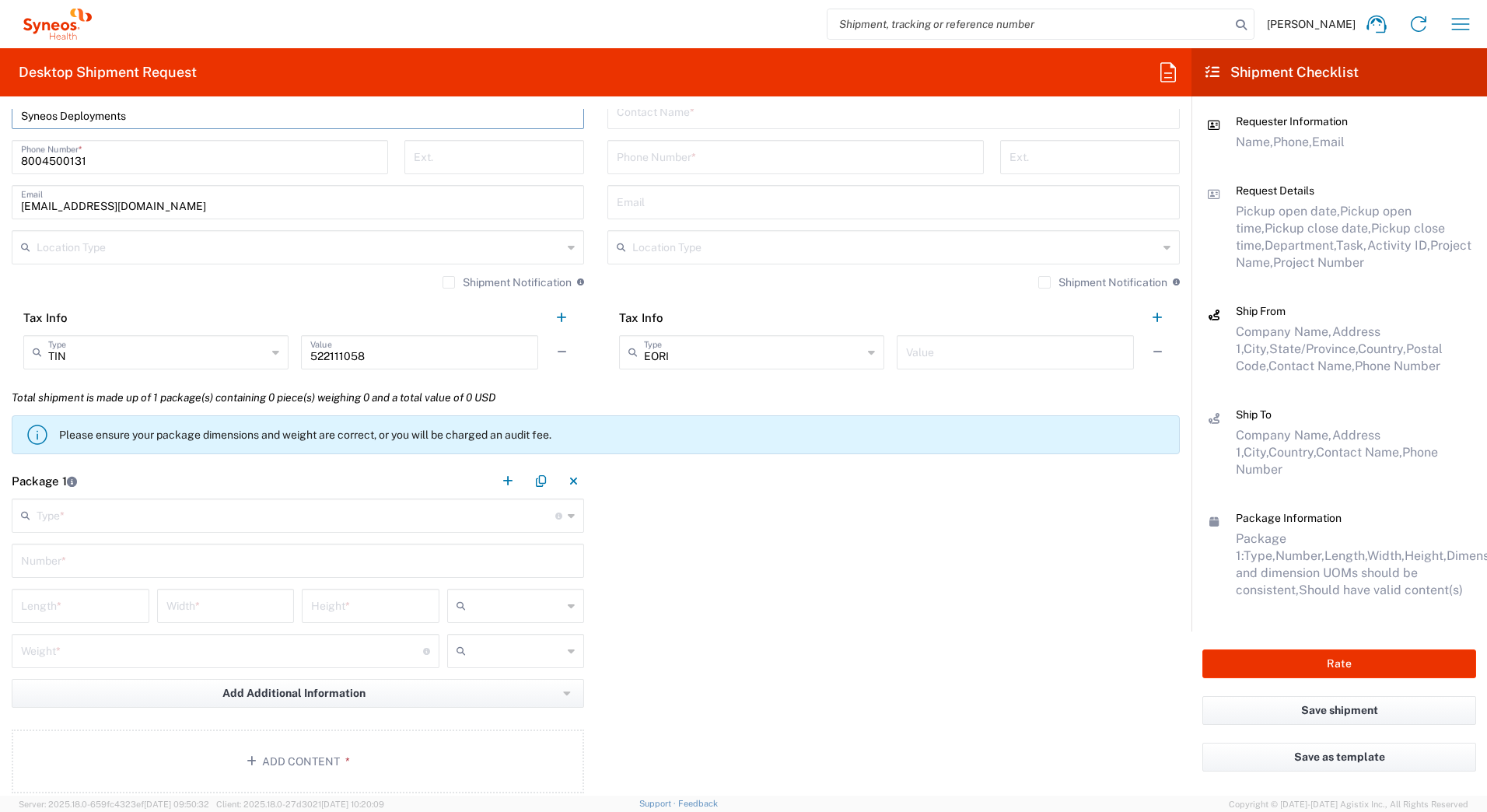
scroll to position [1011, 0]
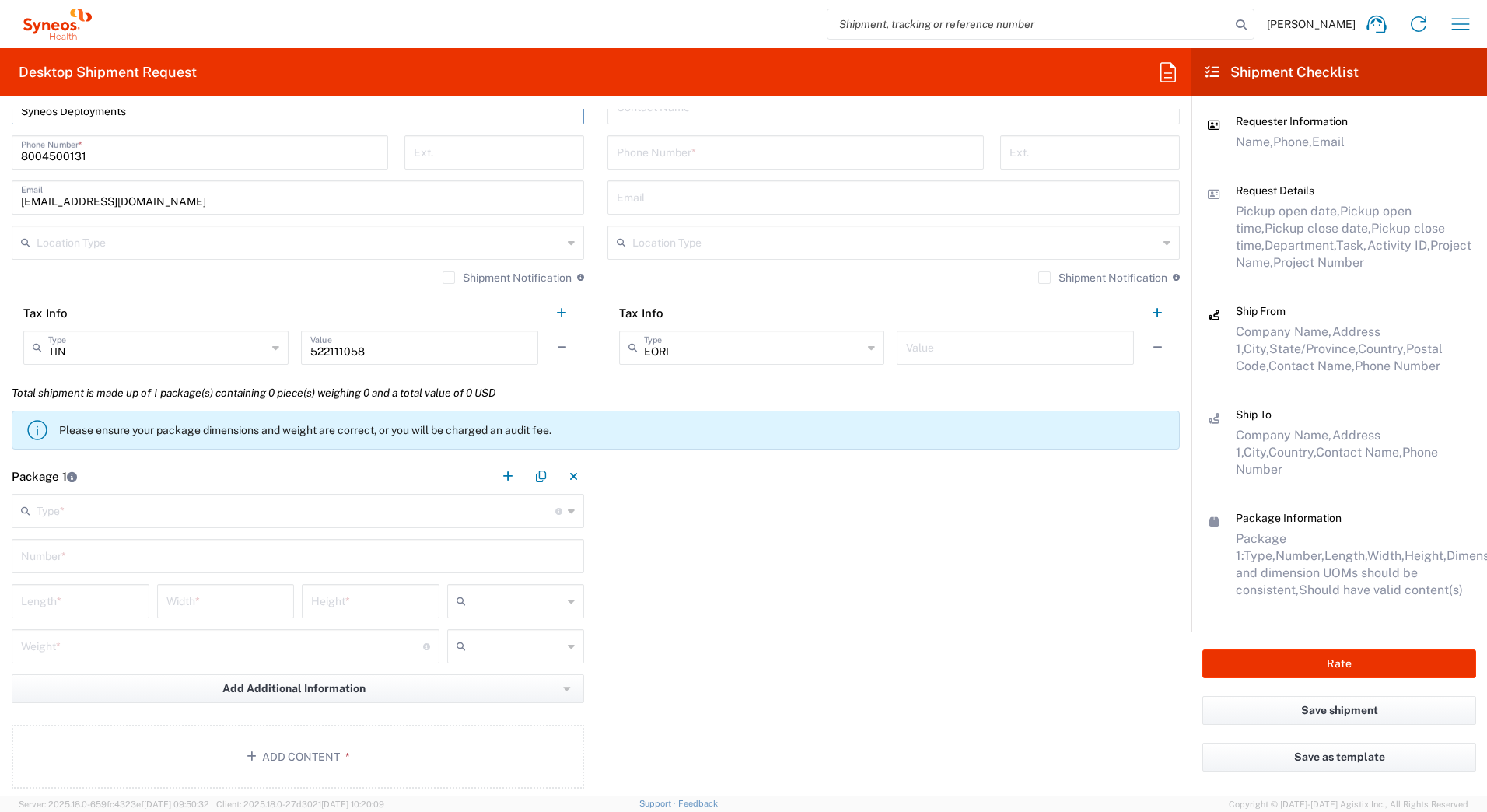
type input "Syneos Deployments"
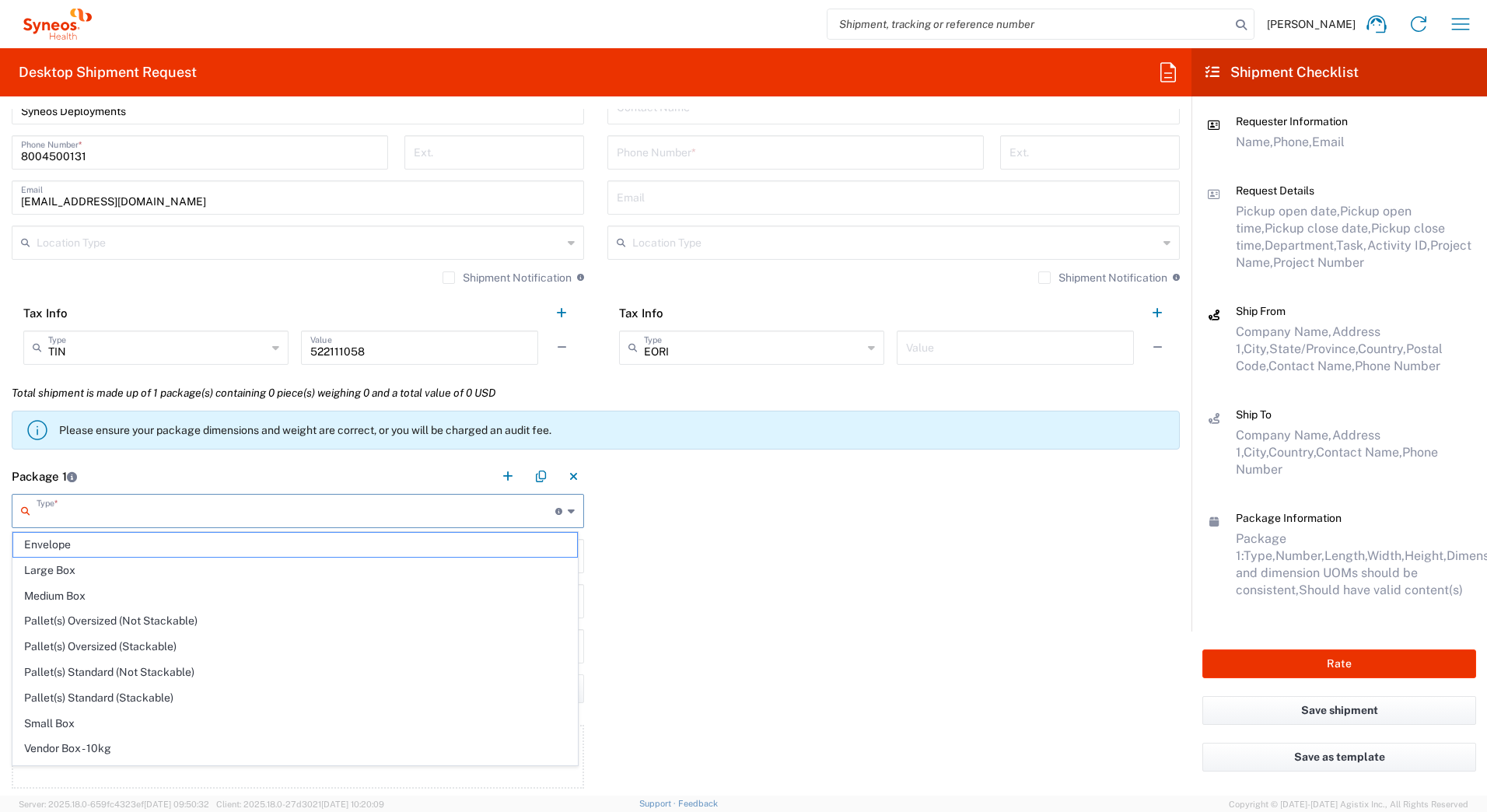
click at [121, 507] on input "text" at bounding box center [296, 509] width 519 height 27
click at [104, 548] on span "Envelope" at bounding box center [295, 544] width 564 height 24
type input "Envelope"
type input "1"
type input "9.5"
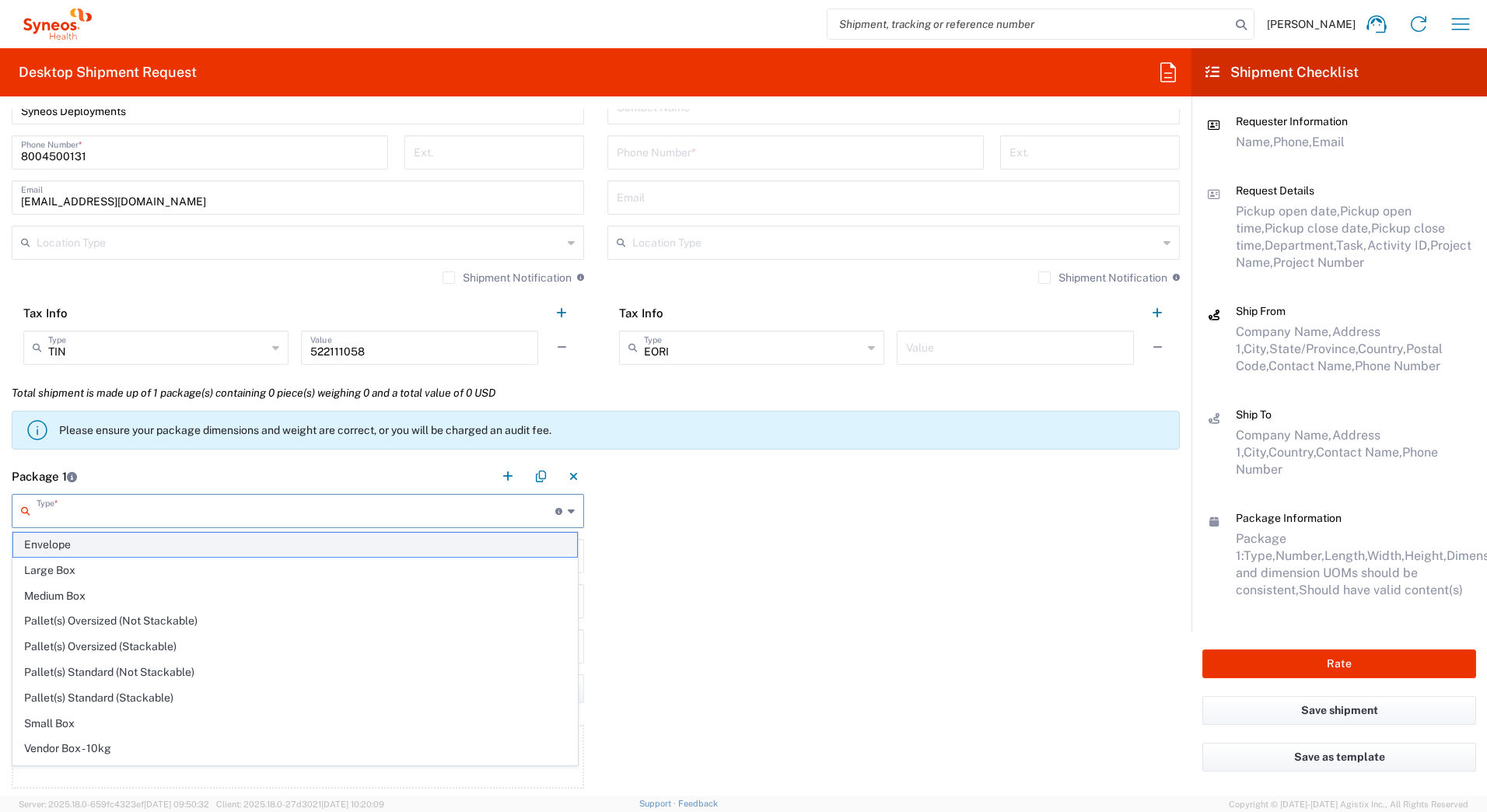
type input "12.5"
type input "0.25"
type input "in"
type input "0.45"
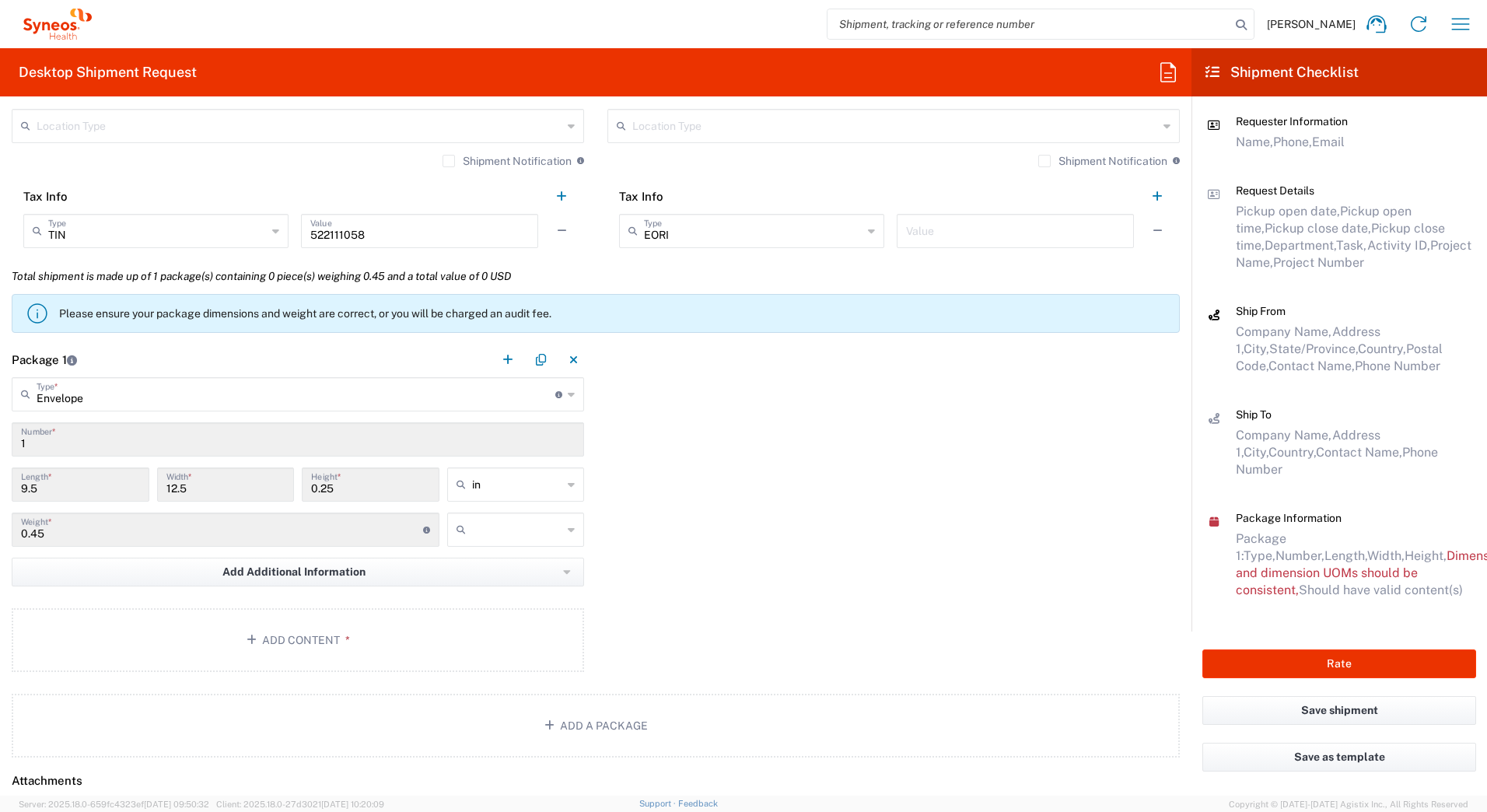
scroll to position [1244, 0]
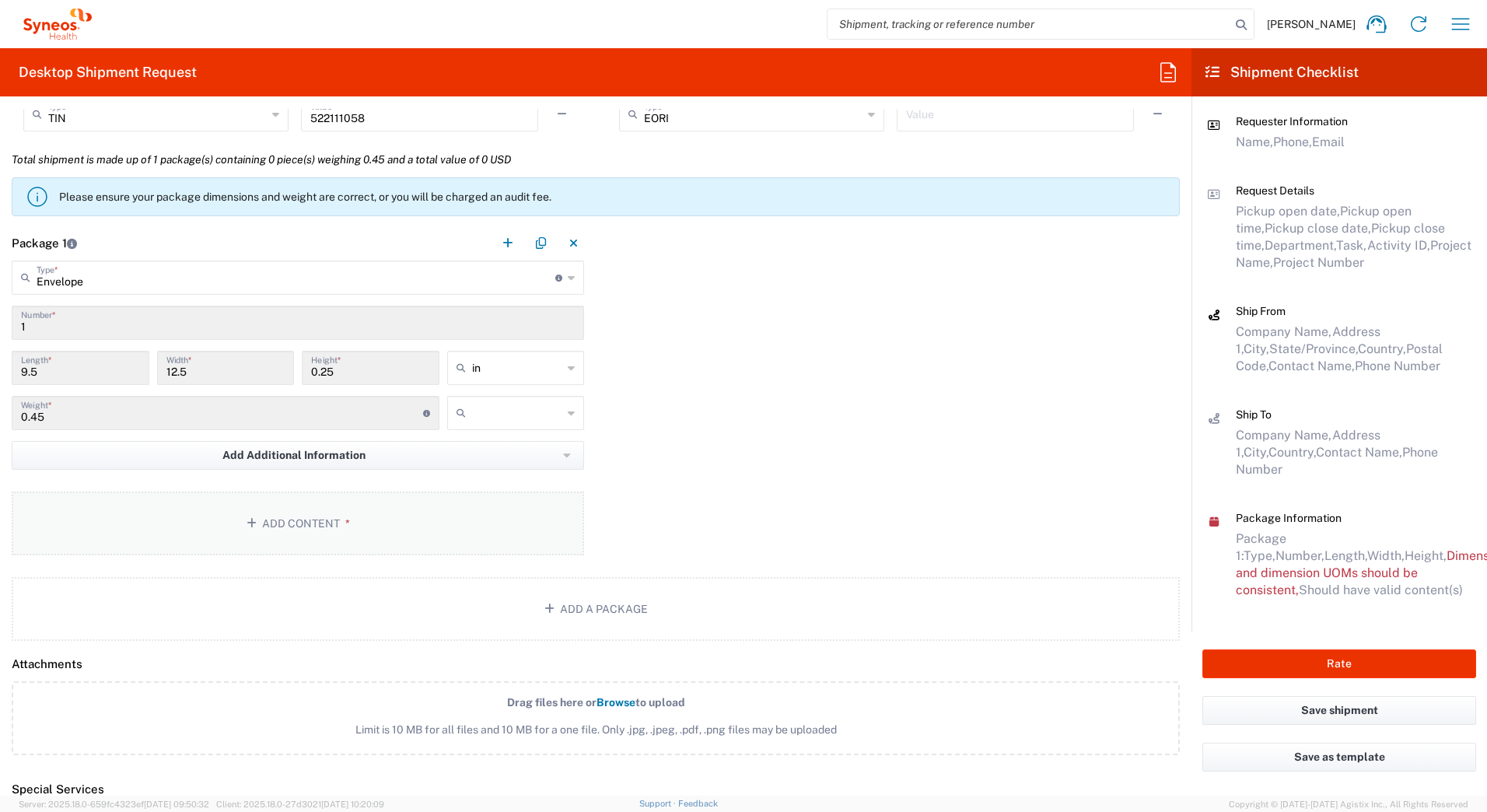
click at [268, 520] on button "Add Content *" at bounding box center [297, 523] width 572 height 63
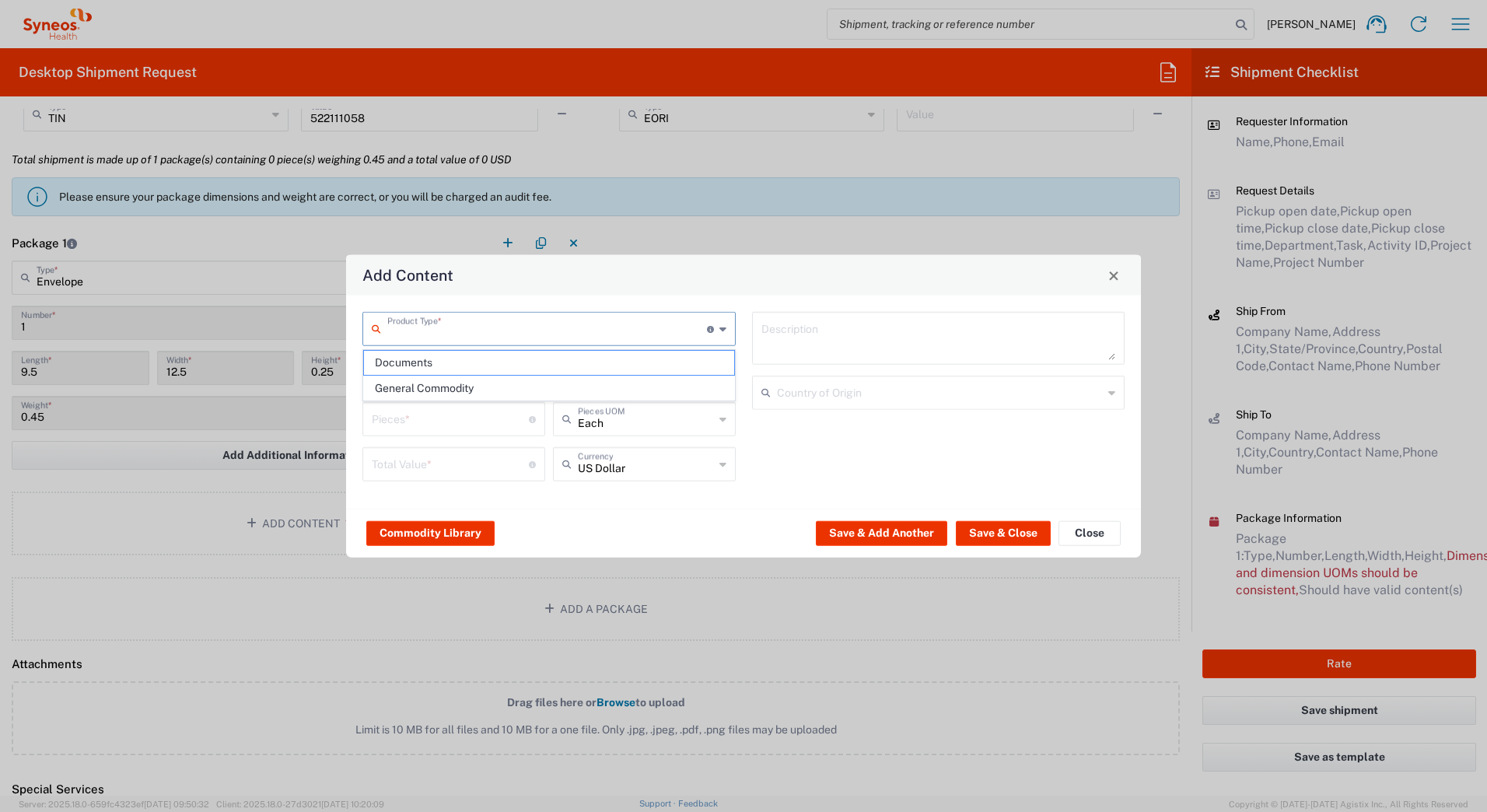
click at [434, 336] on input "text" at bounding box center [547, 328] width 319 height 27
click at [423, 392] on span "General Commodity" at bounding box center [549, 388] width 370 height 24
type input "General Commodity"
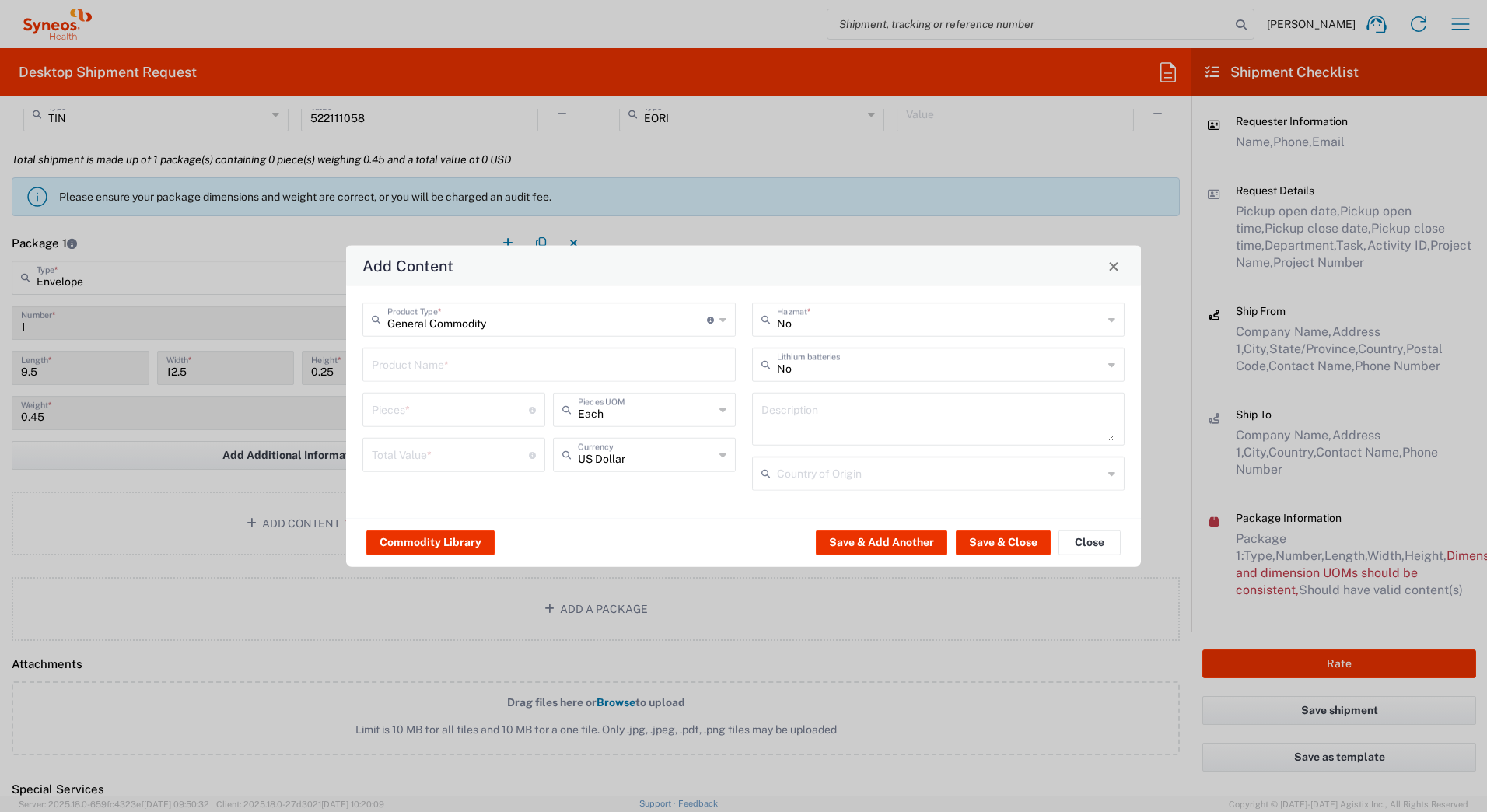
click at [416, 364] on input "text" at bounding box center [549, 363] width 355 height 27
click at [401, 393] on div "iPad Charge Cable" at bounding box center [549, 401] width 370 height 27
type input "iPad Charge Cable"
type input "1"
type textarea "iPad Charge Cable"
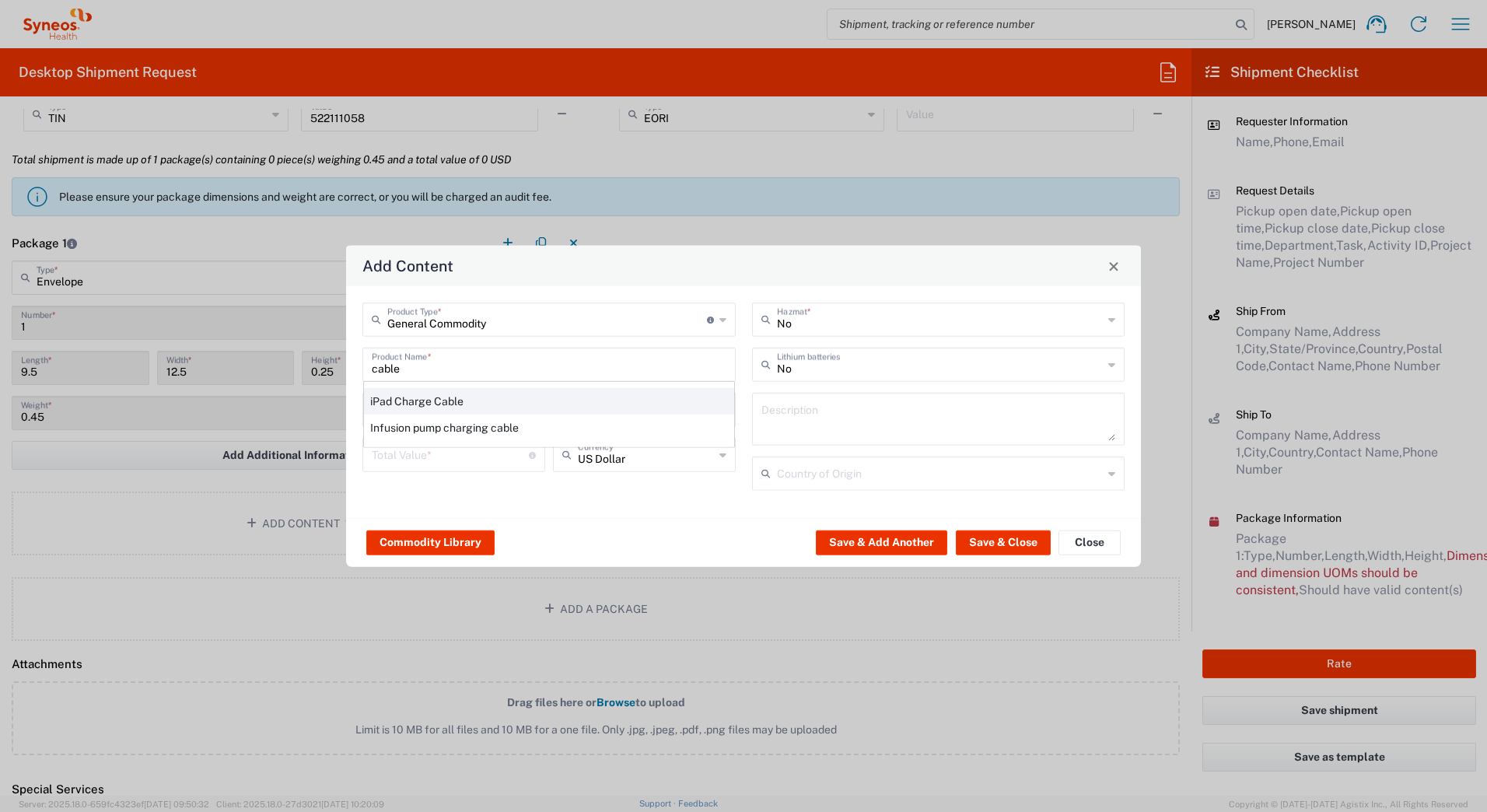
type input "[GEOGRAPHIC_DATA]"
click at [401, 451] on input "number" at bounding box center [450, 454] width 157 height 27
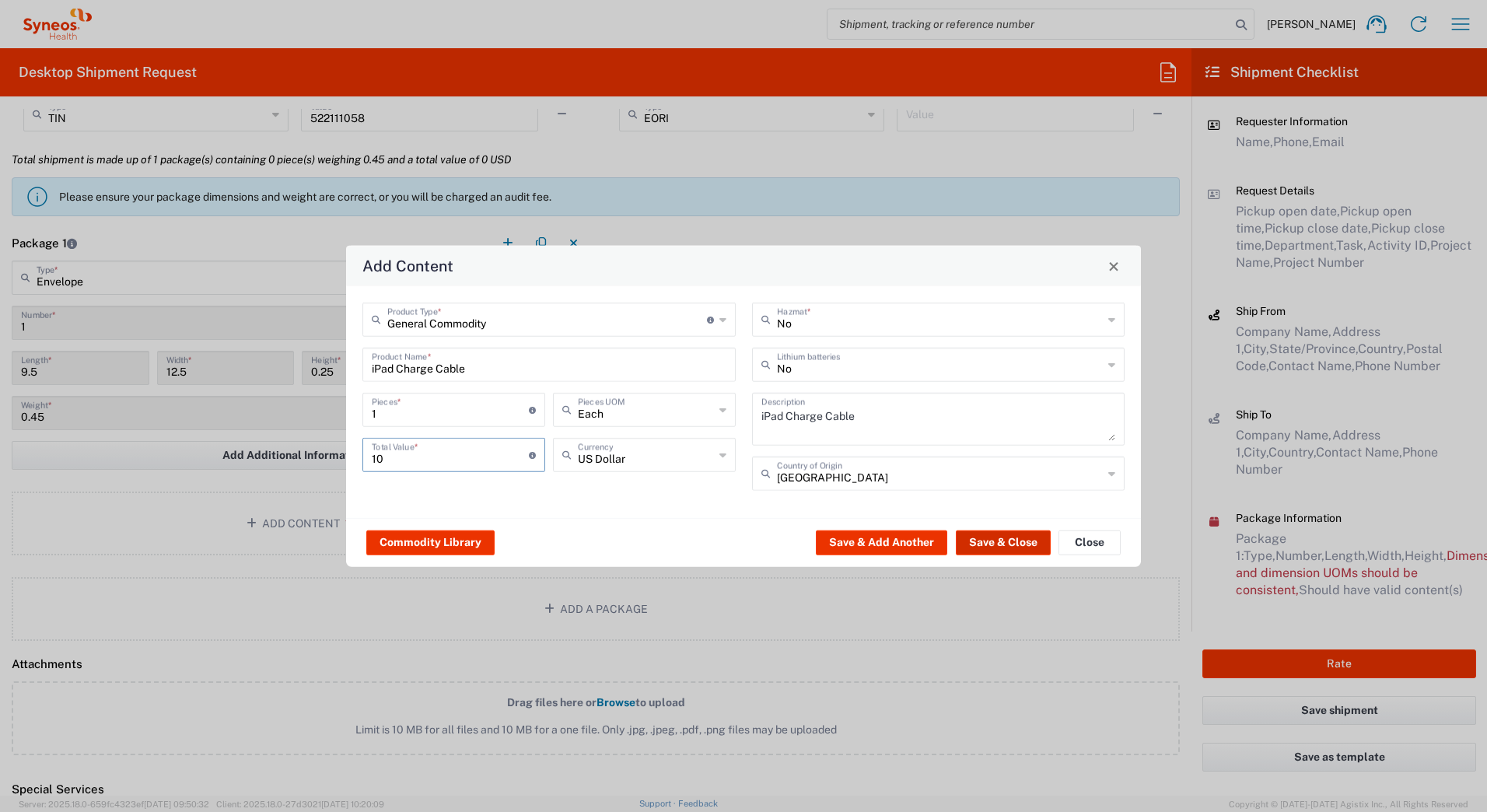
type input "10"
click at [1021, 539] on button "Save & Close" at bounding box center [1003, 542] width 95 height 25
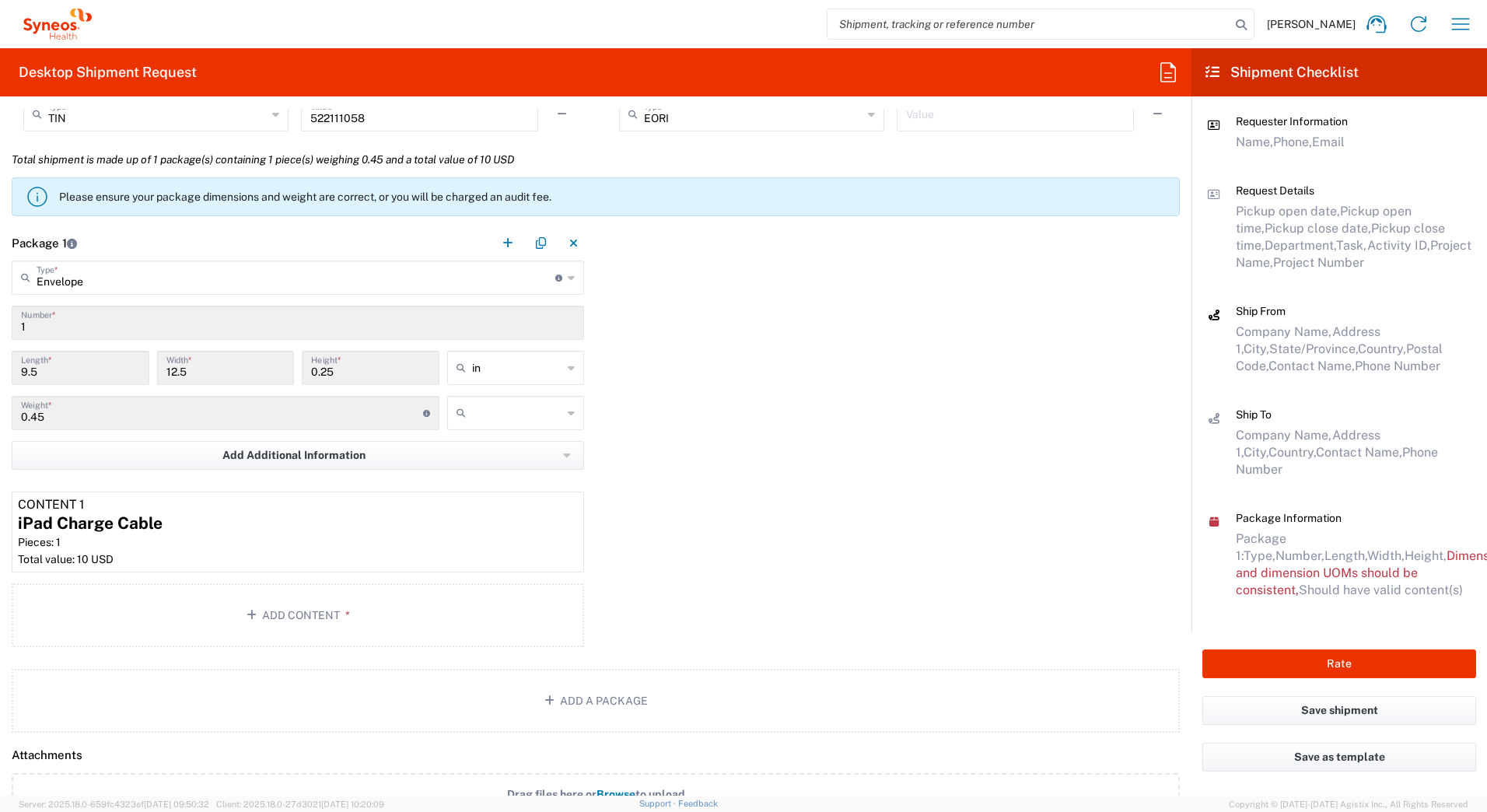
click at [509, 413] on input "text" at bounding box center [517, 413] width 91 height 25
click at [495, 470] on span "lbs" at bounding box center [510, 472] width 133 height 24
type input "lbs"
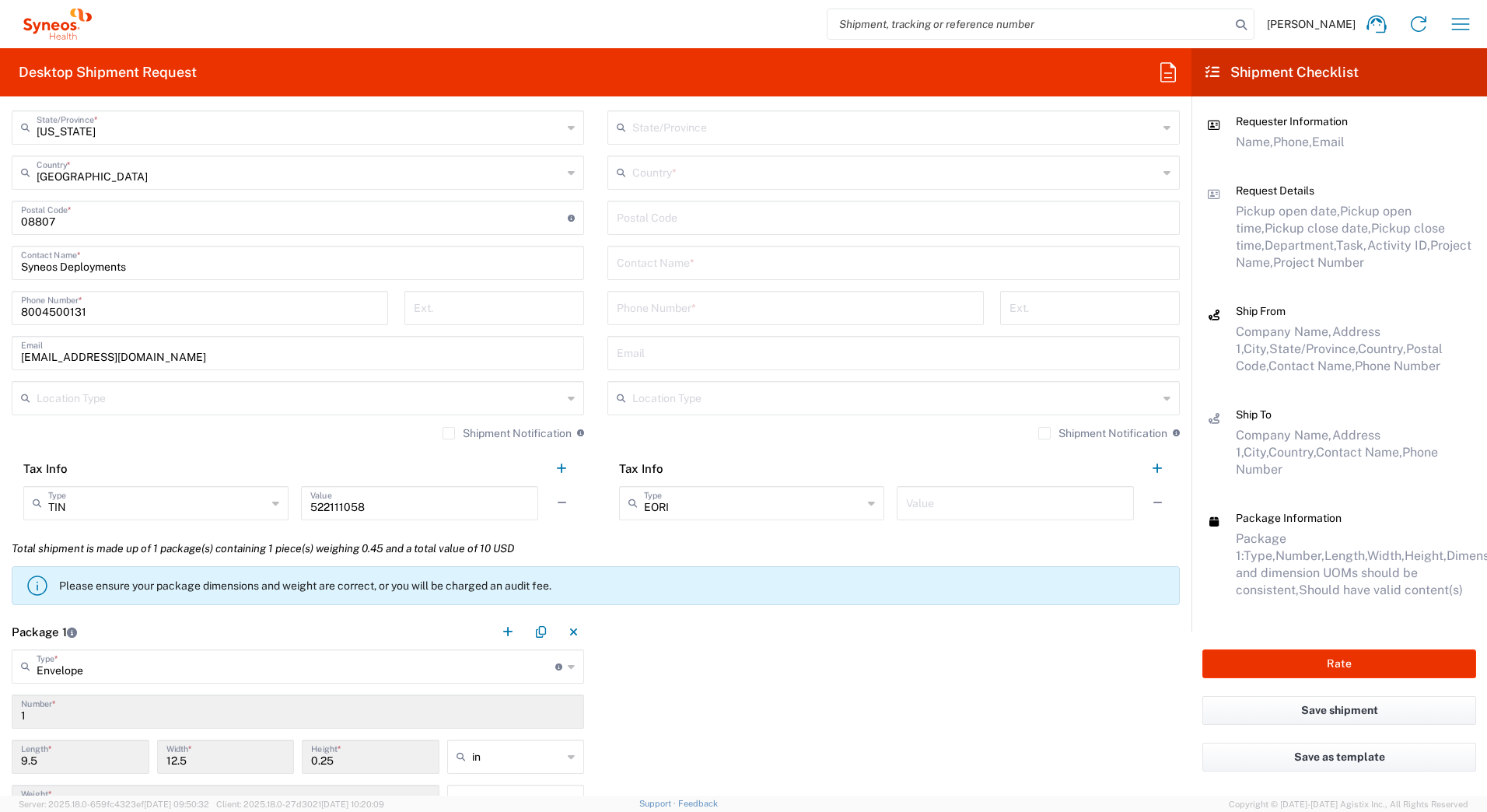
scroll to position [389, 0]
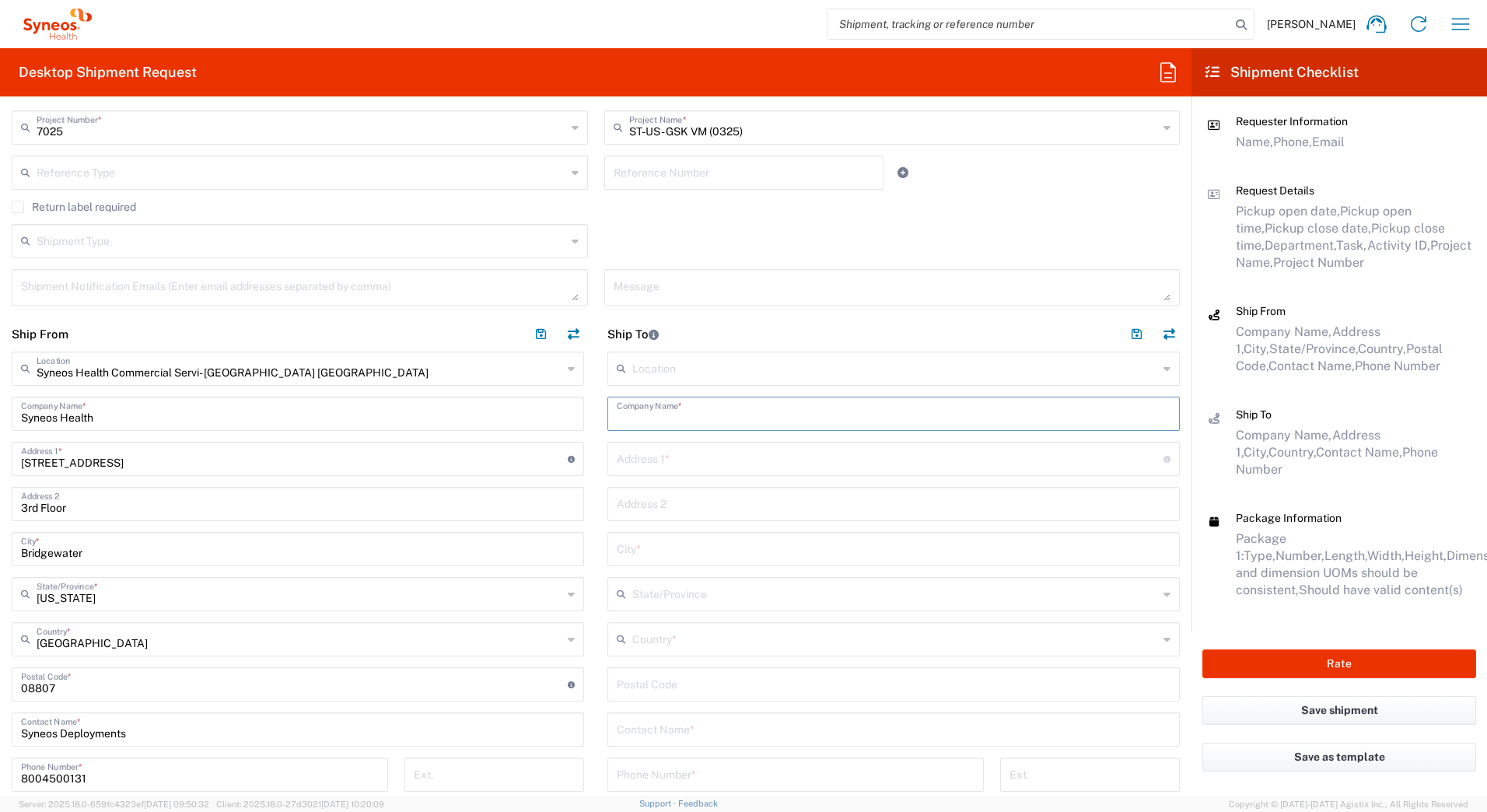
click at [661, 412] on input "text" at bounding box center [894, 412] width 554 height 27
paste input "[PERSON_NAME]"
type input "[PERSON_NAME]"
click at [659, 734] on input "text" at bounding box center [894, 728] width 554 height 27
paste input "[PERSON_NAME]"
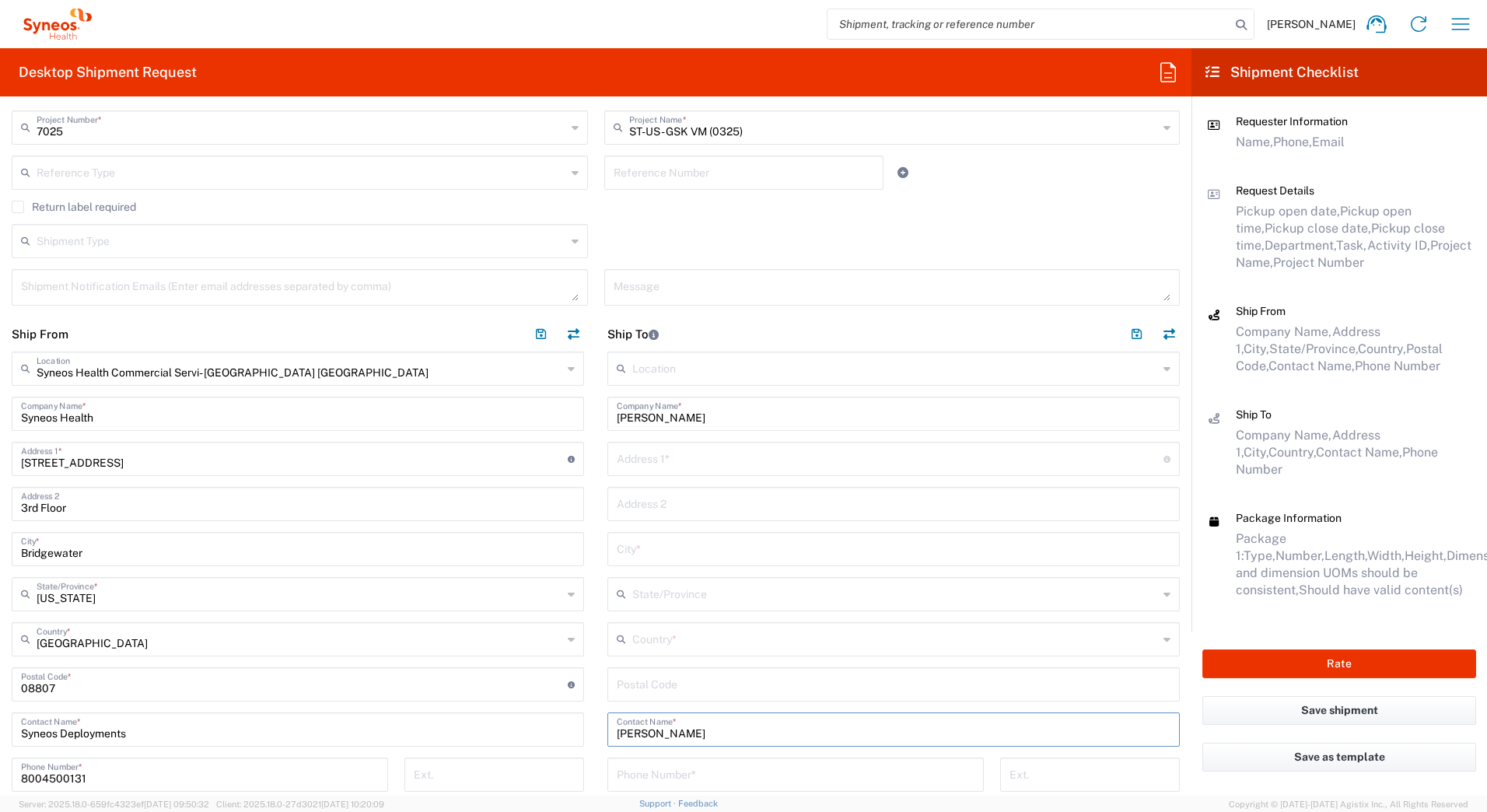
type input "[PERSON_NAME]"
click at [625, 462] on input "text" at bounding box center [890, 457] width 547 height 27
paste input "[STREET_ADDRESS]"
type input "[STREET_ADDRESS]"
click at [650, 550] on input "text" at bounding box center [894, 548] width 554 height 27
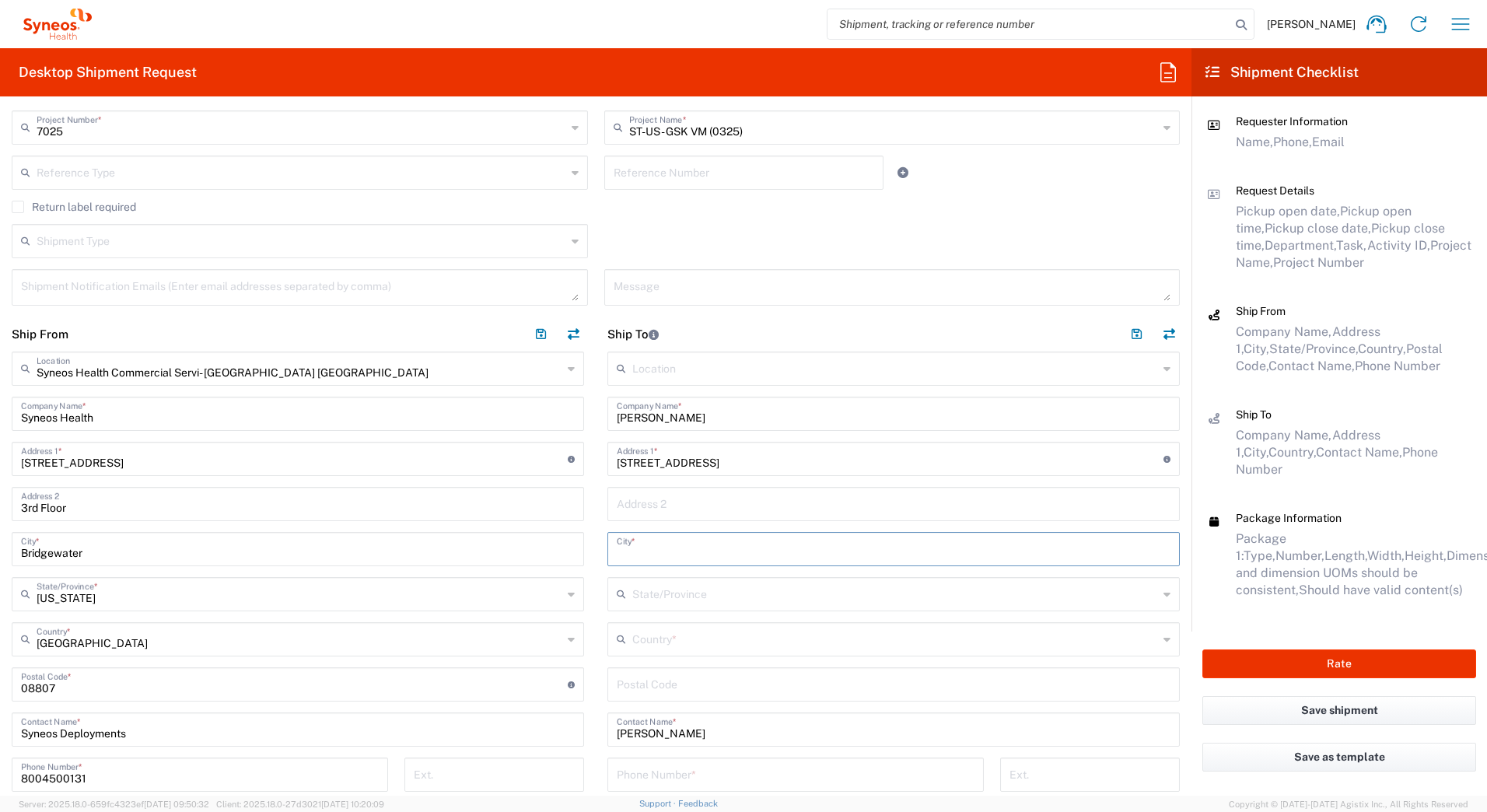
paste input "[GEOGRAPHIC_DATA]"
type input "[GEOGRAPHIC_DATA]"
click at [644, 635] on input "text" at bounding box center [895, 638] width 526 height 27
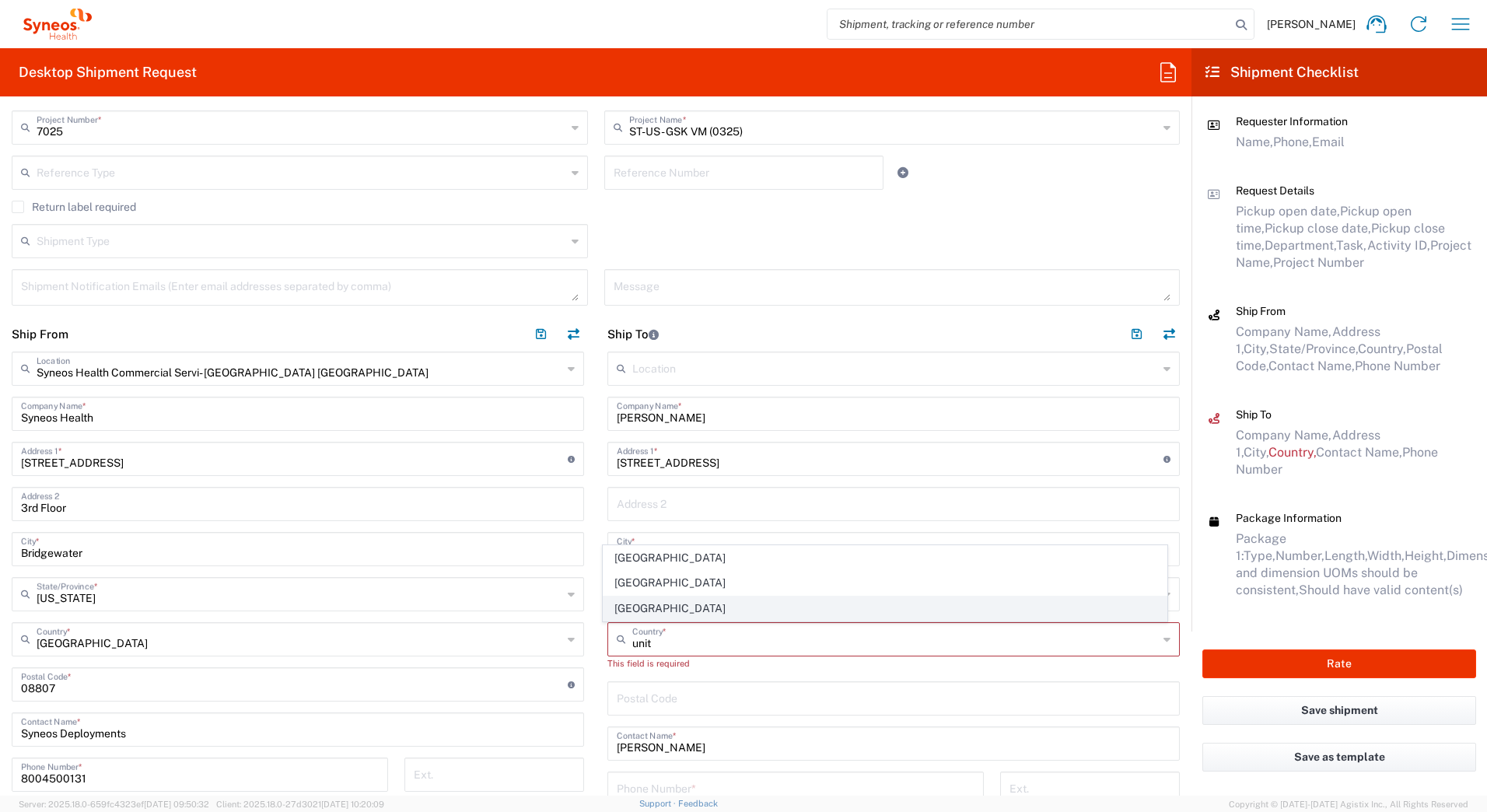
click at [646, 609] on span "[GEOGRAPHIC_DATA]" at bounding box center [885, 608] width 564 height 24
type input "[GEOGRAPHIC_DATA]"
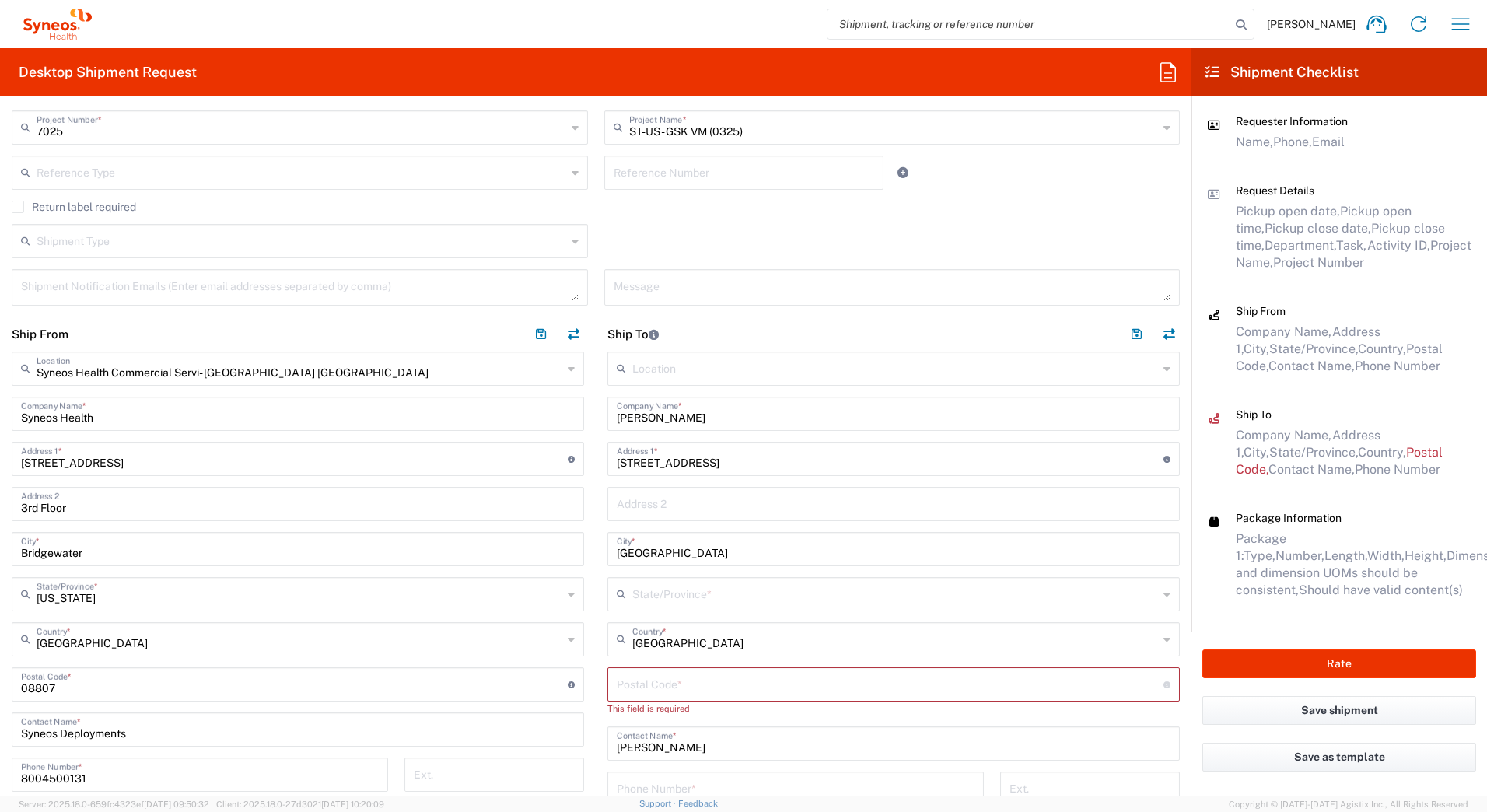
click at [646, 591] on input "text" at bounding box center [895, 592] width 526 height 27
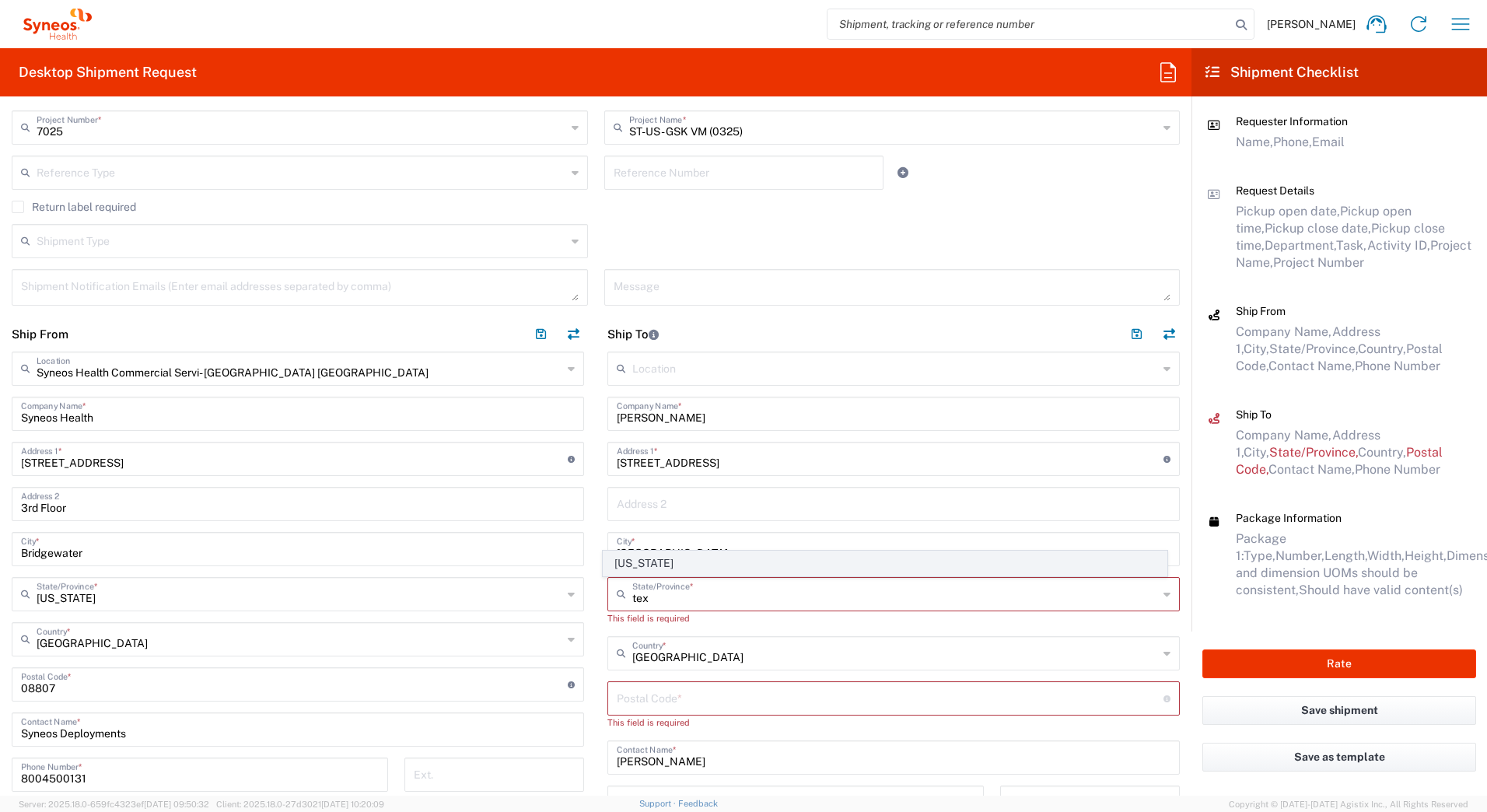
click at [629, 563] on span "[US_STATE]" at bounding box center [885, 563] width 564 height 24
type input "[US_STATE]"
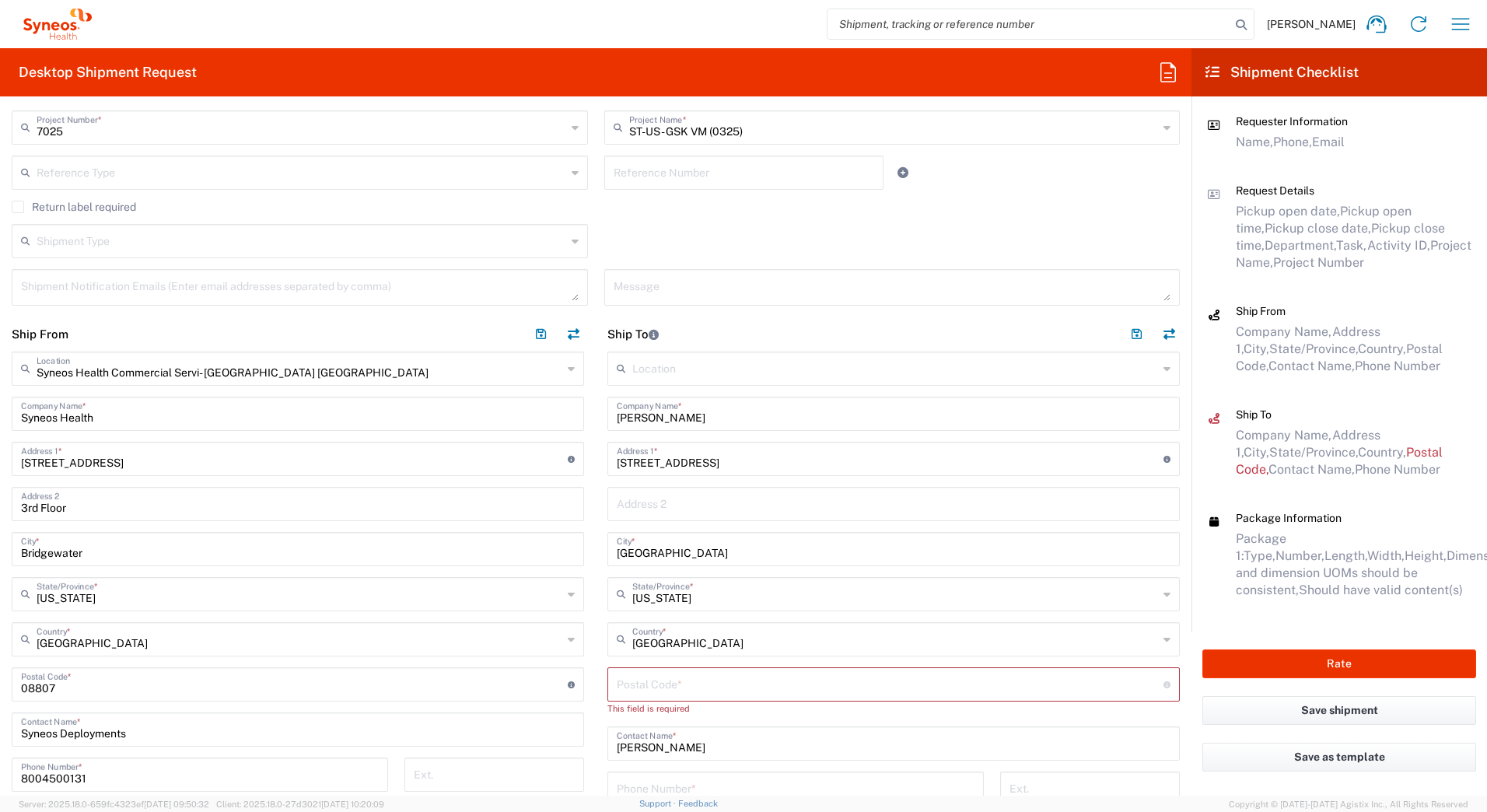
click at [633, 683] on input "undefined" at bounding box center [890, 683] width 547 height 27
paste input "76308"
type input "76308"
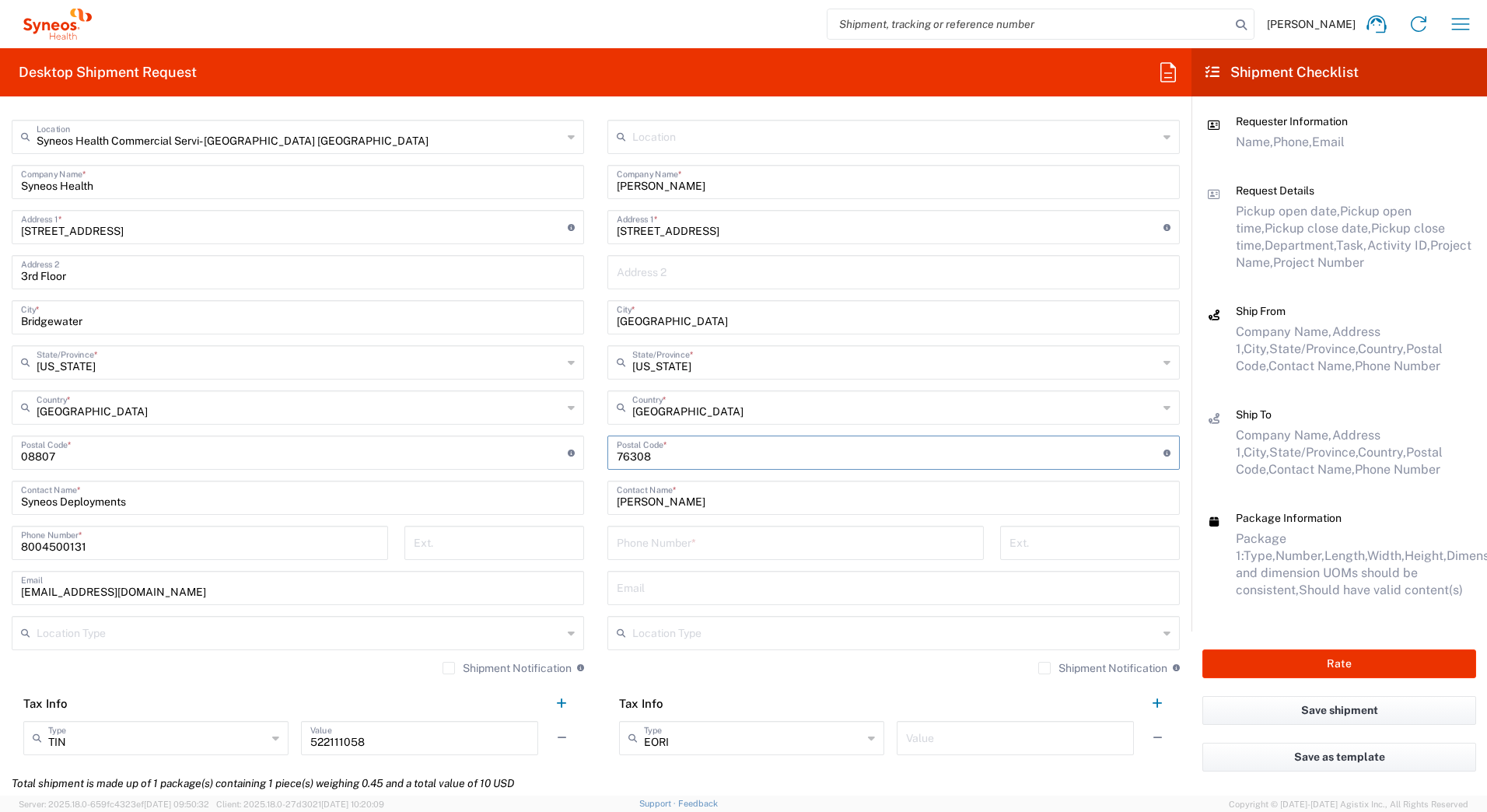
scroll to position [622, 0]
click at [660, 542] on input "tel" at bounding box center [795, 540] width 358 height 27
paste input "[PHONE_NUMBER]"
type input "[PHONE_NUMBER]"
click at [704, 460] on input "undefined" at bounding box center [890, 450] width 547 height 27
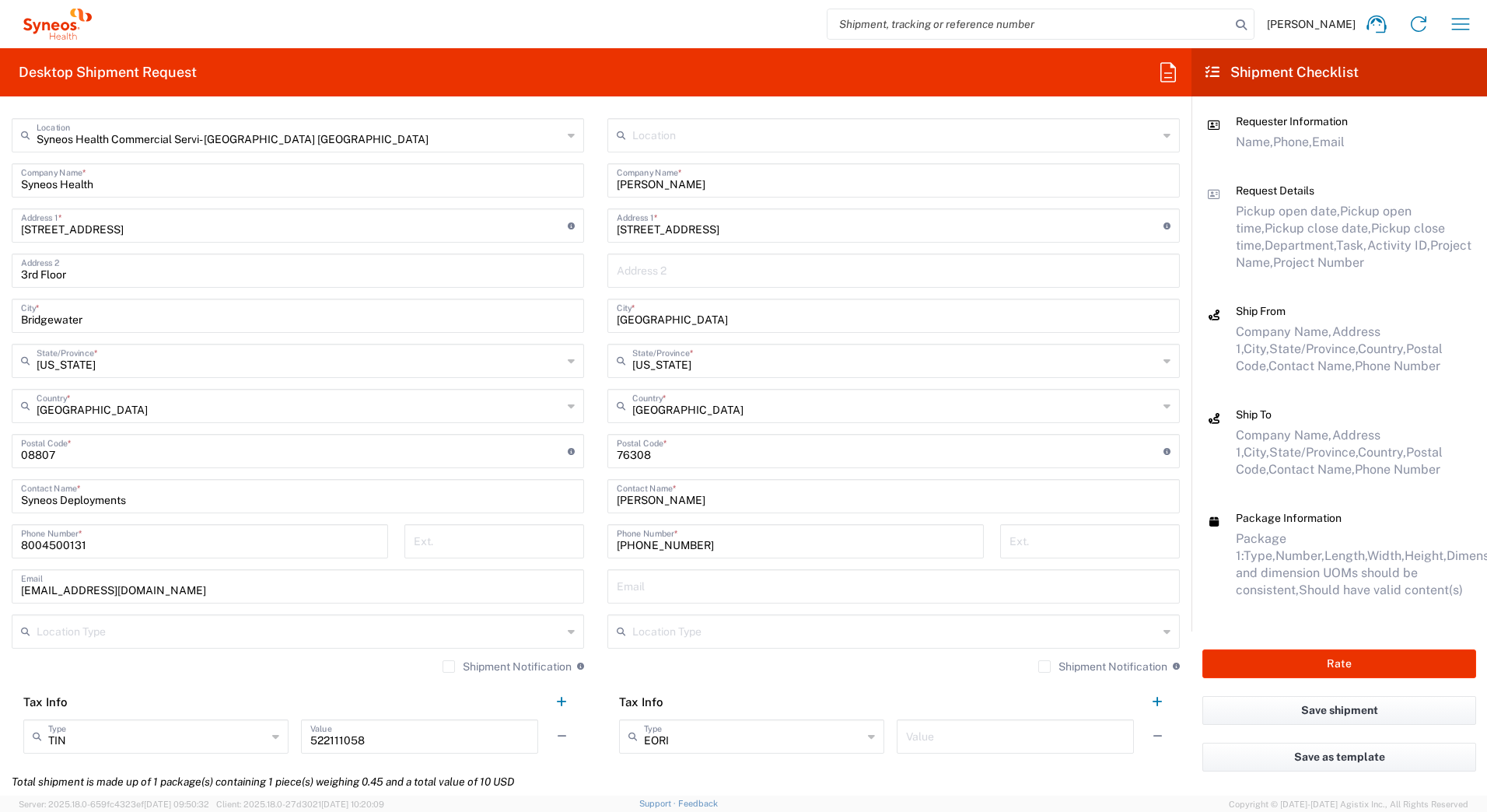
click at [865, 691] on header "Tax Info" at bounding box center [893, 702] width 572 height 35
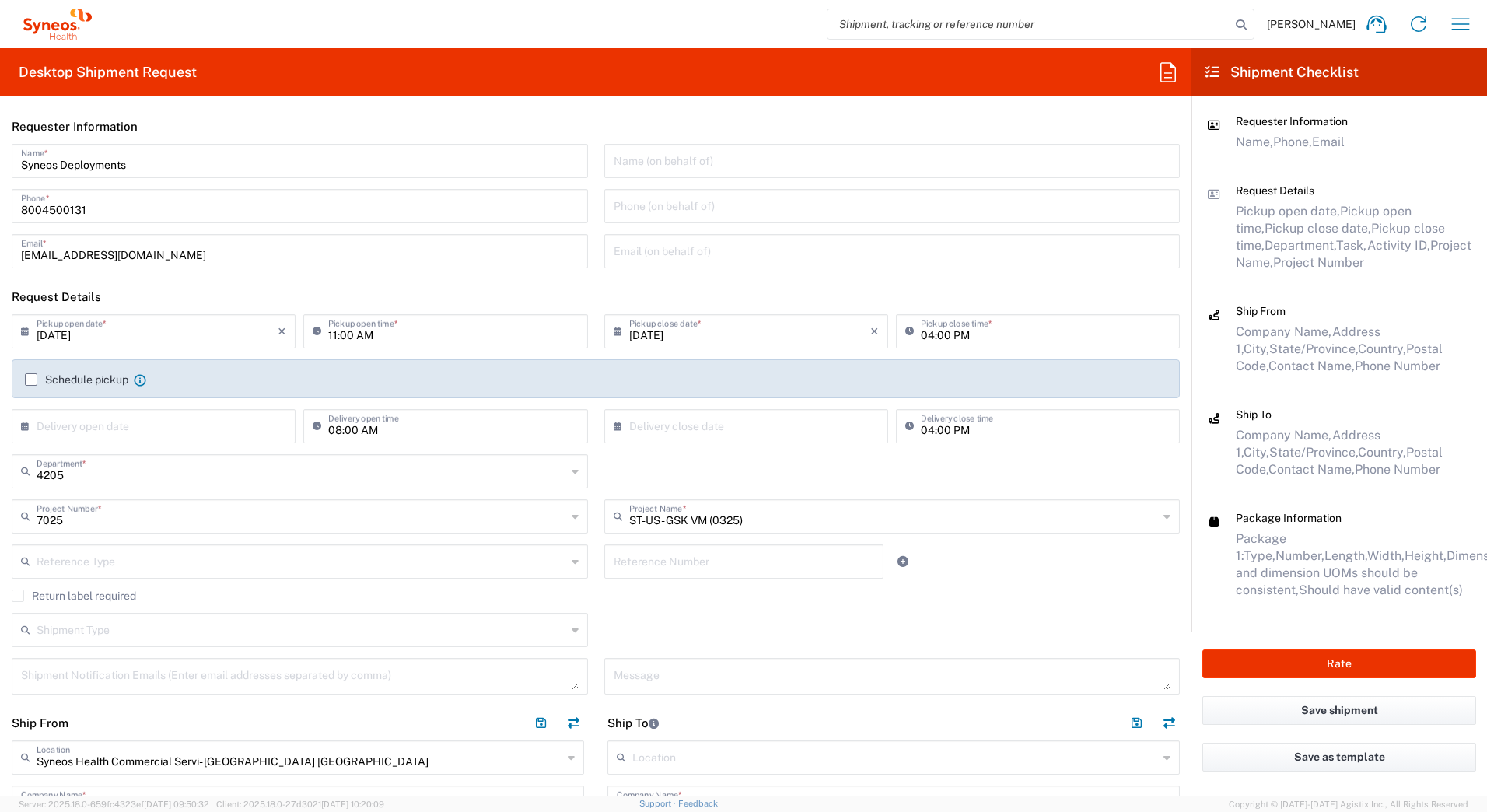
scroll to position [389, 0]
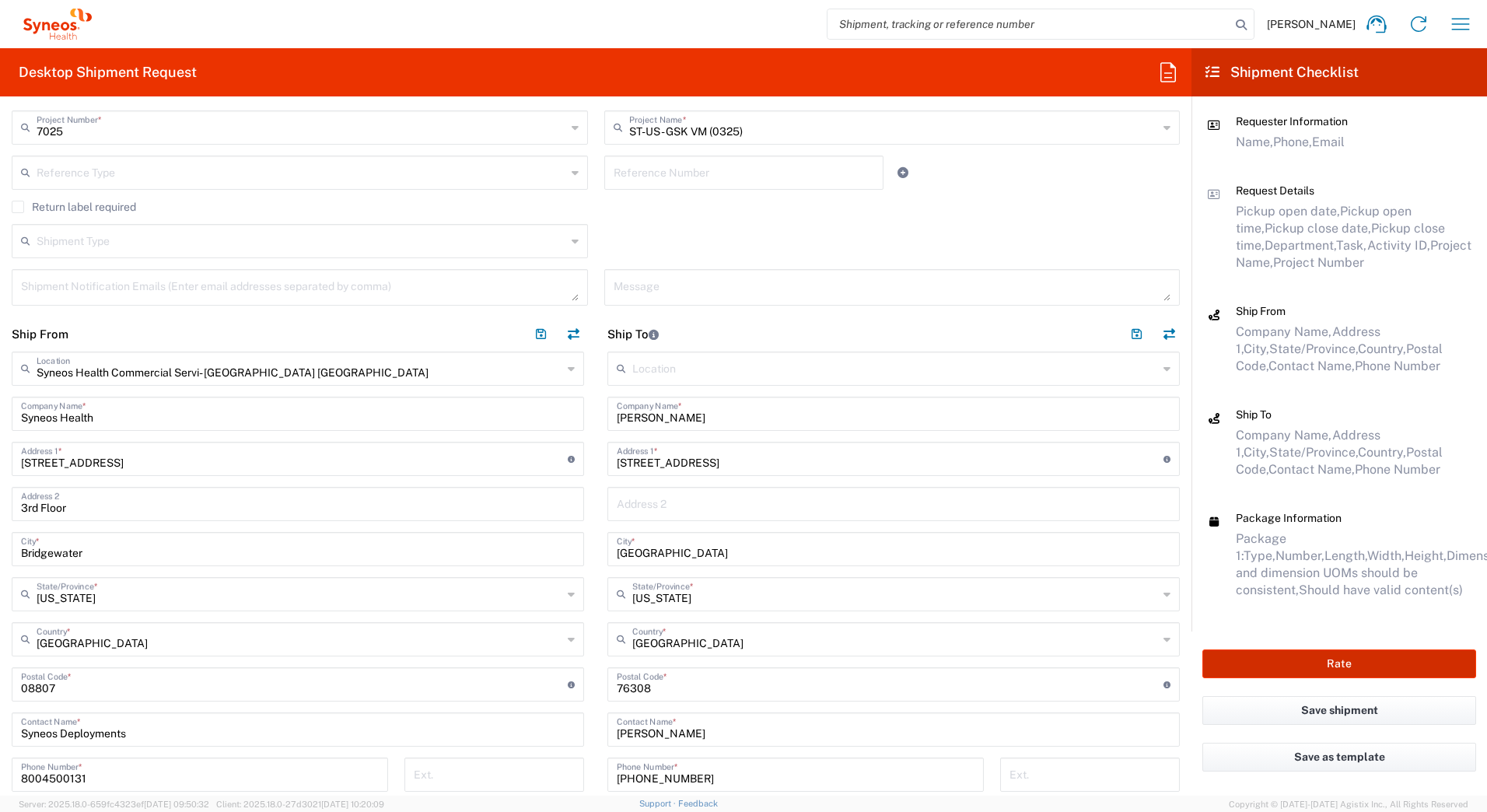
click at [1287, 656] on button "Rate" at bounding box center [1339, 663] width 274 height 29
type input "7025"
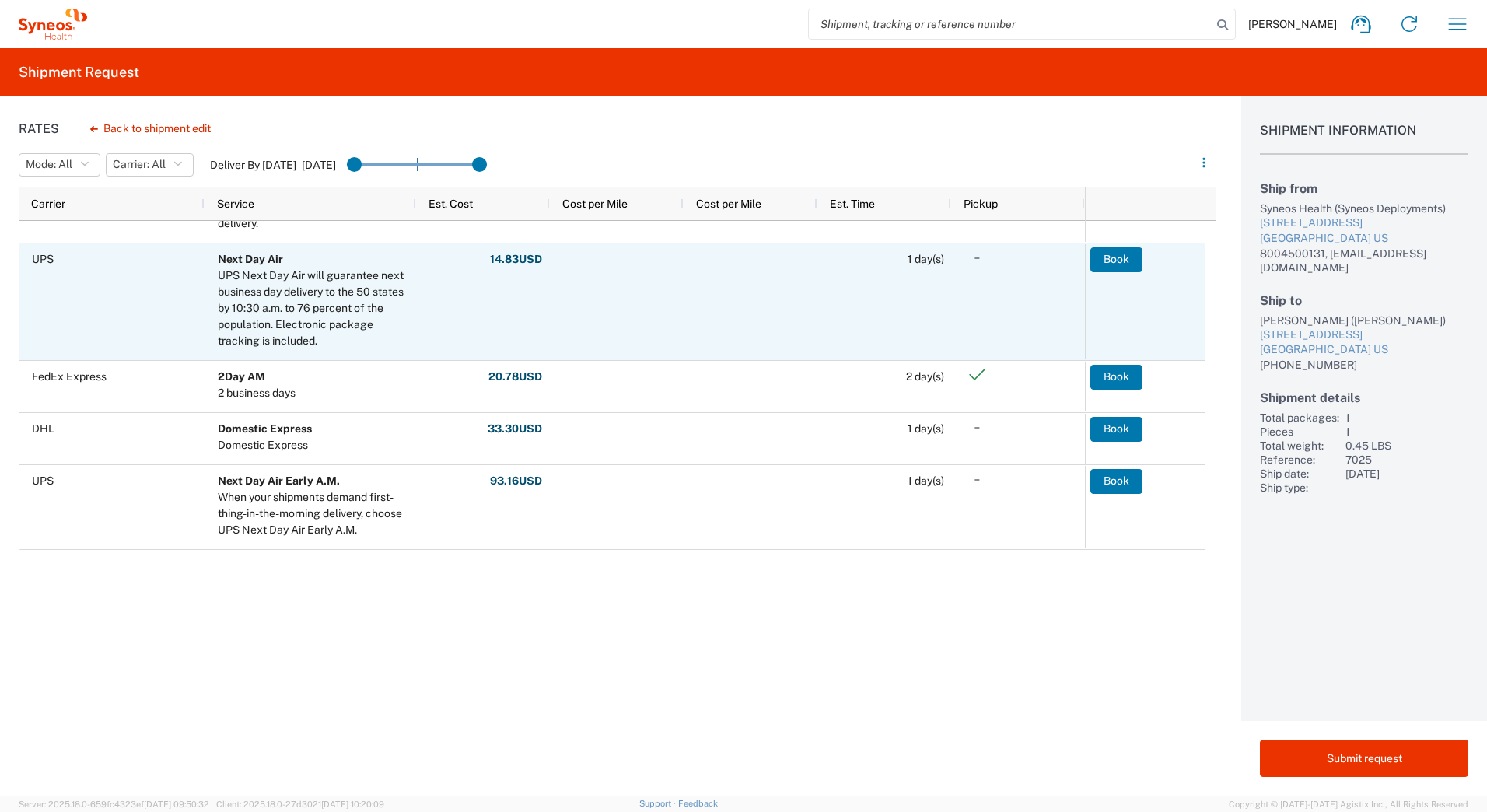
scroll to position [535, 0]
click at [1113, 256] on button "Book" at bounding box center [1116, 260] width 52 height 25
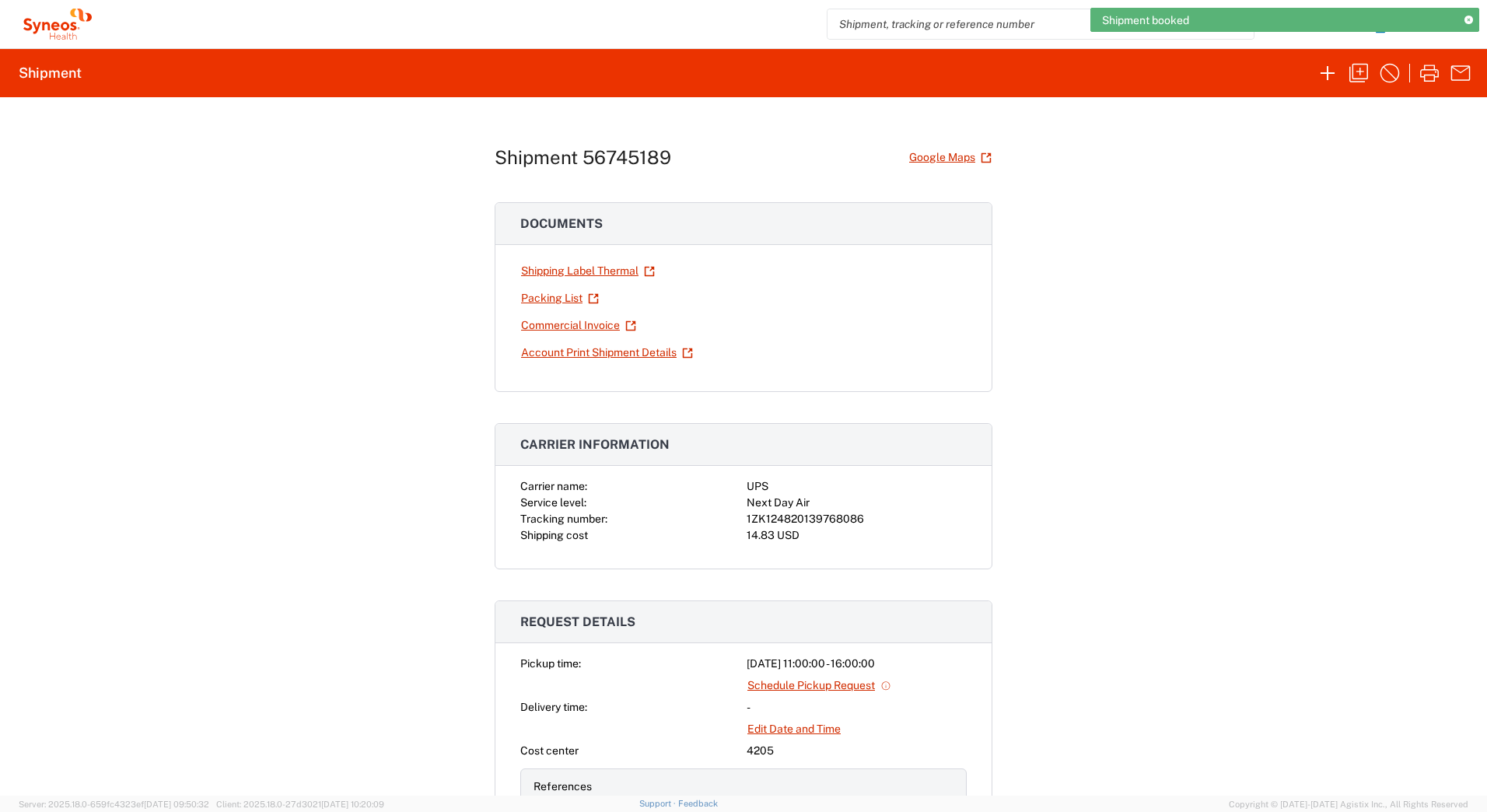
click at [841, 526] on div "1ZK124820139768086" at bounding box center [856, 519] width 220 height 16
click at [842, 526] on div "1ZK124820139768086" at bounding box center [856, 519] width 220 height 16
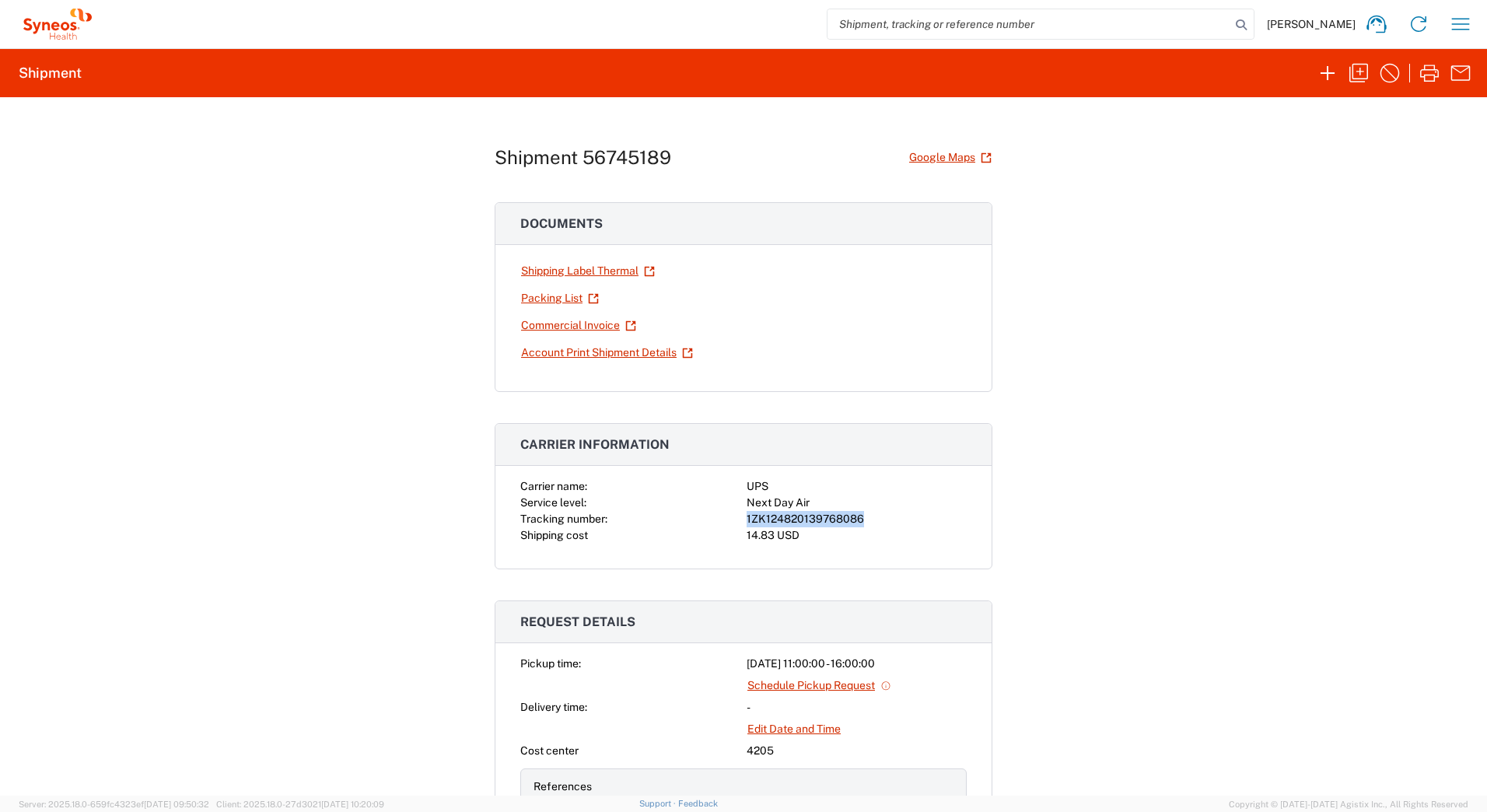
copy div "1ZK124820139768086"
click at [538, 270] on link "Shipping Label Thermal" at bounding box center [588, 271] width 135 height 27
